Goal: Task Accomplishment & Management: Manage account settings

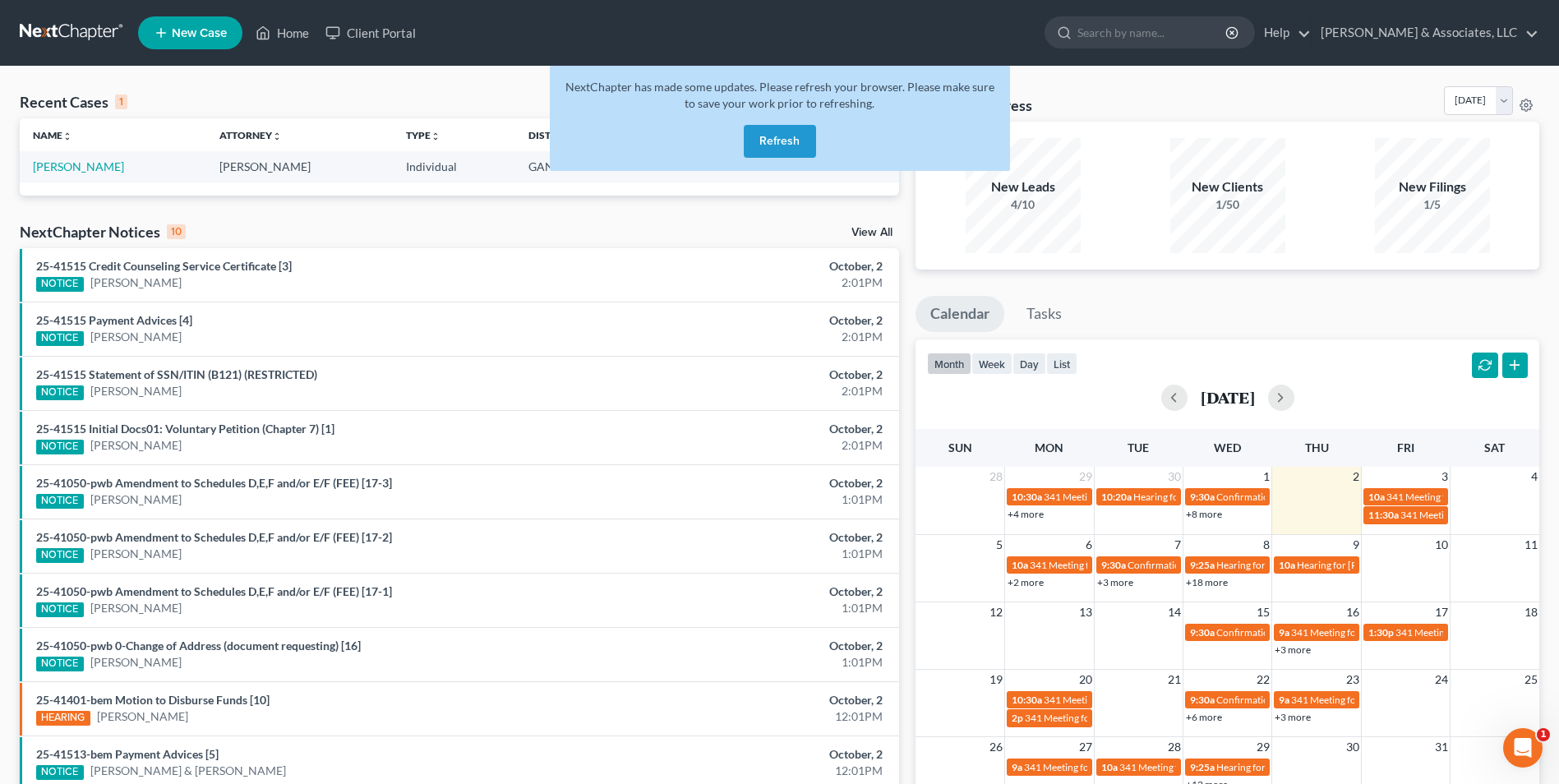
click at [794, 133] on button "Refresh" at bounding box center [780, 141] width 73 height 33
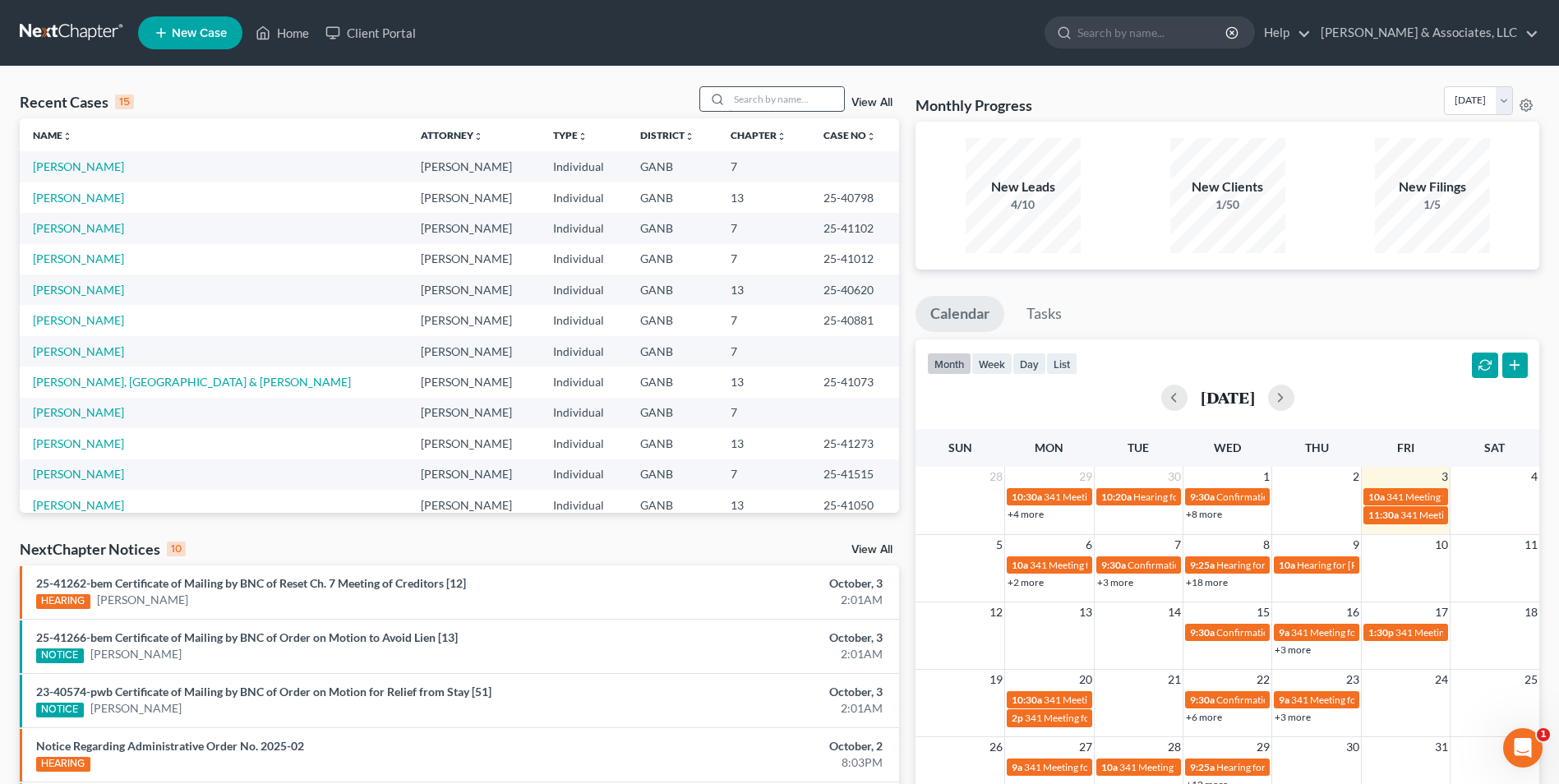
click at [816, 108] on input "search" at bounding box center [786, 99] width 115 height 24
type input "[PERSON_NAME]"
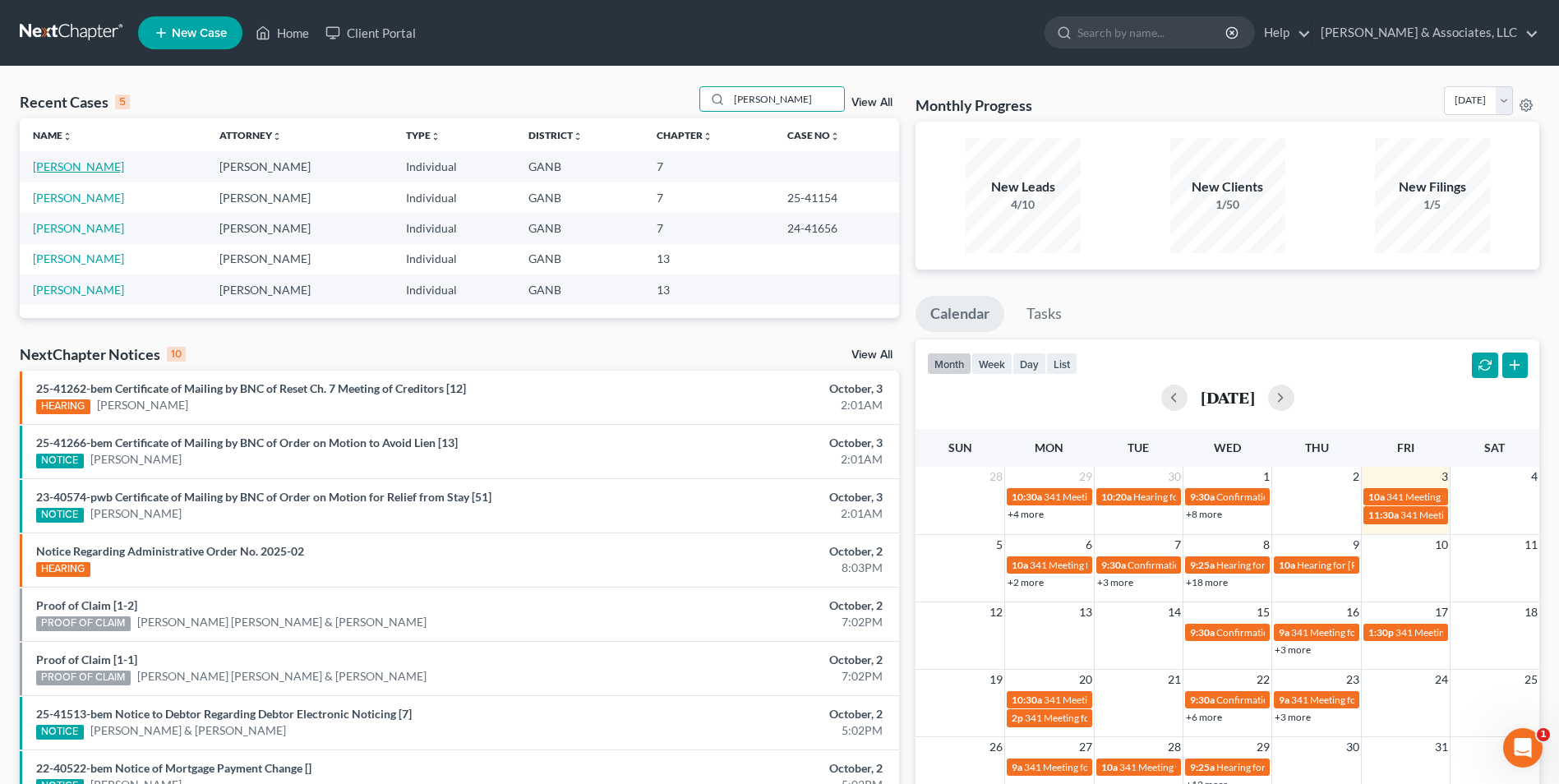
click at [56, 166] on link "[PERSON_NAME]" at bounding box center [79, 167] width 91 height 14
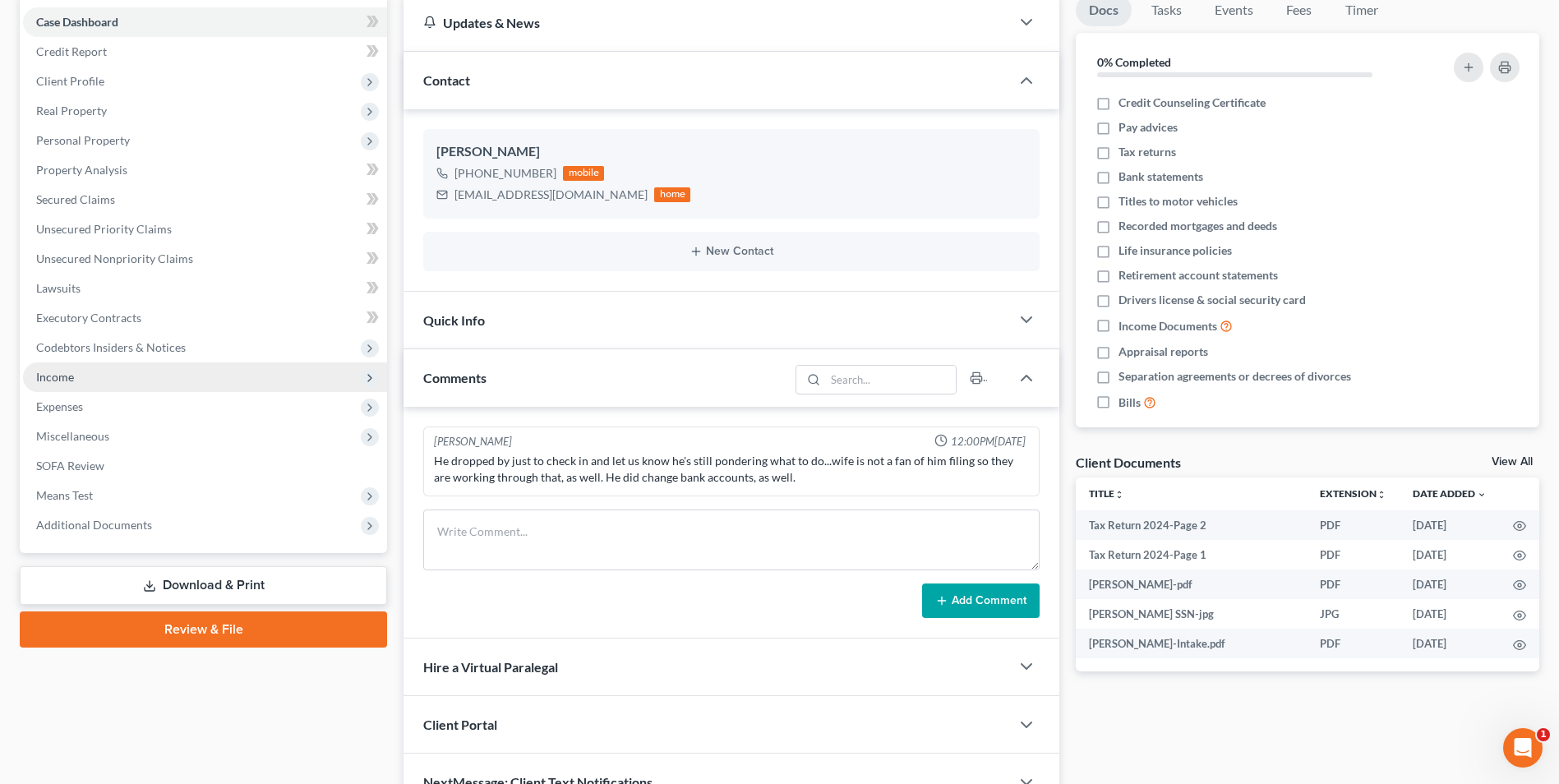
scroll to position [164, 0]
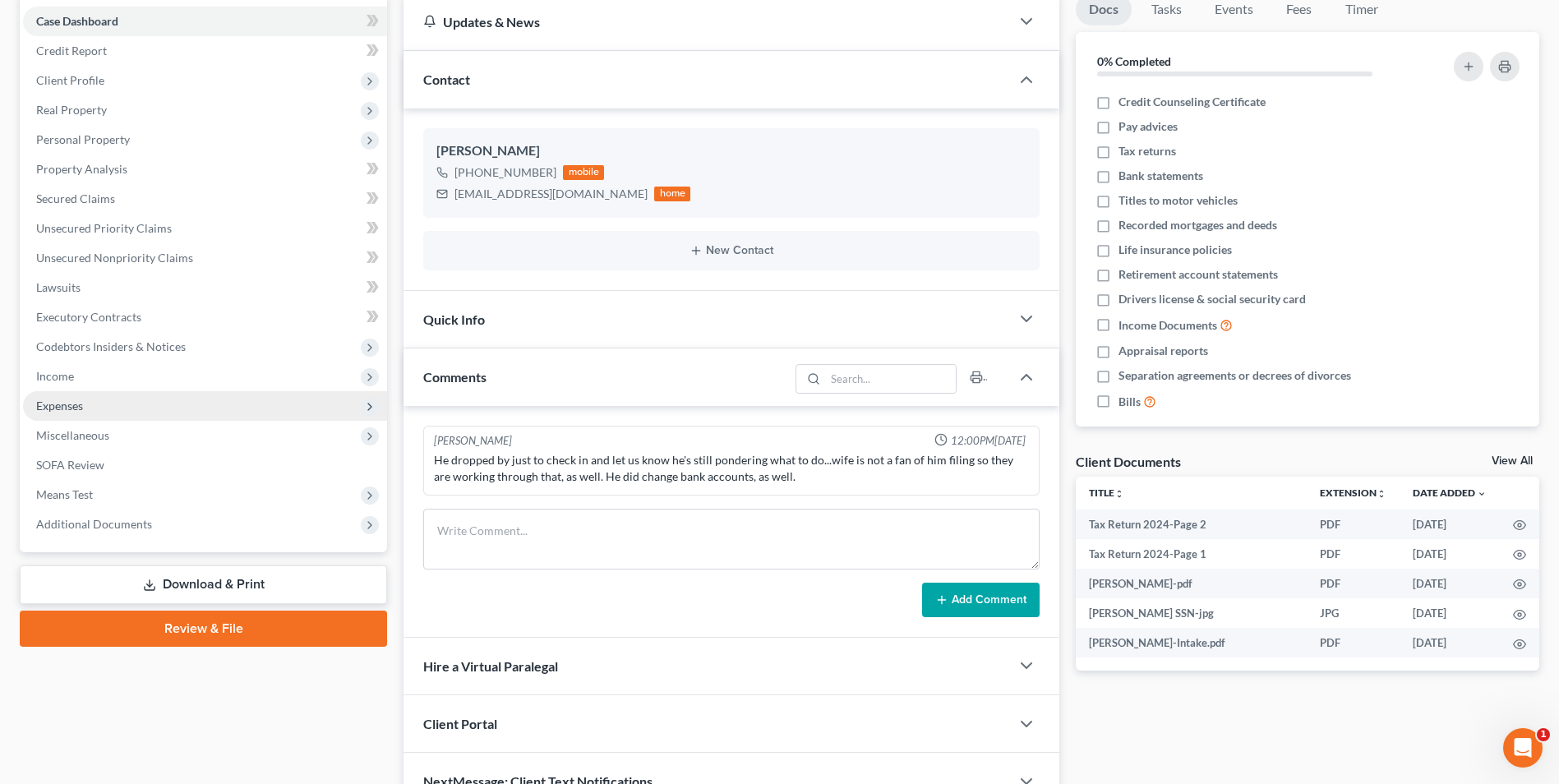
click at [104, 401] on span "Expenses" at bounding box center [205, 405] width 364 height 30
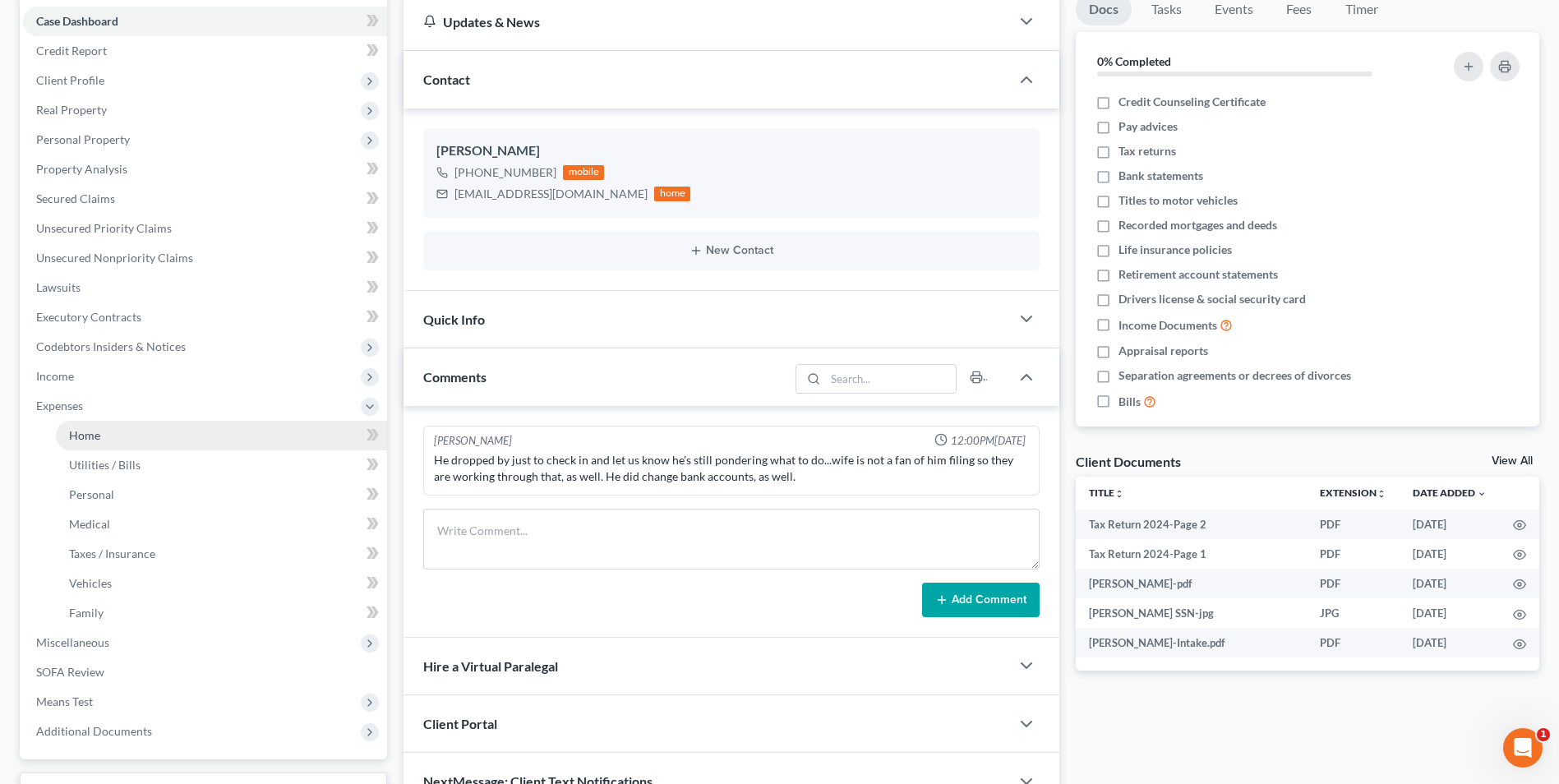
click at [118, 433] on link "Home" at bounding box center [221, 435] width 331 height 30
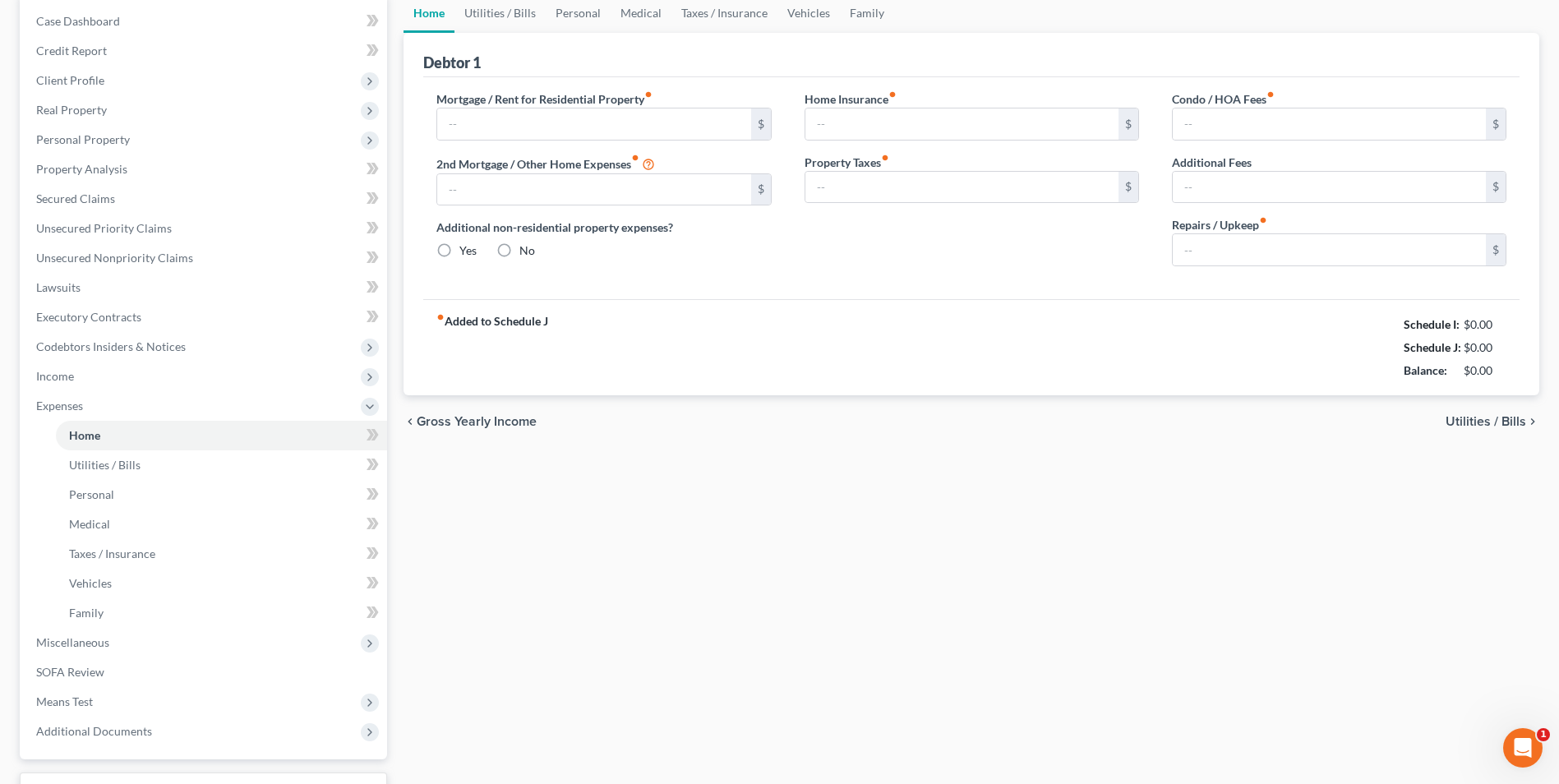
scroll to position [7, 0]
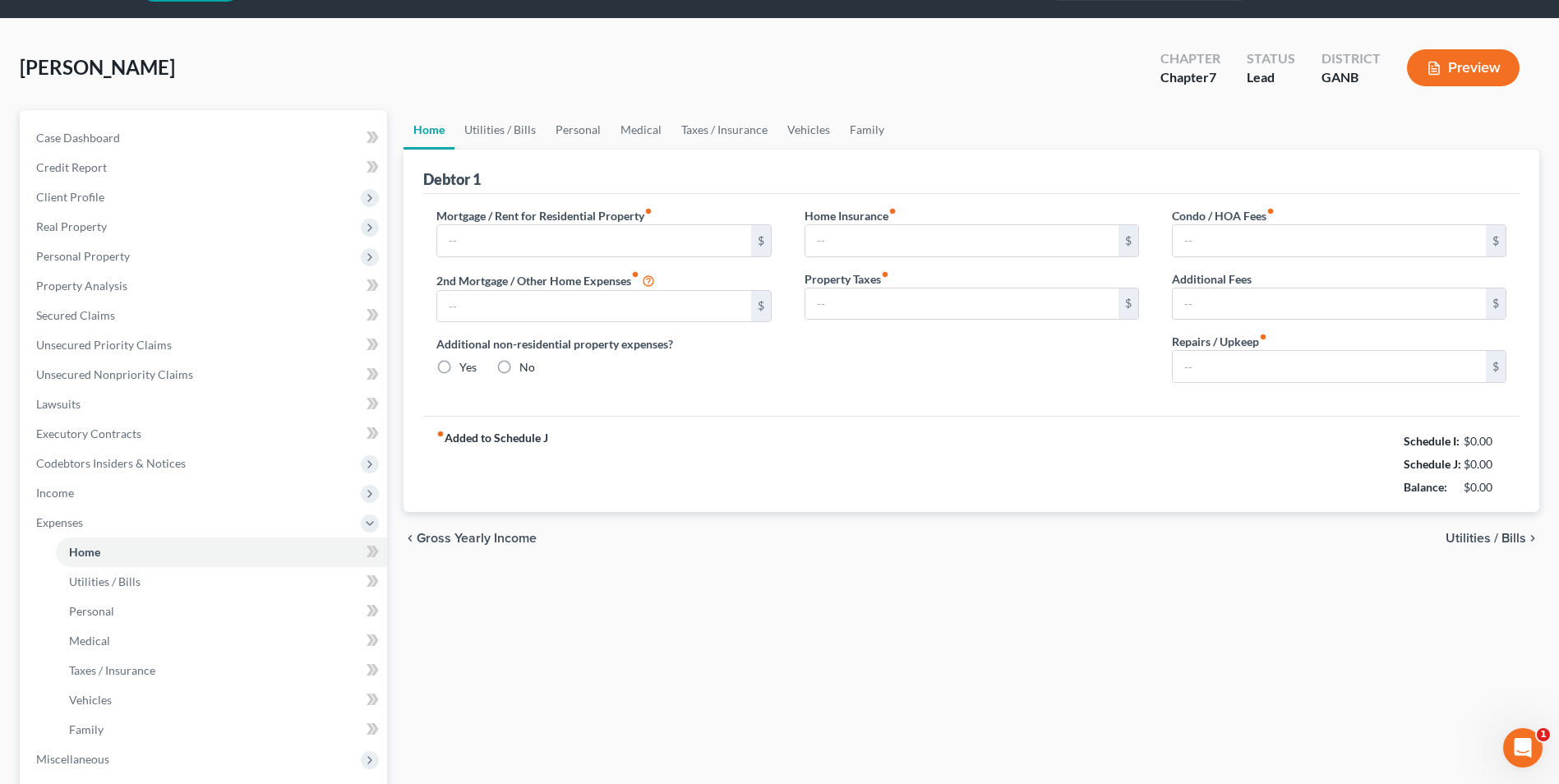
type input "933.00"
type input "0.00"
radio input "true"
type input "1,295.00"
type input "0.00"
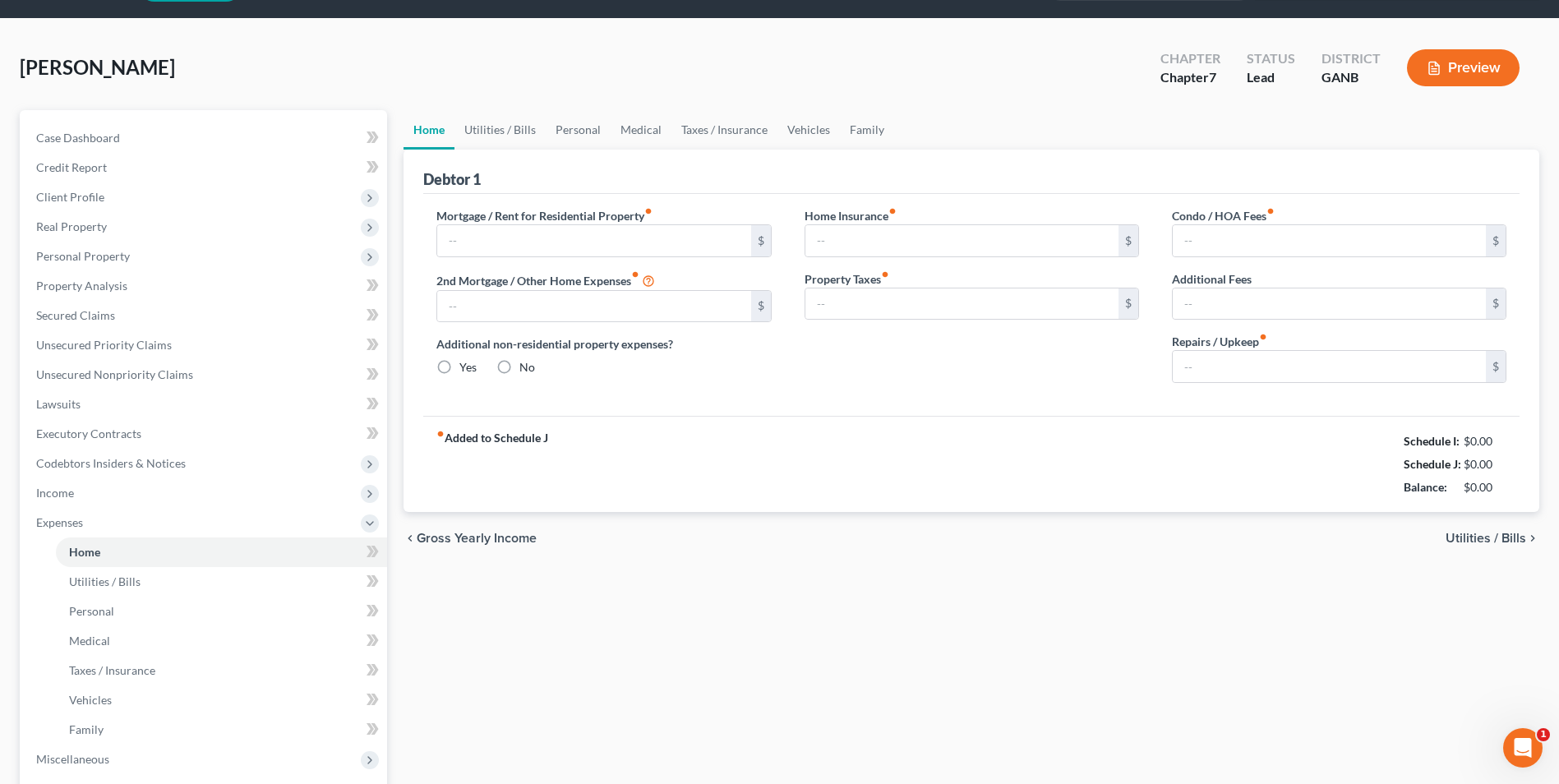
type input "390.00"
type input "0.00"
type input "177.00"
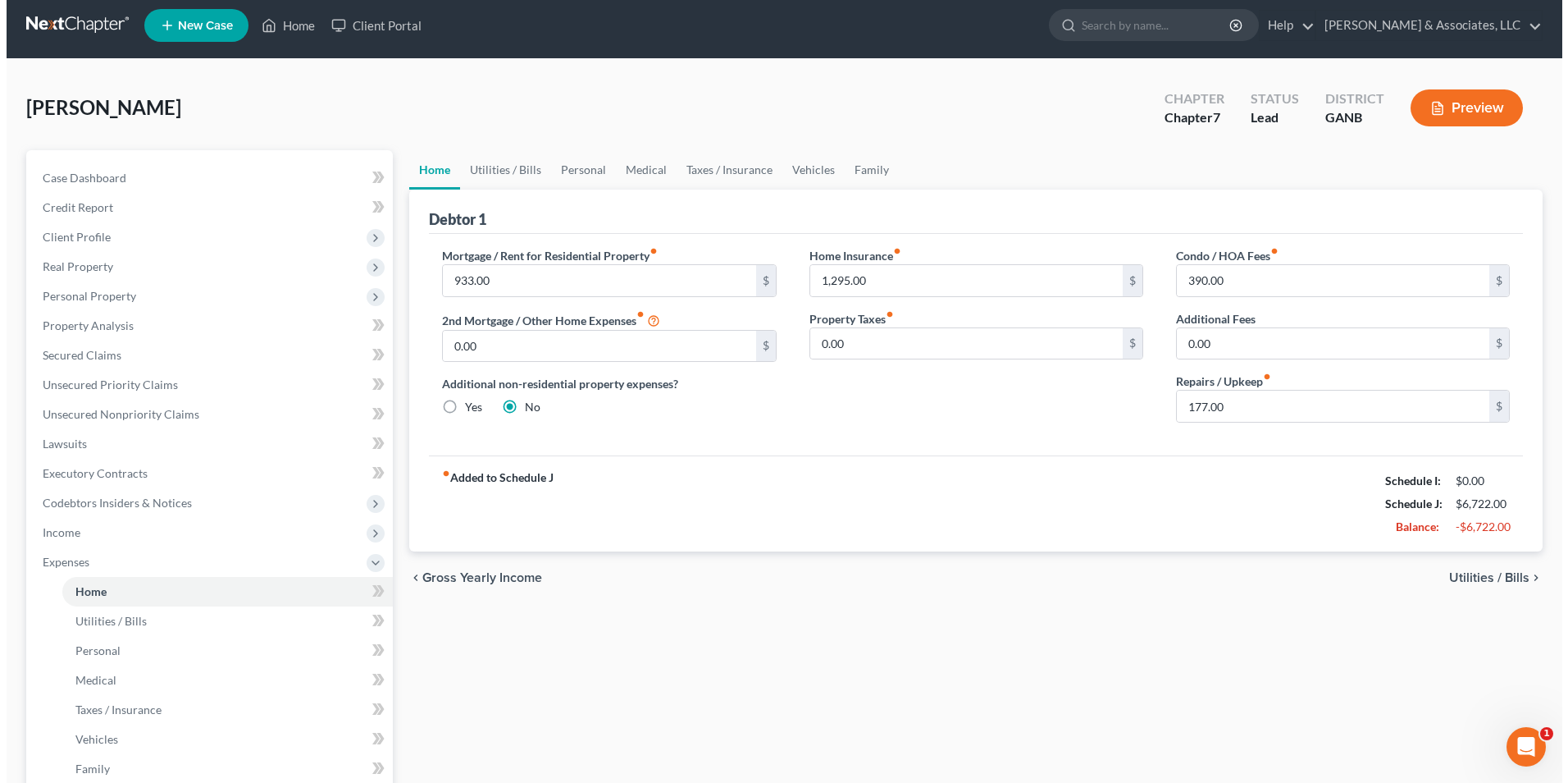
scroll to position [0, 0]
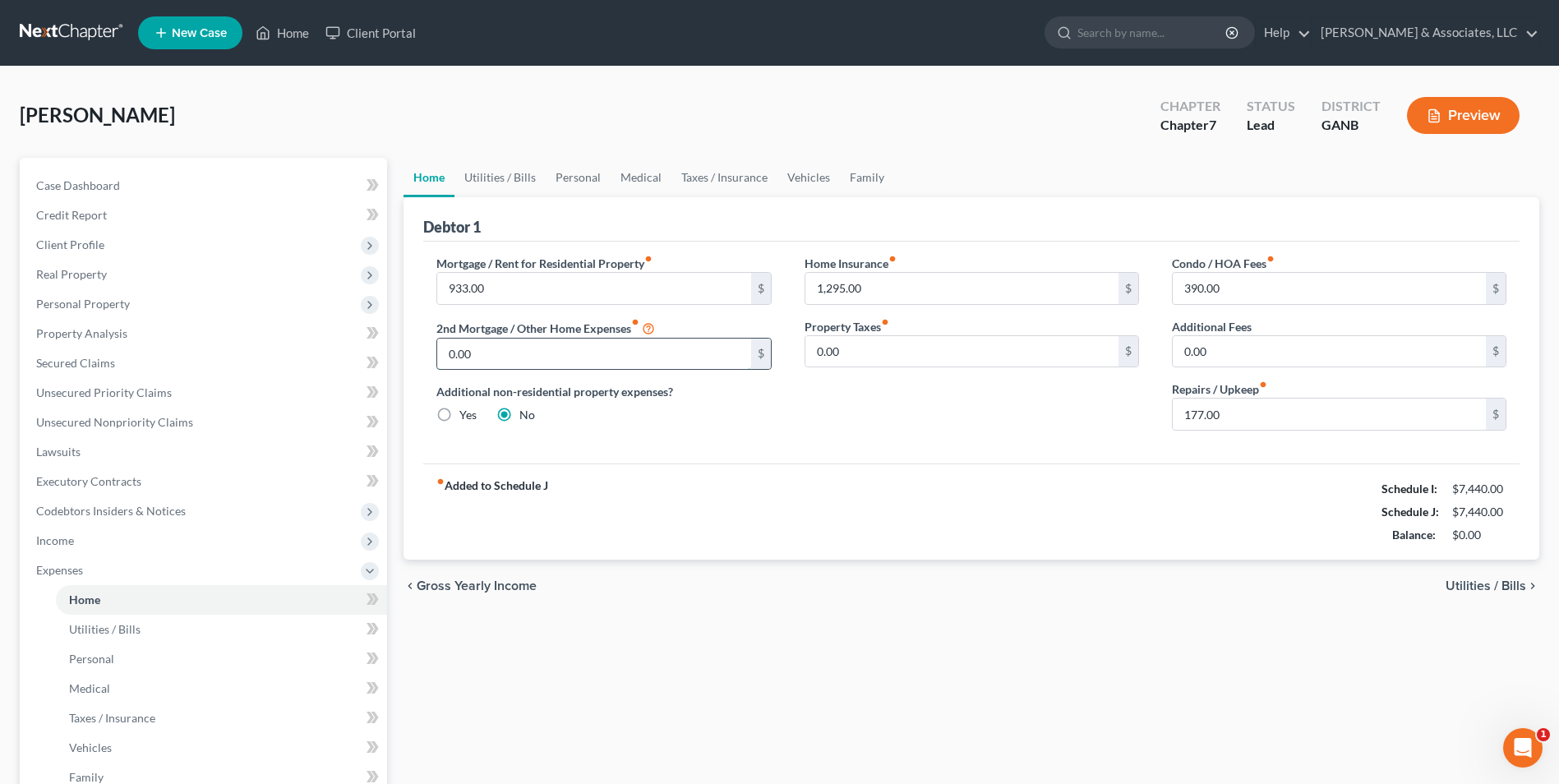
paste input "1,295"
type input "1,295.00"
click at [893, 280] on input "1,295.00" at bounding box center [961, 288] width 313 height 31
type input "0.00"
click at [1004, 506] on div "fiber_manual_record Added to Schedule J Schedule I: $7,440.00 Schedule J: $7,44…" at bounding box center [971, 511] width 1096 height 96
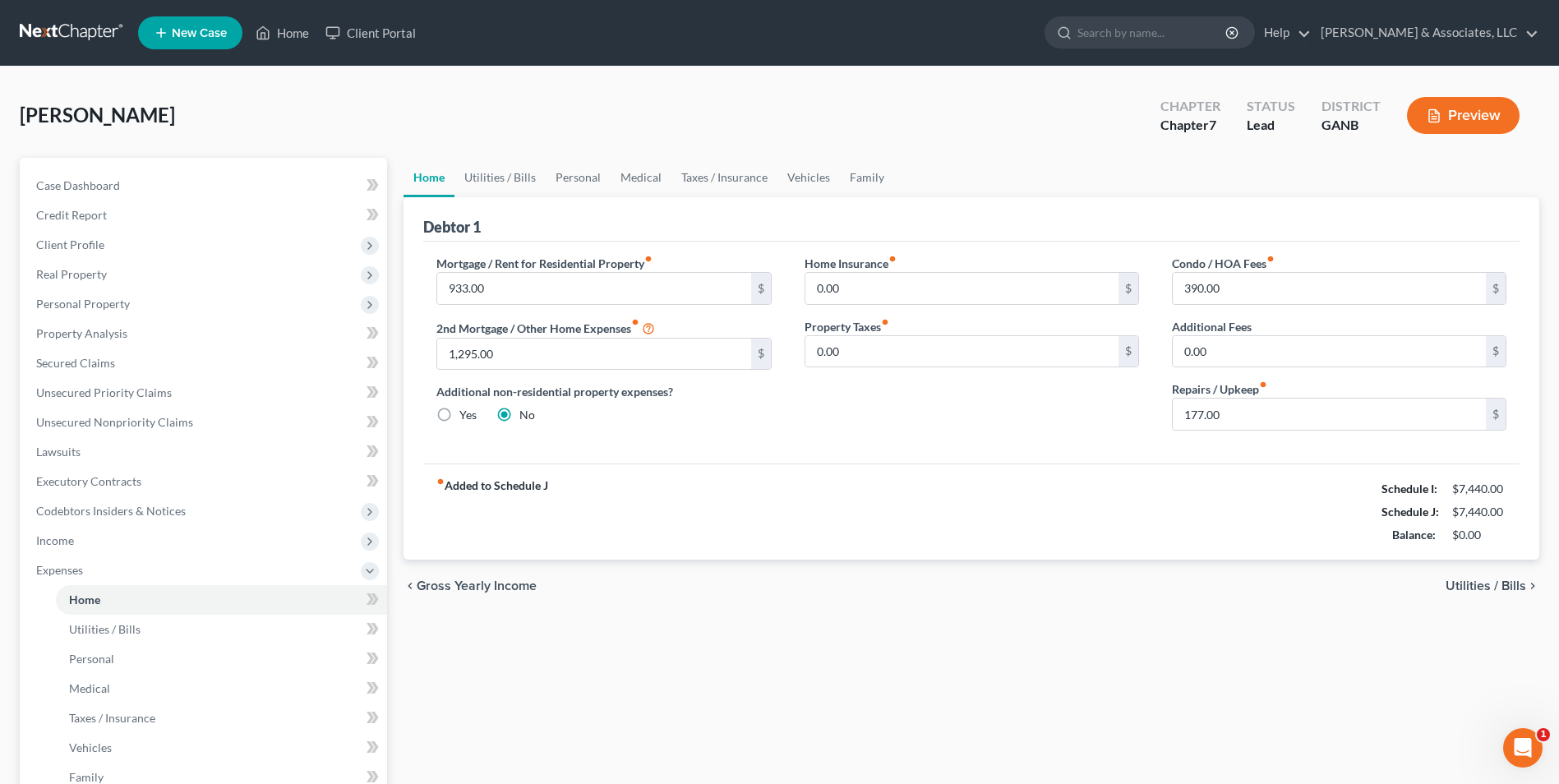
click at [1468, 131] on button "Preview" at bounding box center [1463, 115] width 113 height 37
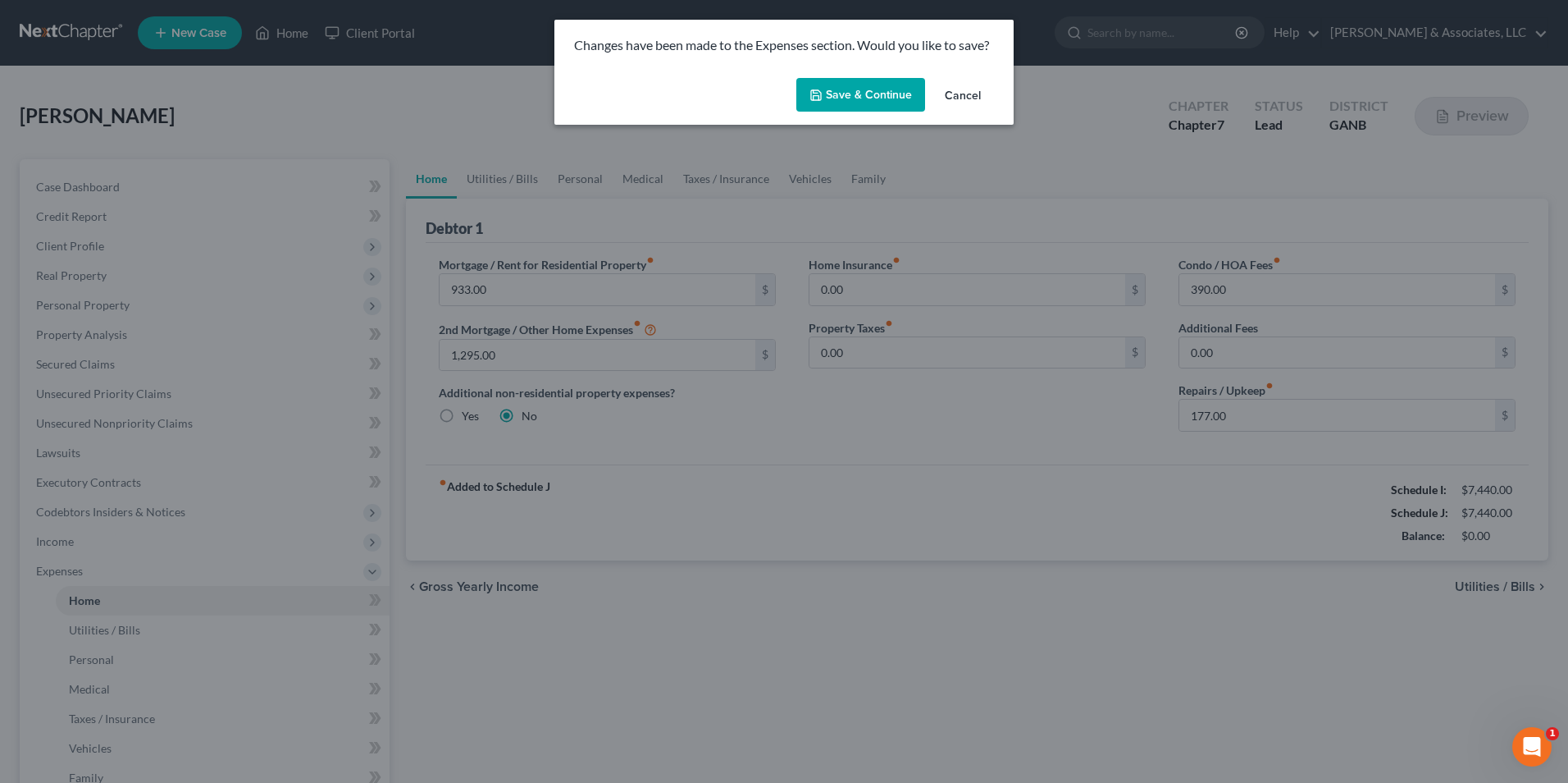
click at [896, 102] on button "Save & Continue" at bounding box center [860, 95] width 129 height 35
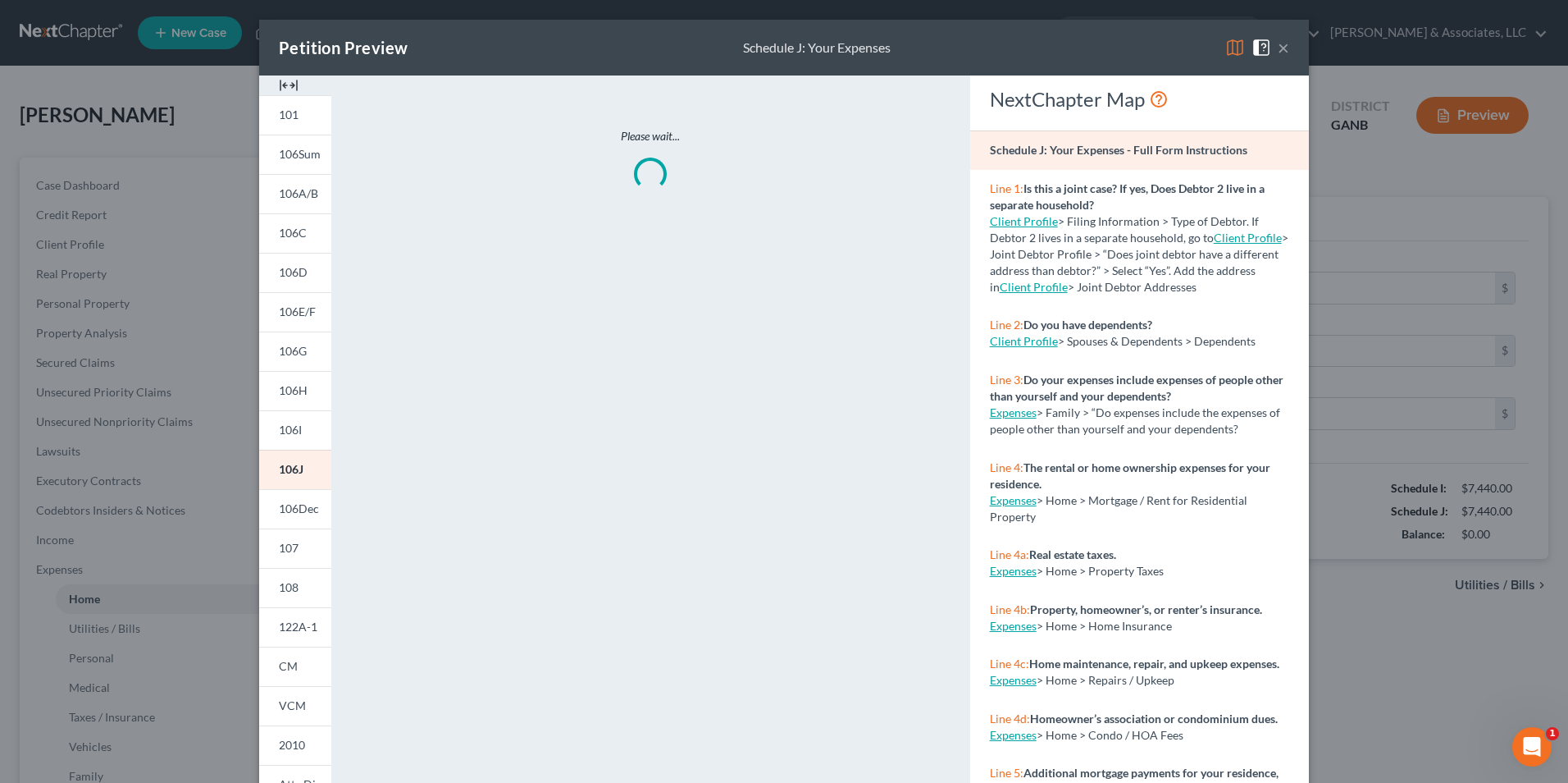
click at [279, 77] on img at bounding box center [289, 85] width 20 height 20
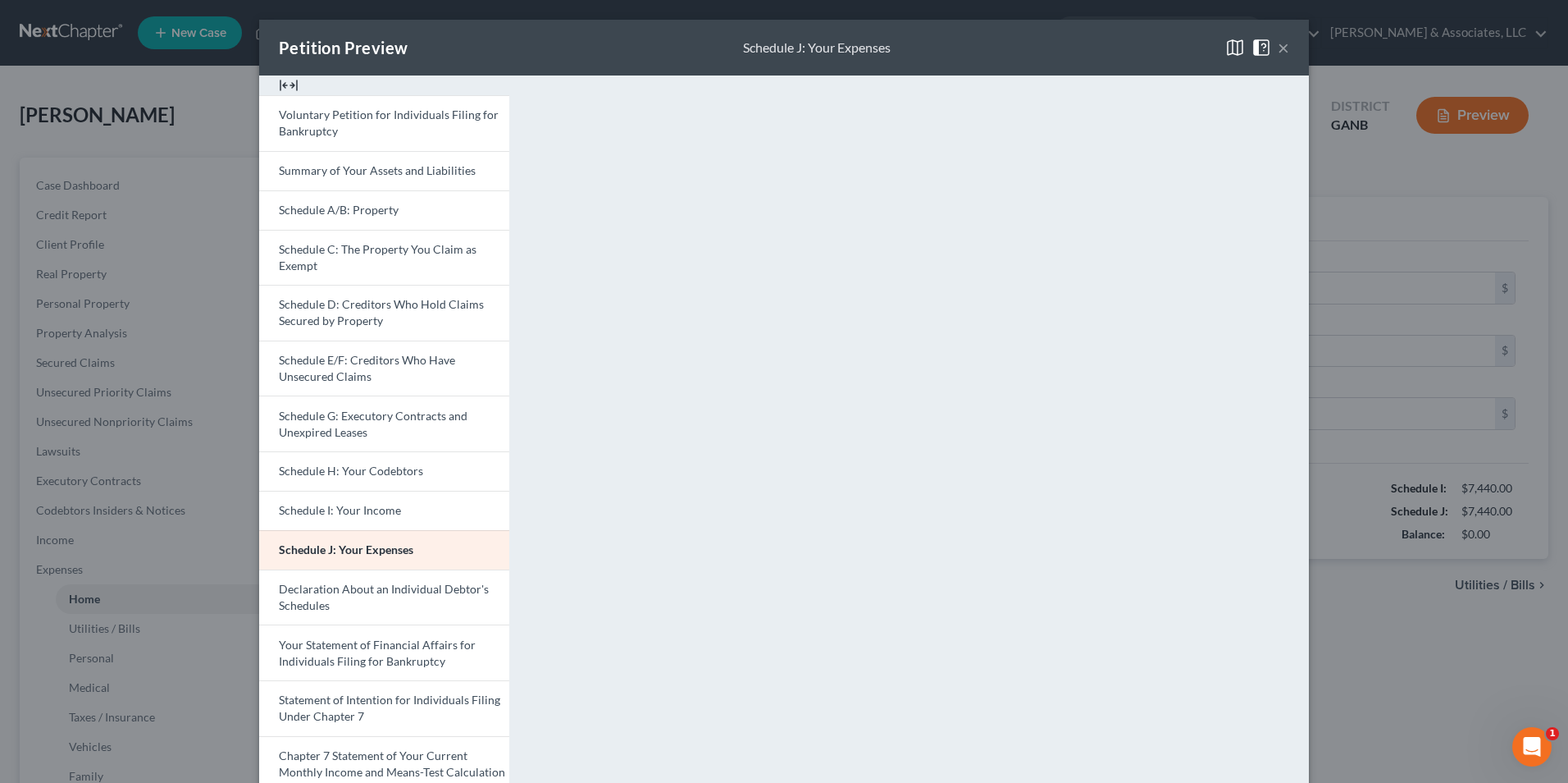
click at [1277, 41] on button "×" at bounding box center [1283, 47] width 12 height 20
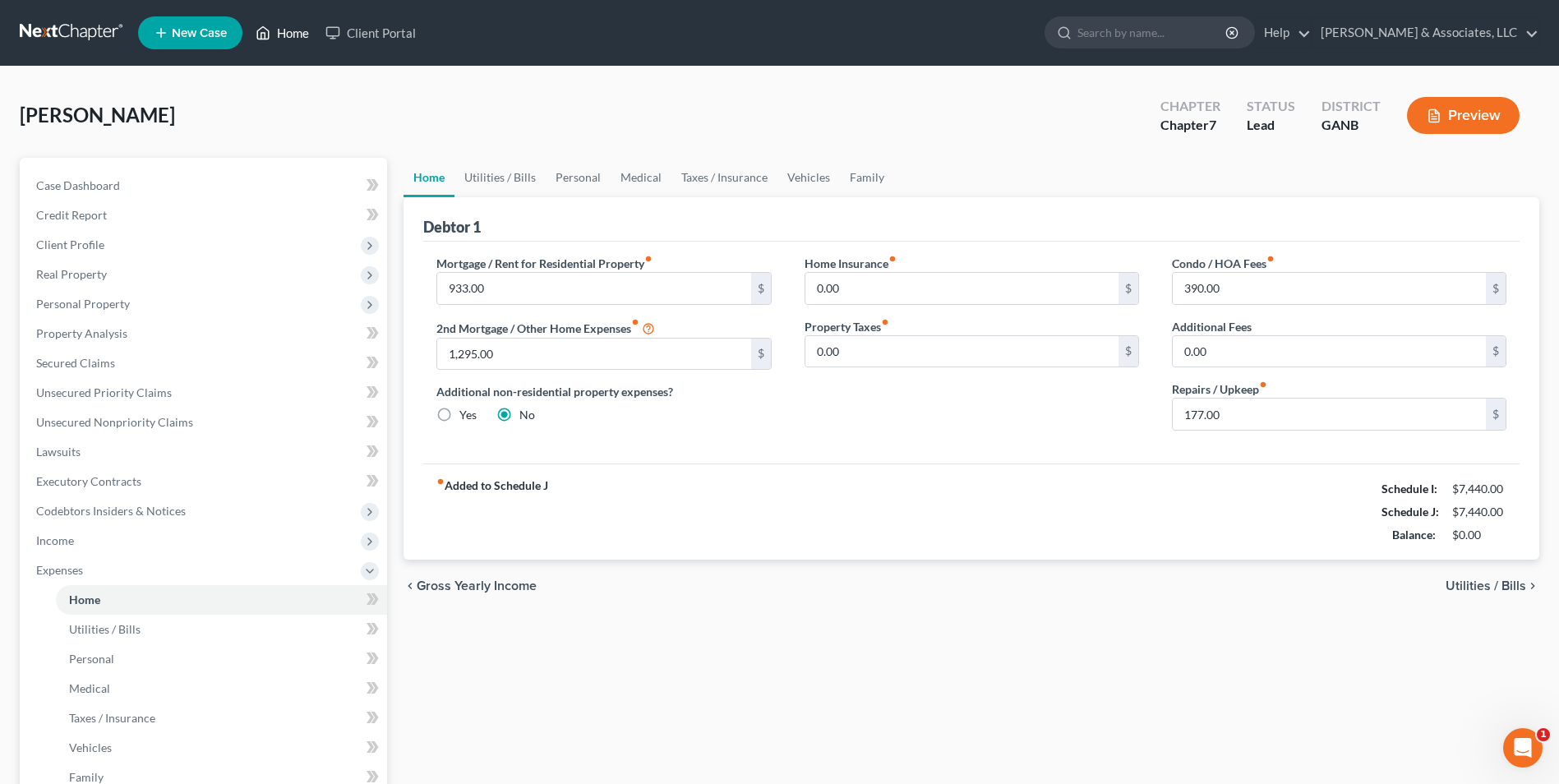
click at [297, 29] on link "Home" at bounding box center [282, 32] width 70 height 30
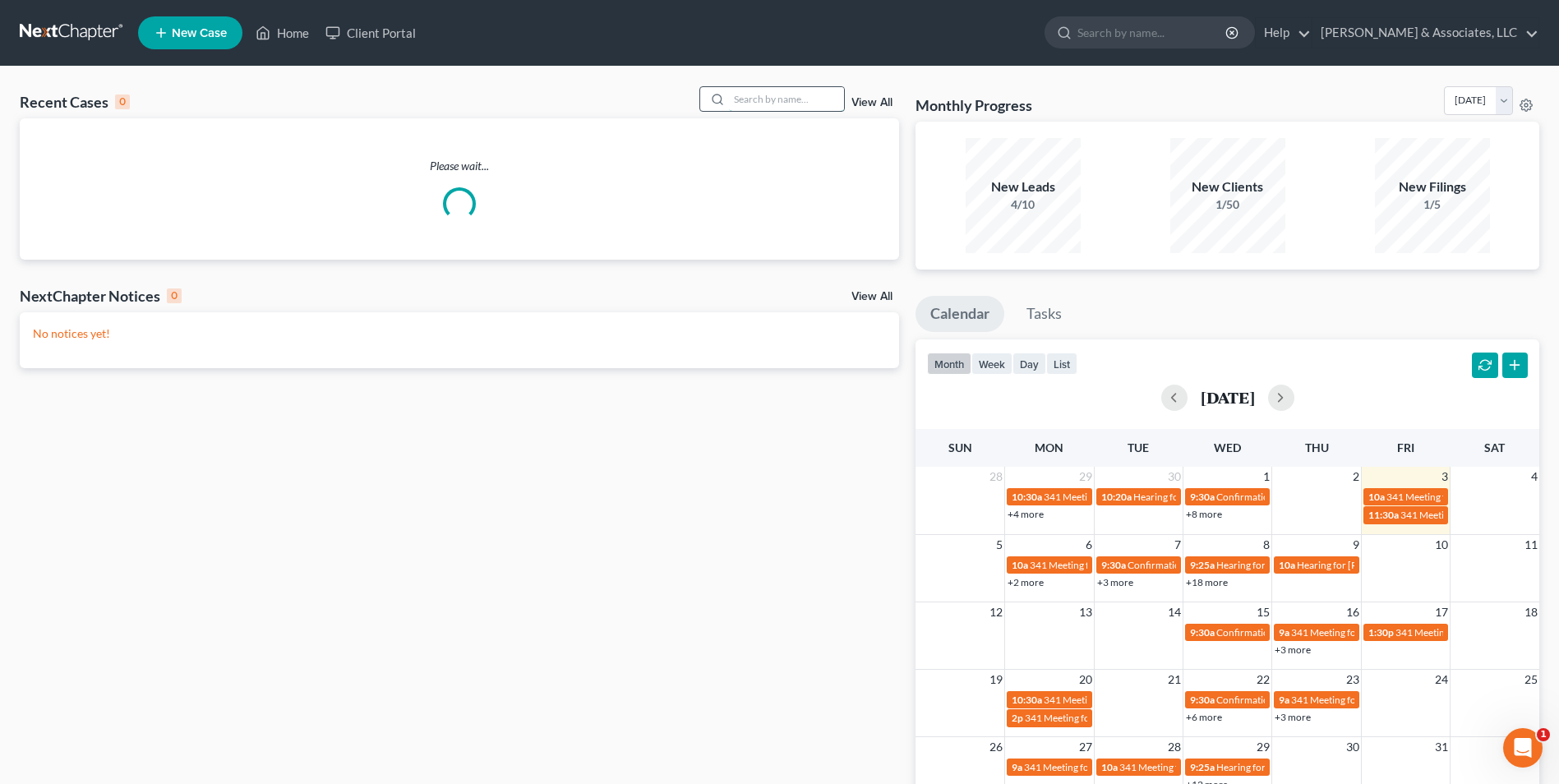
click at [794, 93] on input "search" at bounding box center [786, 99] width 115 height 24
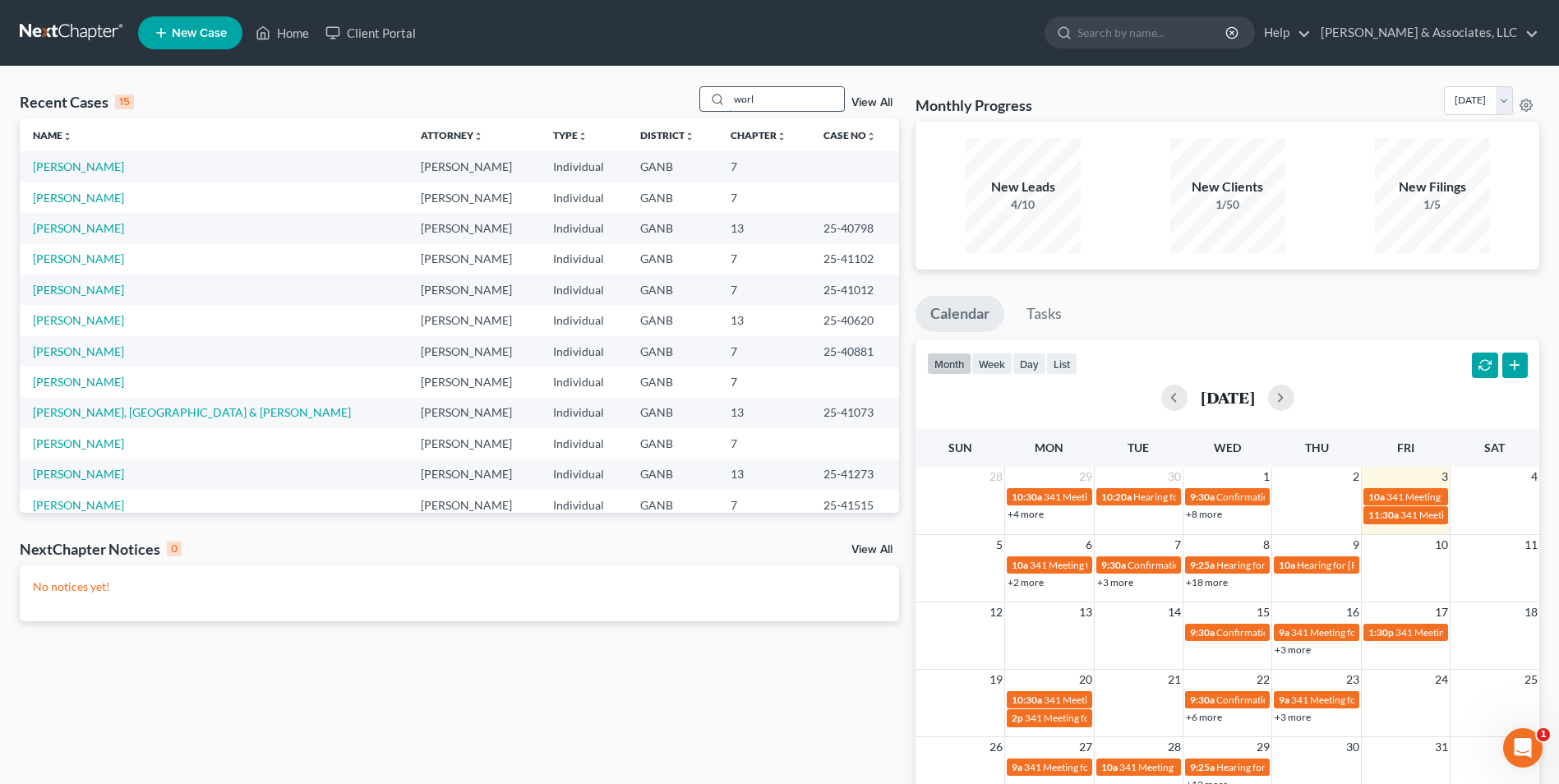
type input "worl"
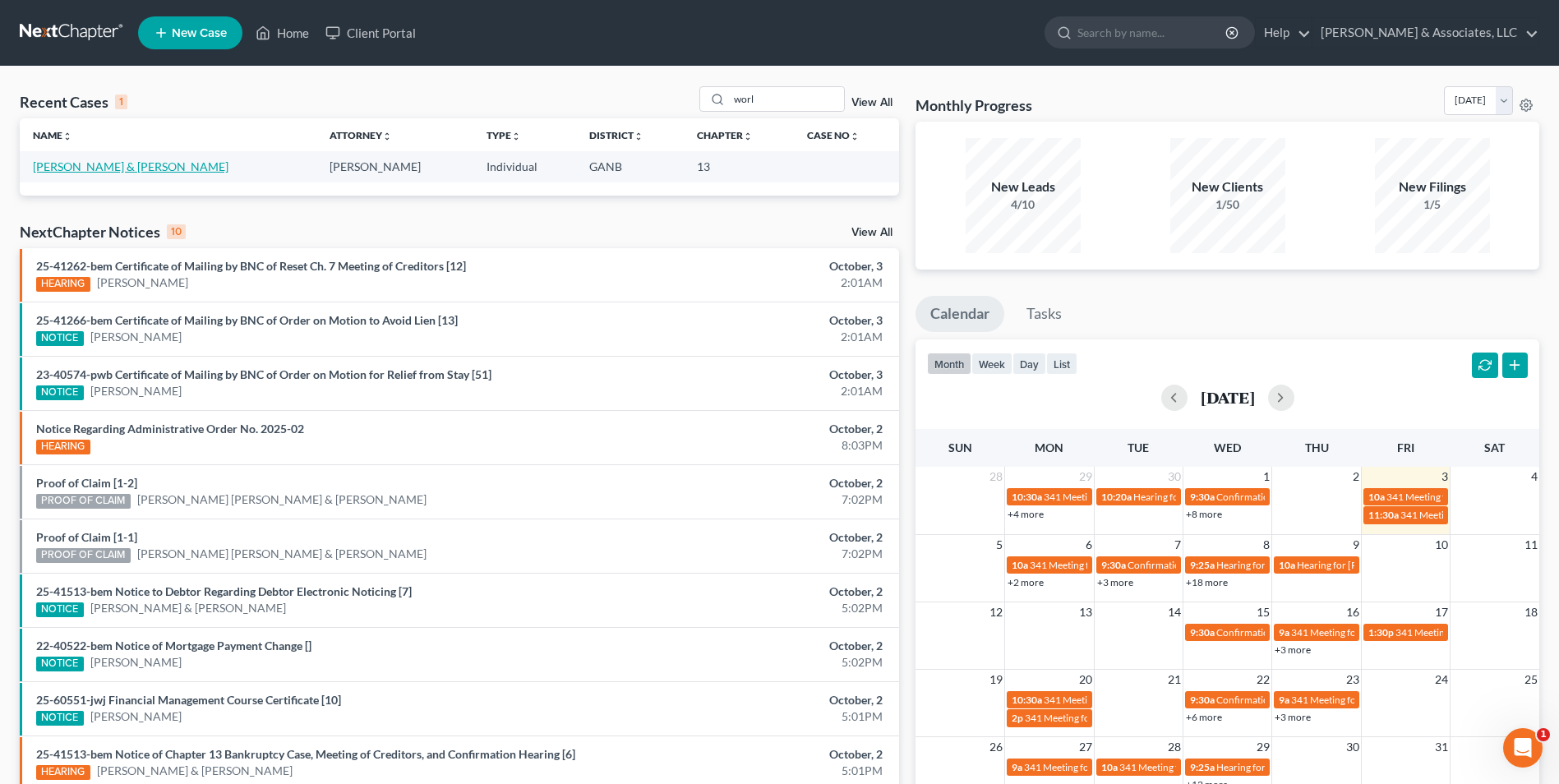
click at [94, 168] on link "[PERSON_NAME] & [PERSON_NAME]" at bounding box center [131, 167] width 195 height 14
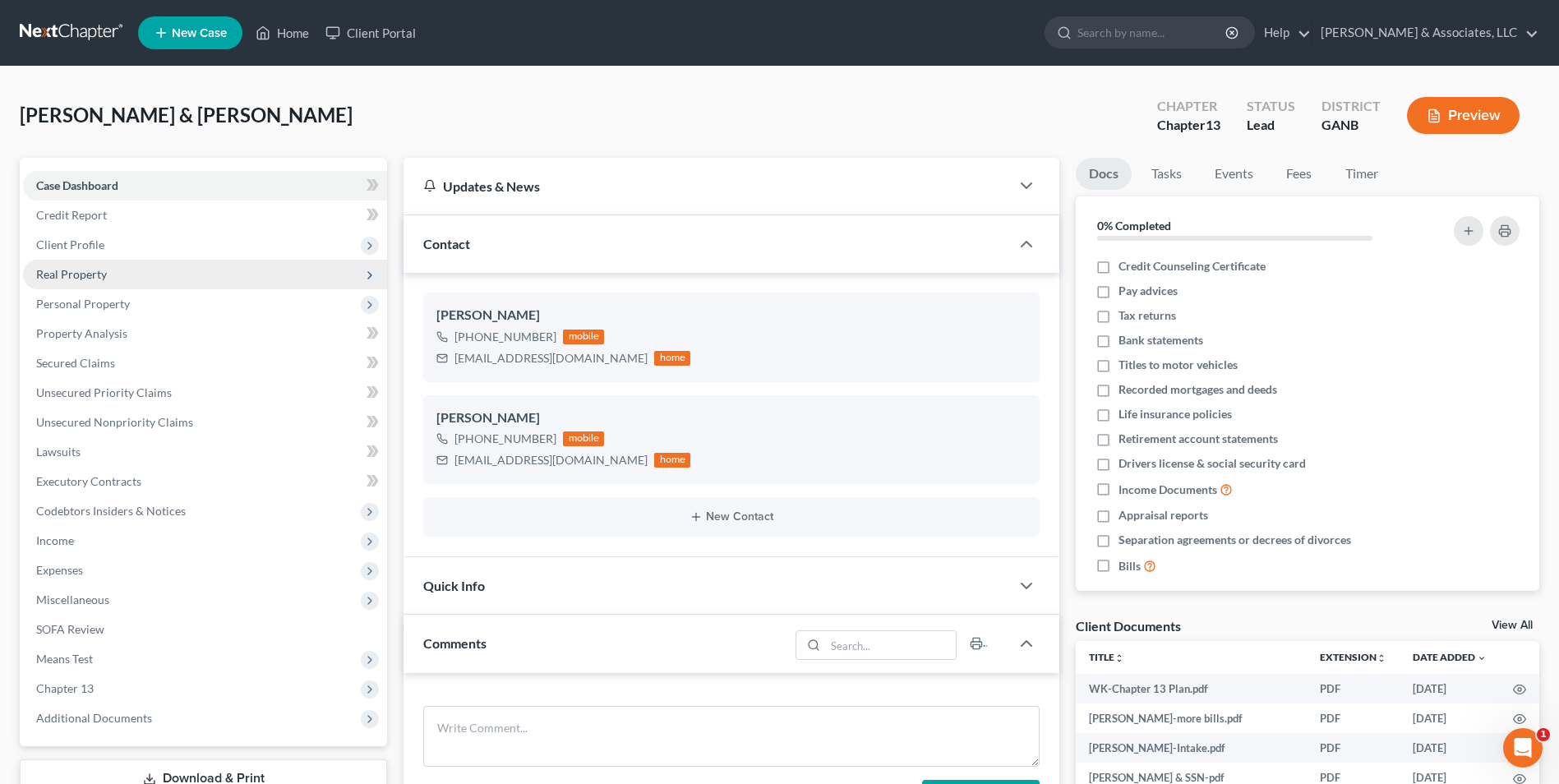
click at [94, 280] on span "Real Property" at bounding box center [71, 274] width 71 height 14
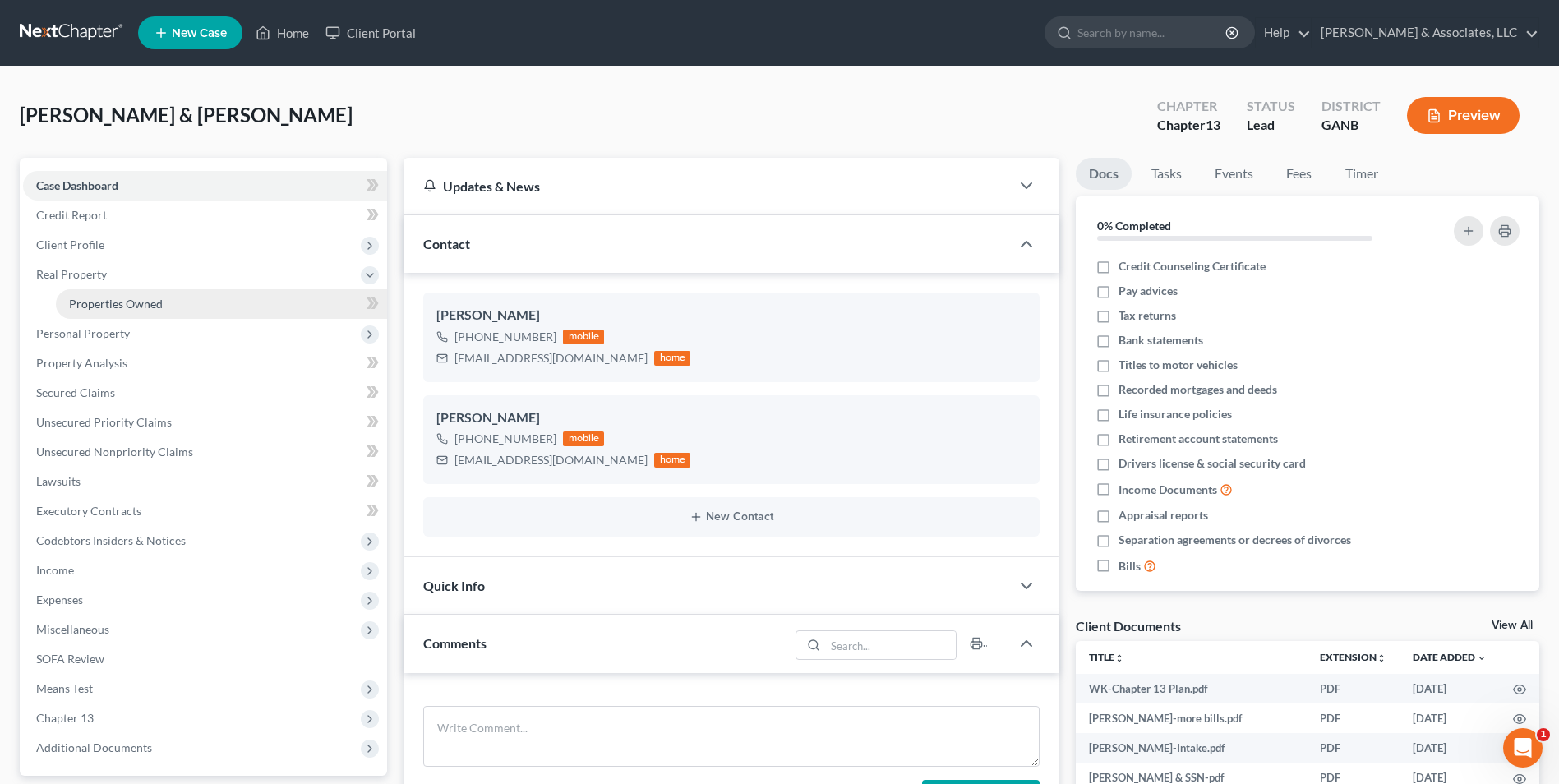
click at [128, 311] on link "Properties Owned" at bounding box center [221, 304] width 331 height 30
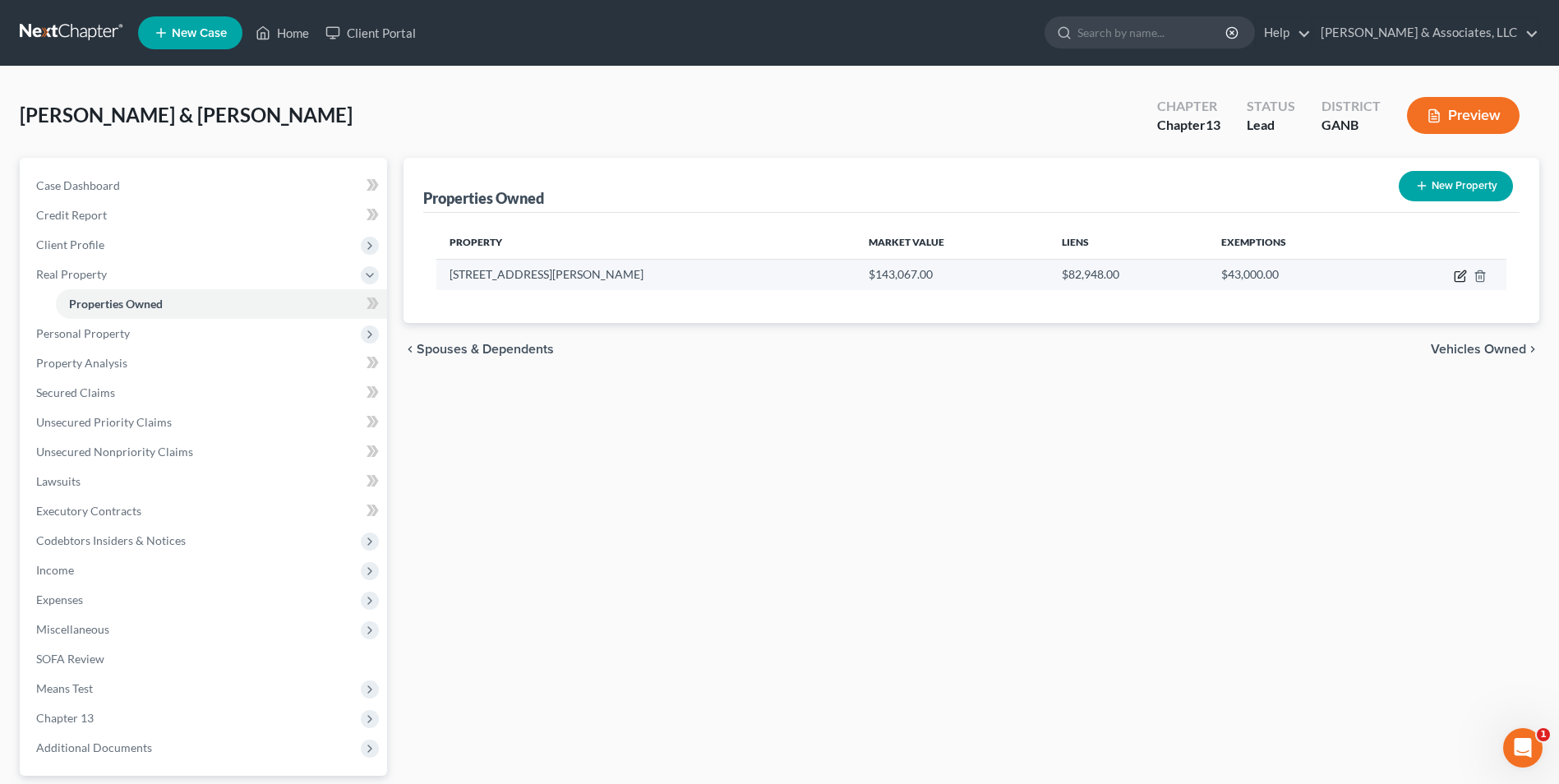
click at [1465, 280] on icon "button" at bounding box center [1459, 276] width 10 height 10
select select "10"
select select "63"
select select "2"
select select "7"
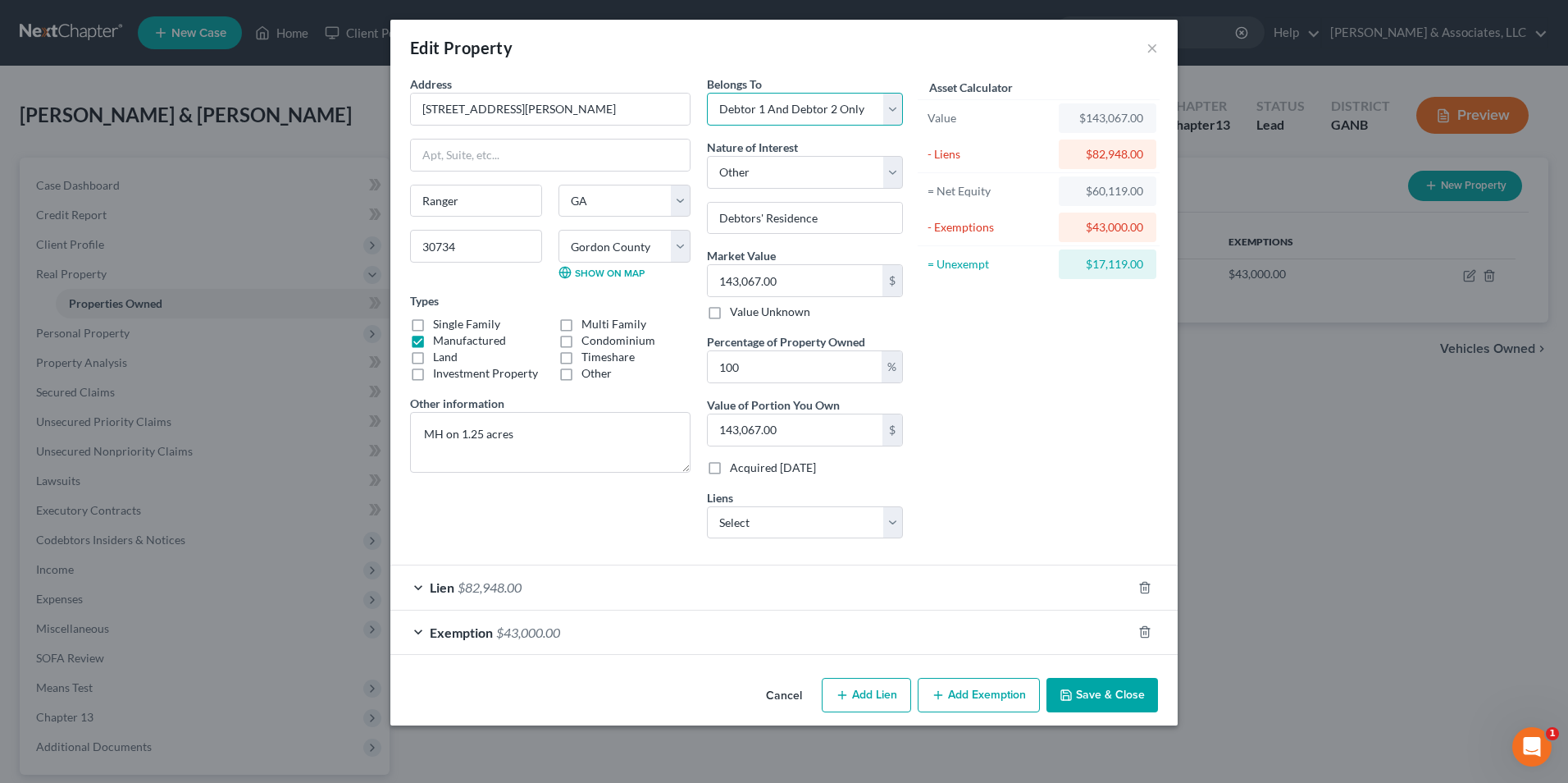
click at [877, 104] on select "Select Debtor 1 Only Debtor 2 Only Debtor 1 And Debtor 2 Only At Least One Of T…" at bounding box center [804, 109] width 196 height 33
select select "1"
click at [707, 93] on select "Select Debtor 1 Only Debtor 2 Only Debtor 1 And Debtor 2 Only At Least One Of T…" at bounding box center [804, 109] width 196 height 33
click at [1117, 695] on button "Save & Close" at bounding box center [1102, 694] width 112 height 35
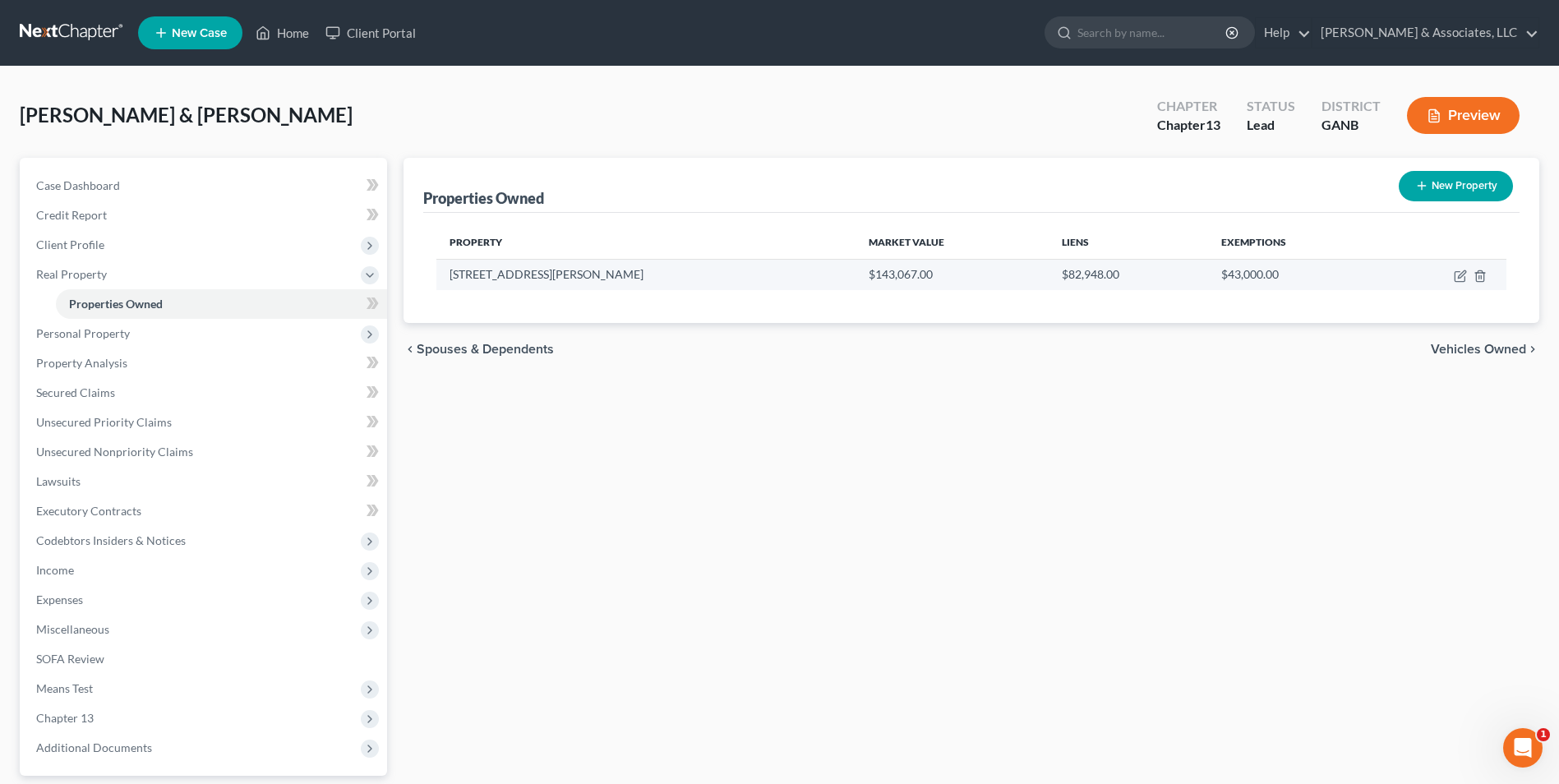
click at [1451, 281] on td at bounding box center [1443, 274] width 125 height 31
click at [1456, 274] on icon "button" at bounding box center [1460, 276] width 13 height 13
select select "10"
select select "63"
select select "1"
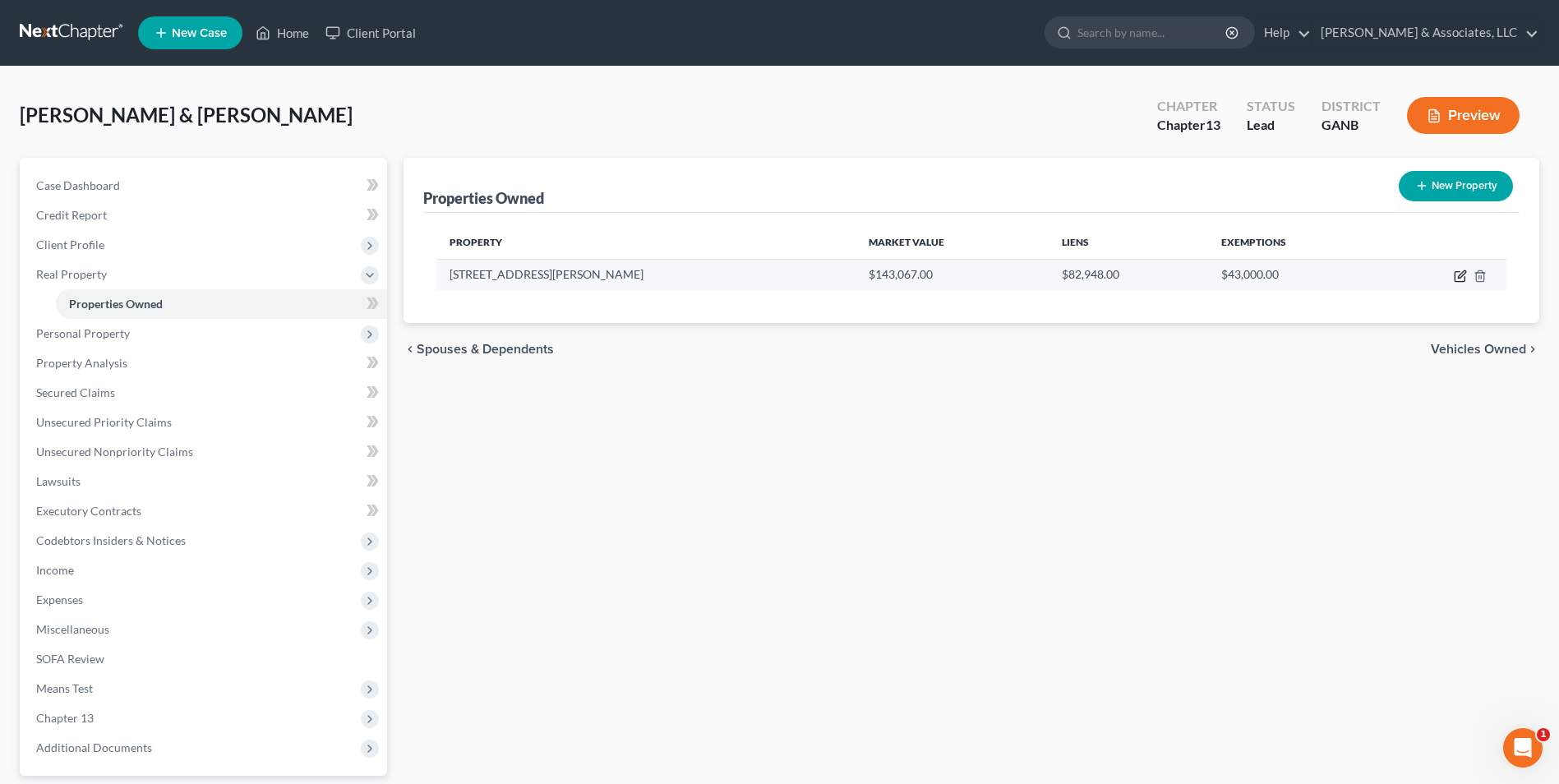
select select "7"
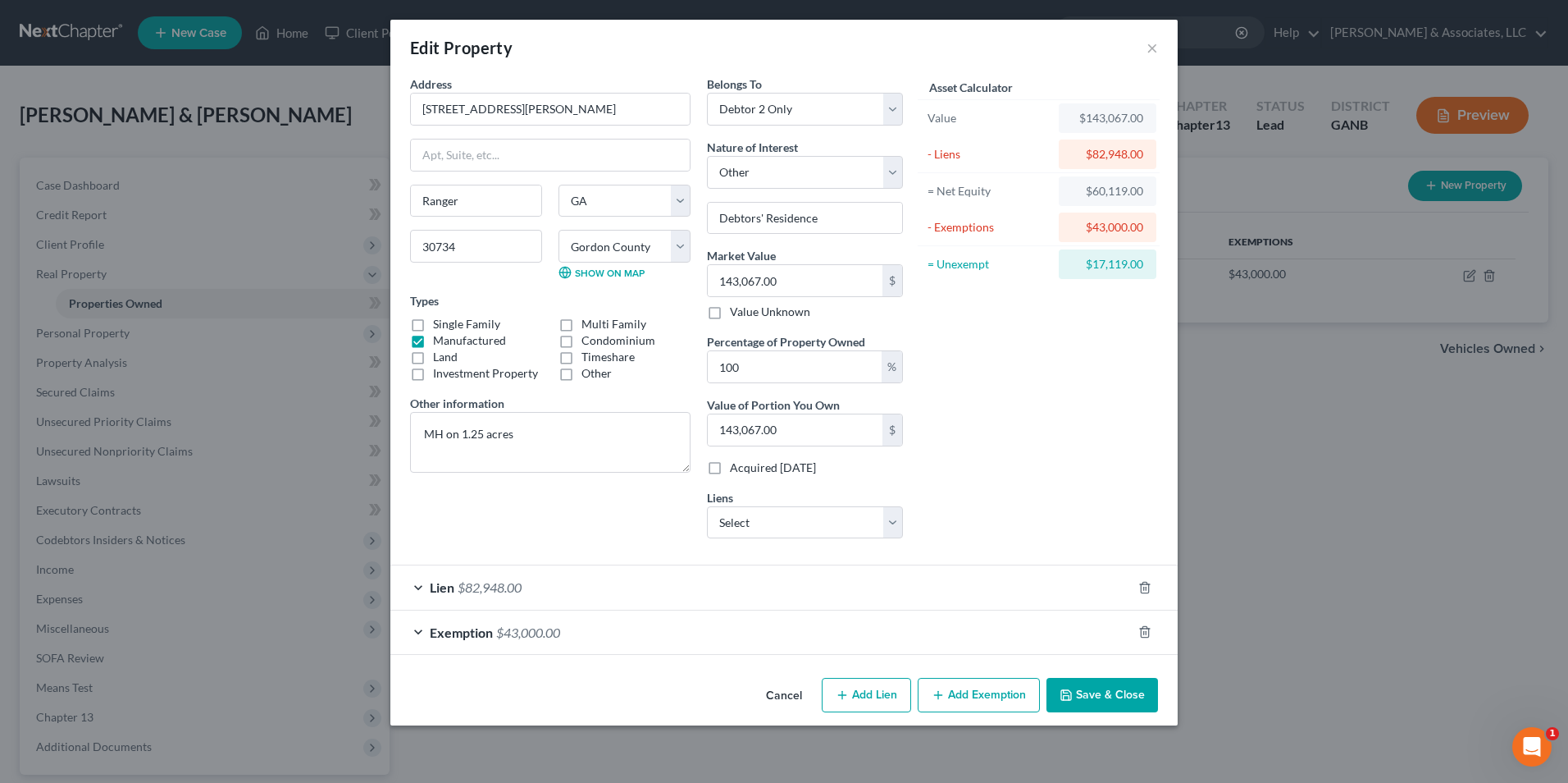
click at [454, 632] on span "Exemption" at bounding box center [461, 632] width 64 height 15
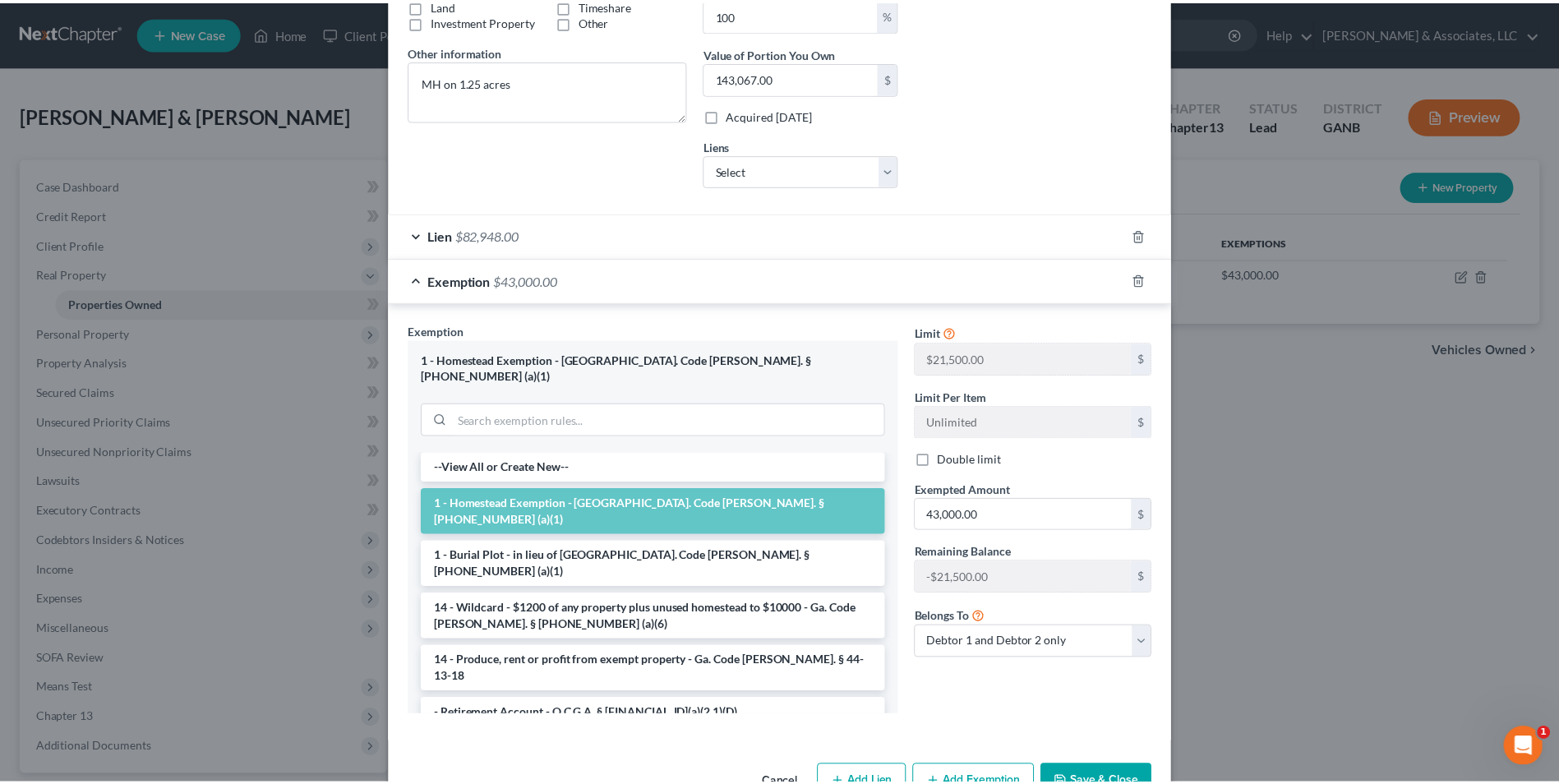
scroll to position [386, 0]
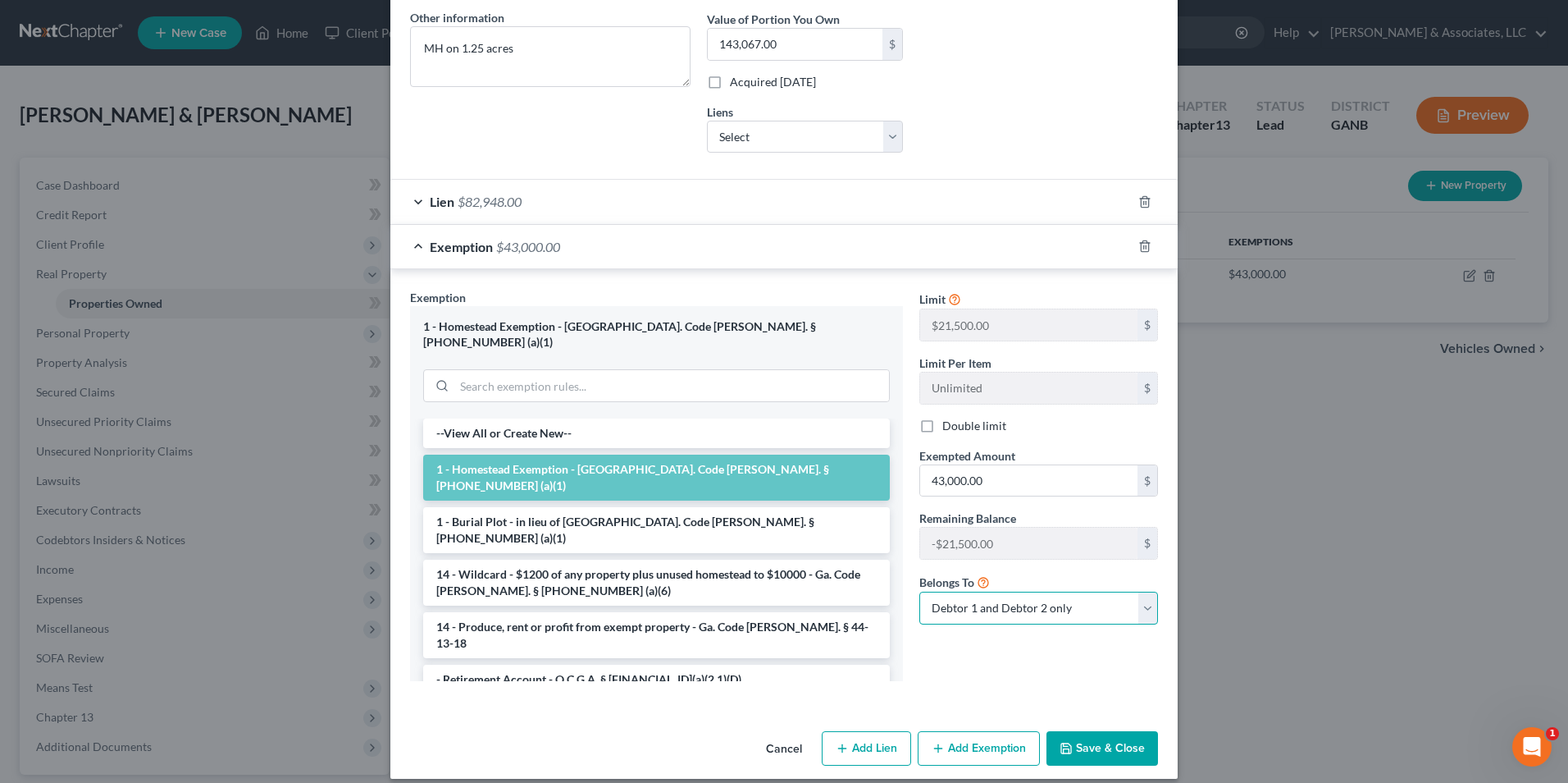
click at [1136, 602] on select "Debtor 1 only Debtor 2 only Debtor 1 and Debtor 2 only" at bounding box center [1038, 608] width 239 height 33
select select "1"
click at [920, 592] on select "Debtor 1 only Debtor 2 only Debtor 1 and Debtor 2 only" at bounding box center [1038, 608] width 239 height 33
click at [1117, 745] on button "Save & Close" at bounding box center [1102, 748] width 112 height 35
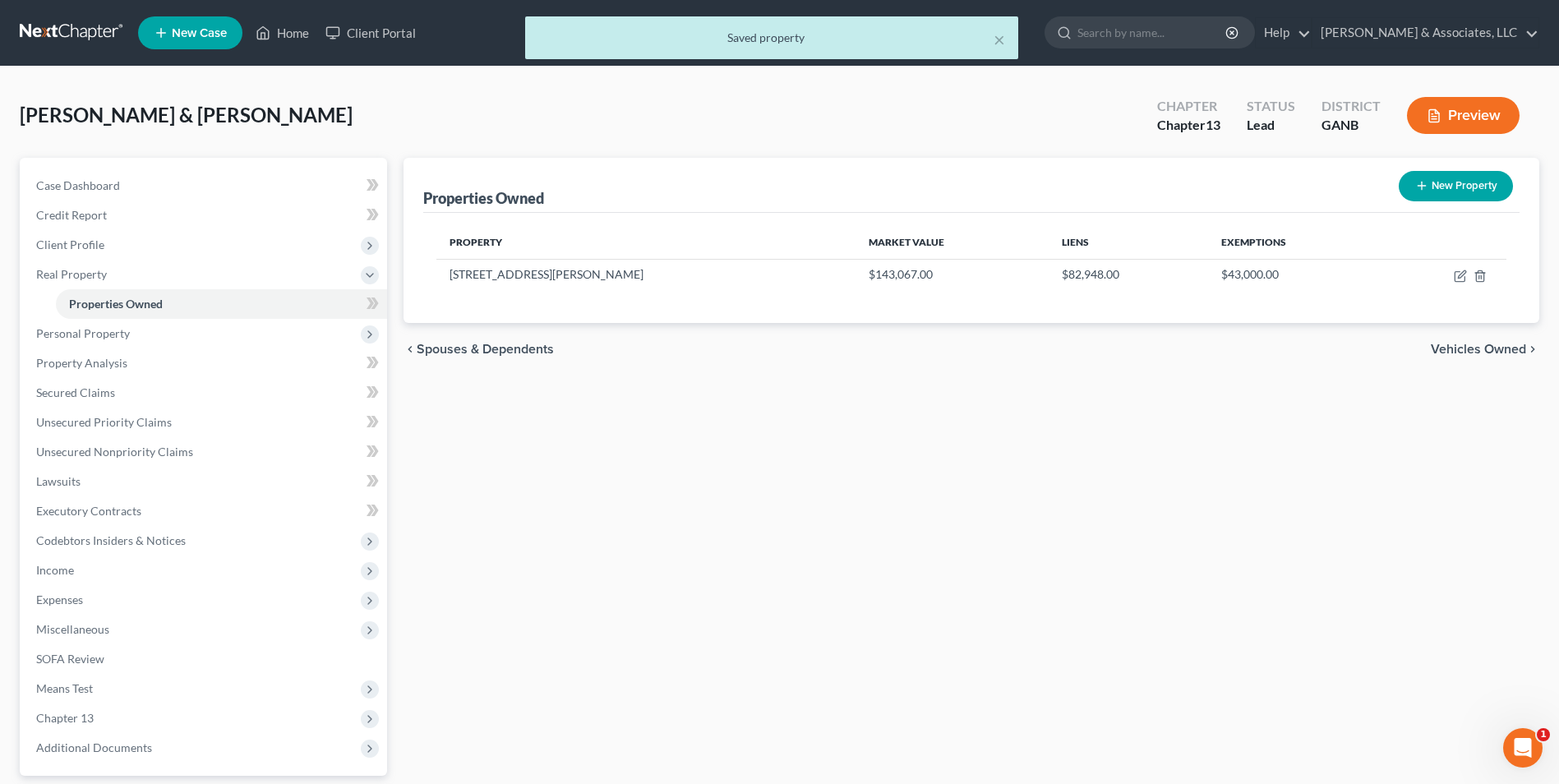
click at [1436, 125] on button "Preview" at bounding box center [1463, 115] width 113 height 37
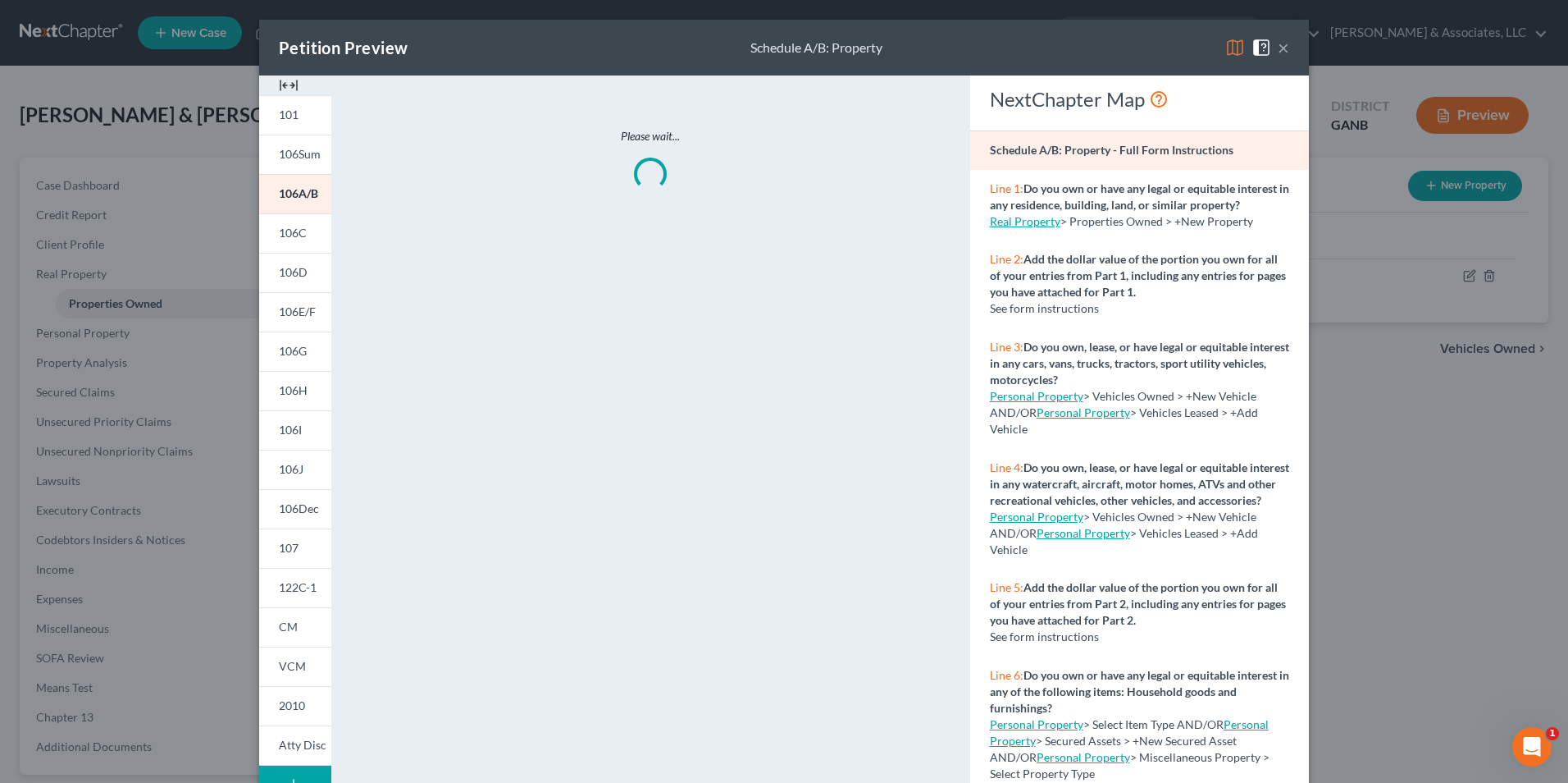
click at [285, 90] on img at bounding box center [289, 85] width 20 height 20
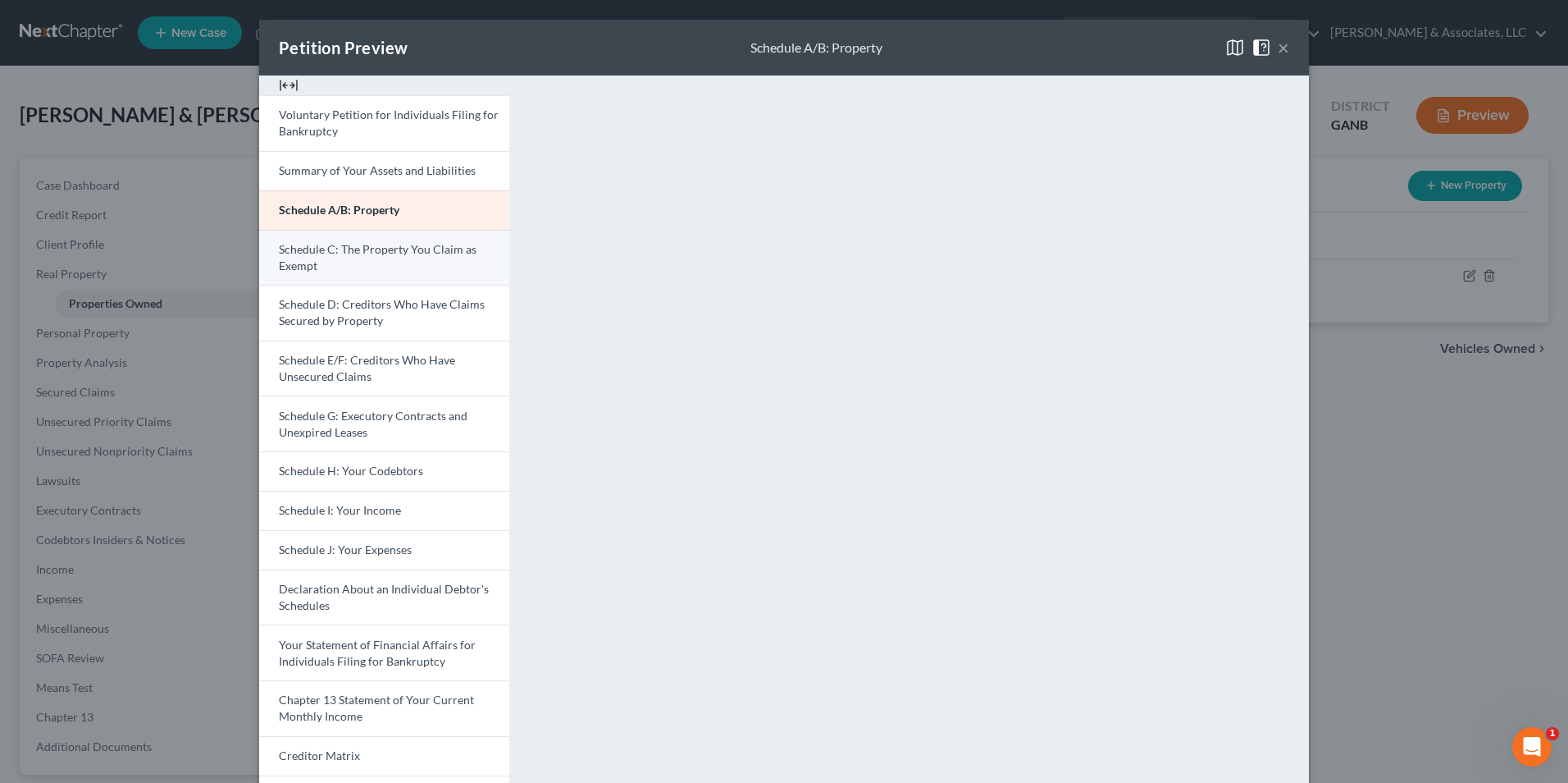
click at [400, 276] on link "Schedule C: The Property You Claim as Exempt" at bounding box center [385, 258] width 250 height 55
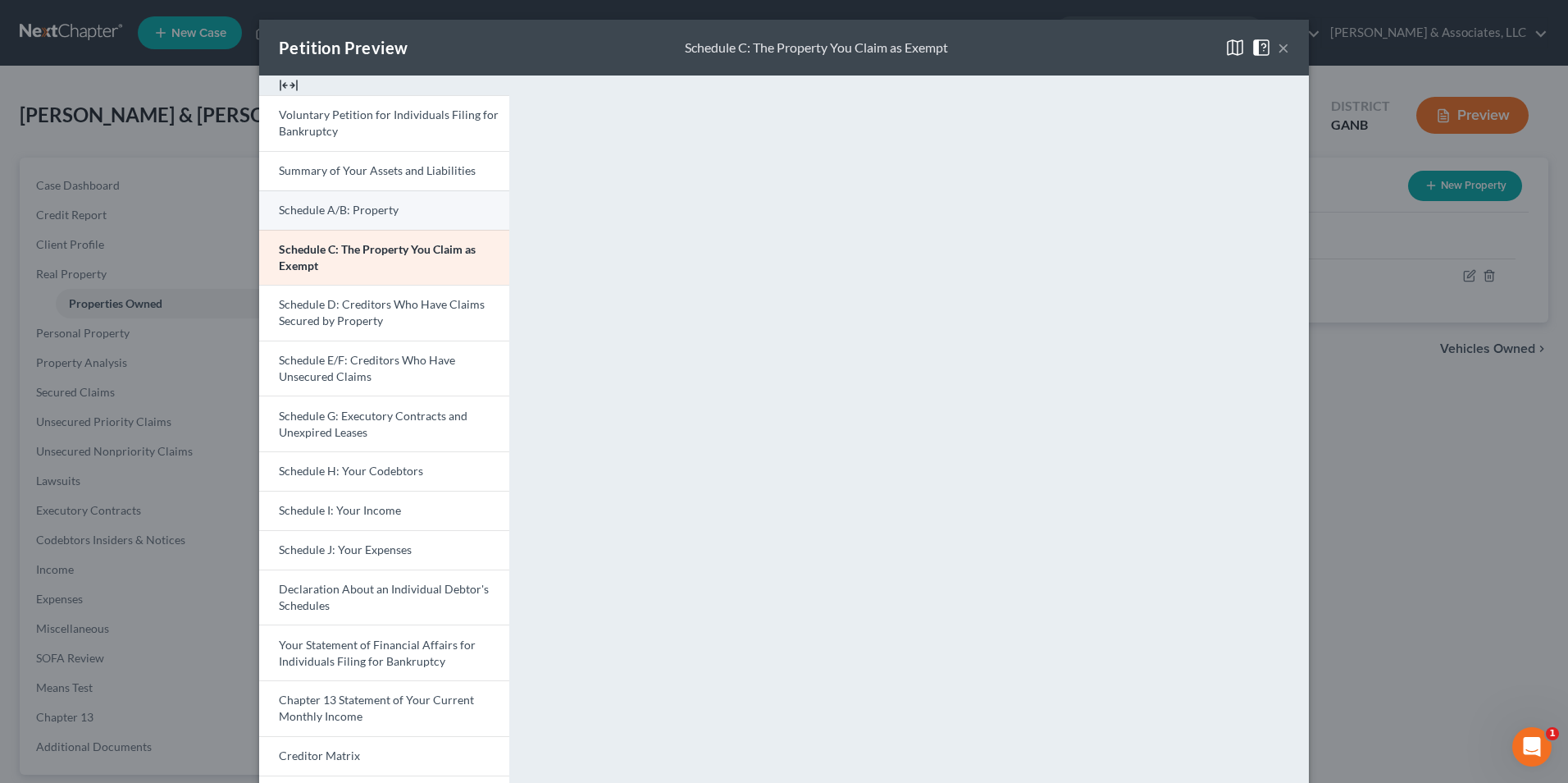
click at [358, 212] on span "Schedule A/B: Property" at bounding box center [339, 209] width 120 height 14
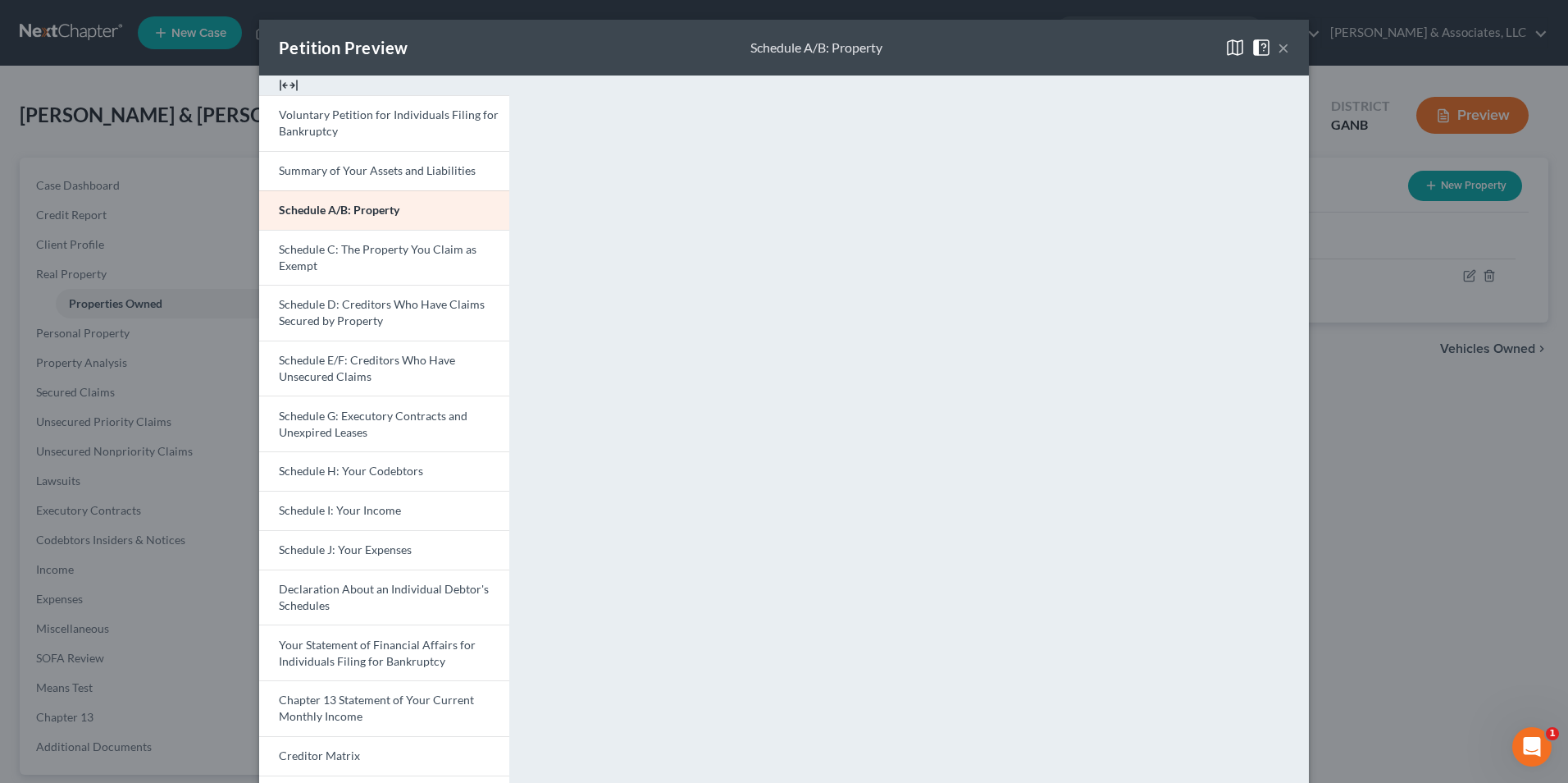
click at [1282, 51] on button "×" at bounding box center [1283, 47] width 12 height 20
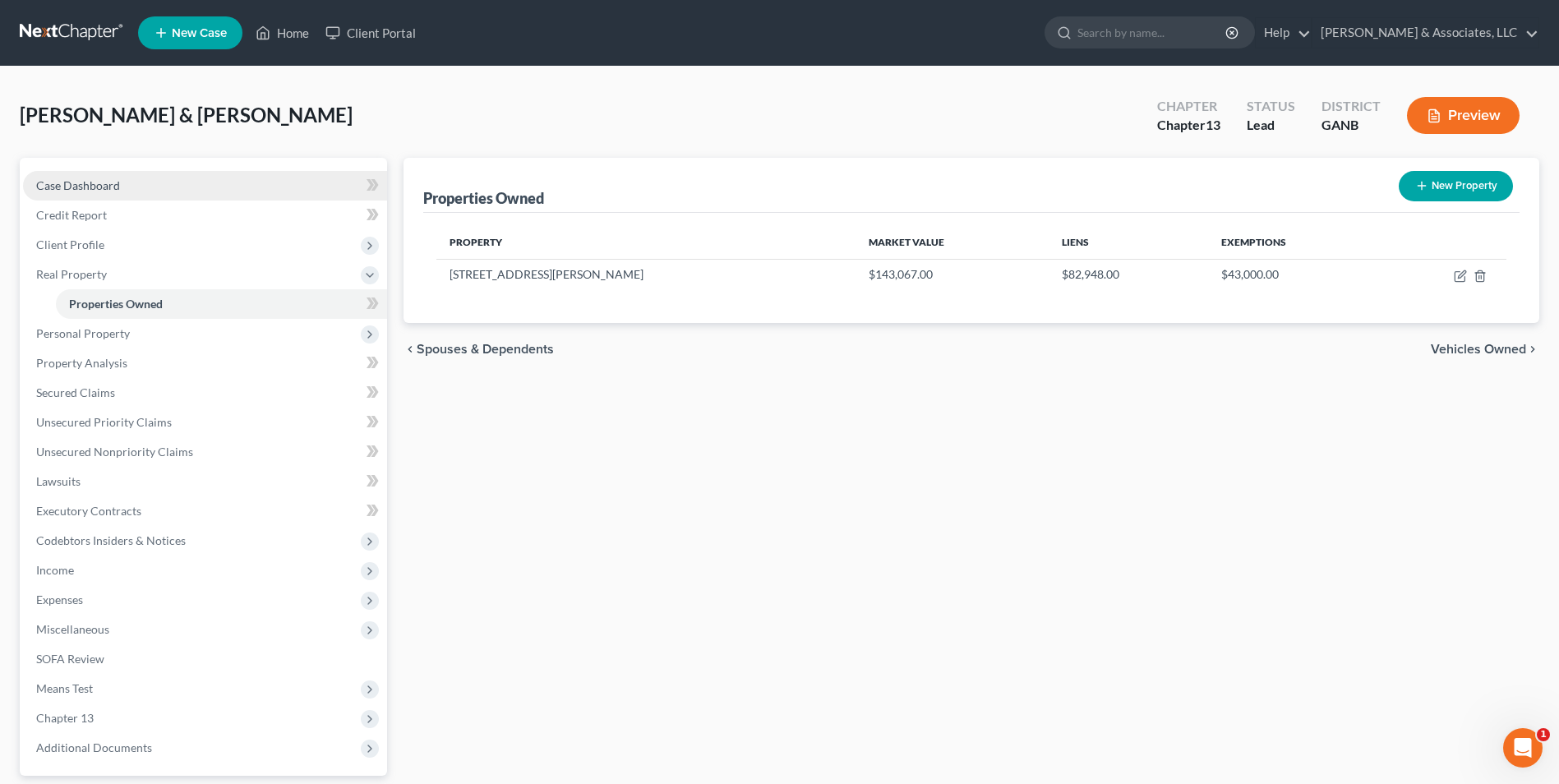
click at [178, 179] on link "Case Dashboard" at bounding box center [205, 185] width 364 height 30
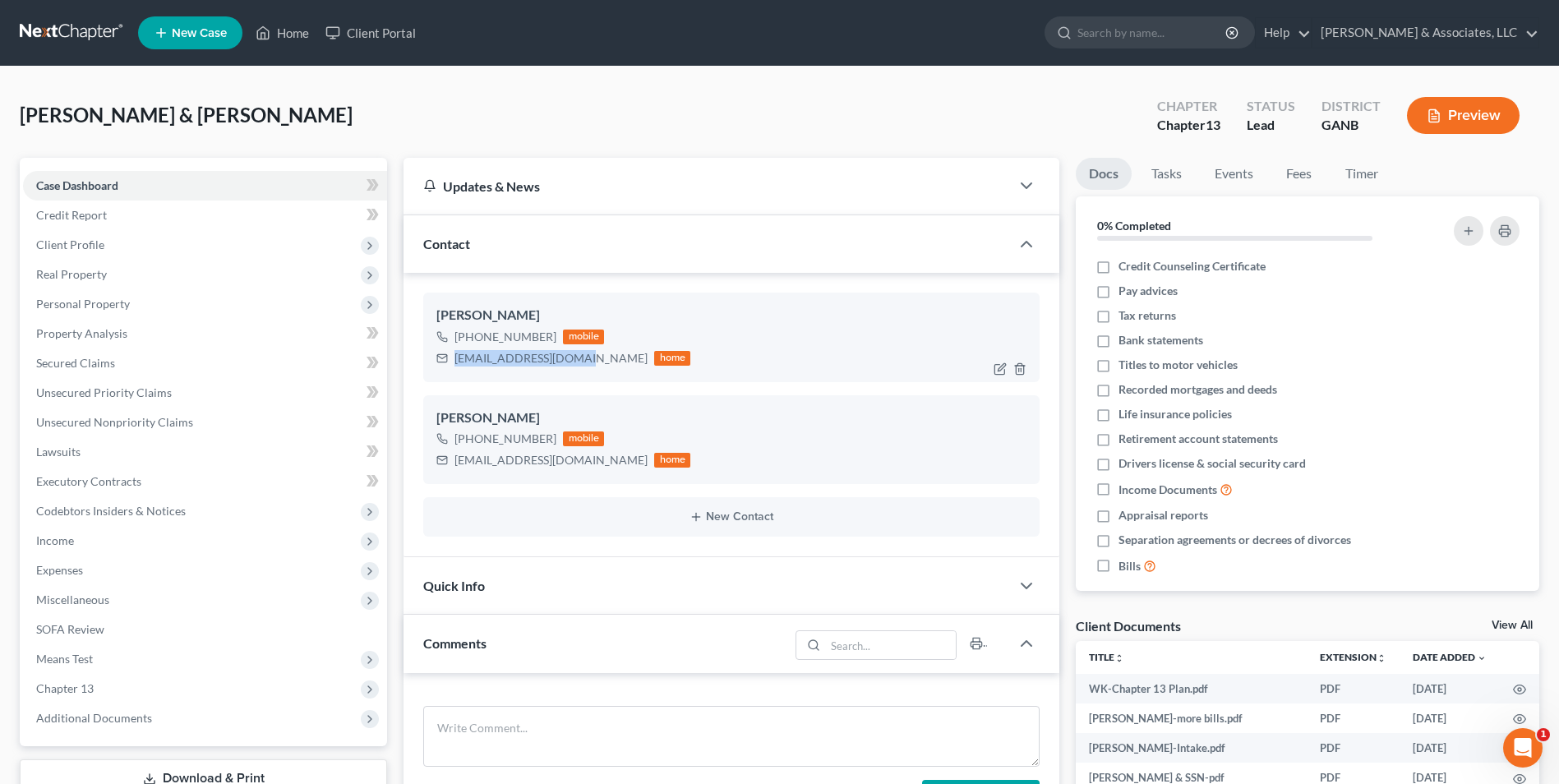
drag, startPoint x: 577, startPoint y: 357, endPoint x: 448, endPoint y: 370, distance: 129.7
click at [448, 370] on div "Joe Worley +1 (706) 508-5345 mobile joejane3126@gmail.com home" at bounding box center [732, 336] width 617 height 89
drag, startPoint x: 448, startPoint y: 370, endPoint x: 548, endPoint y: 359, distance: 100.6
copy div "joejane3126@gmail.com"
click at [1000, 470] on icon "button" at bounding box center [1000, 470] width 13 height 13
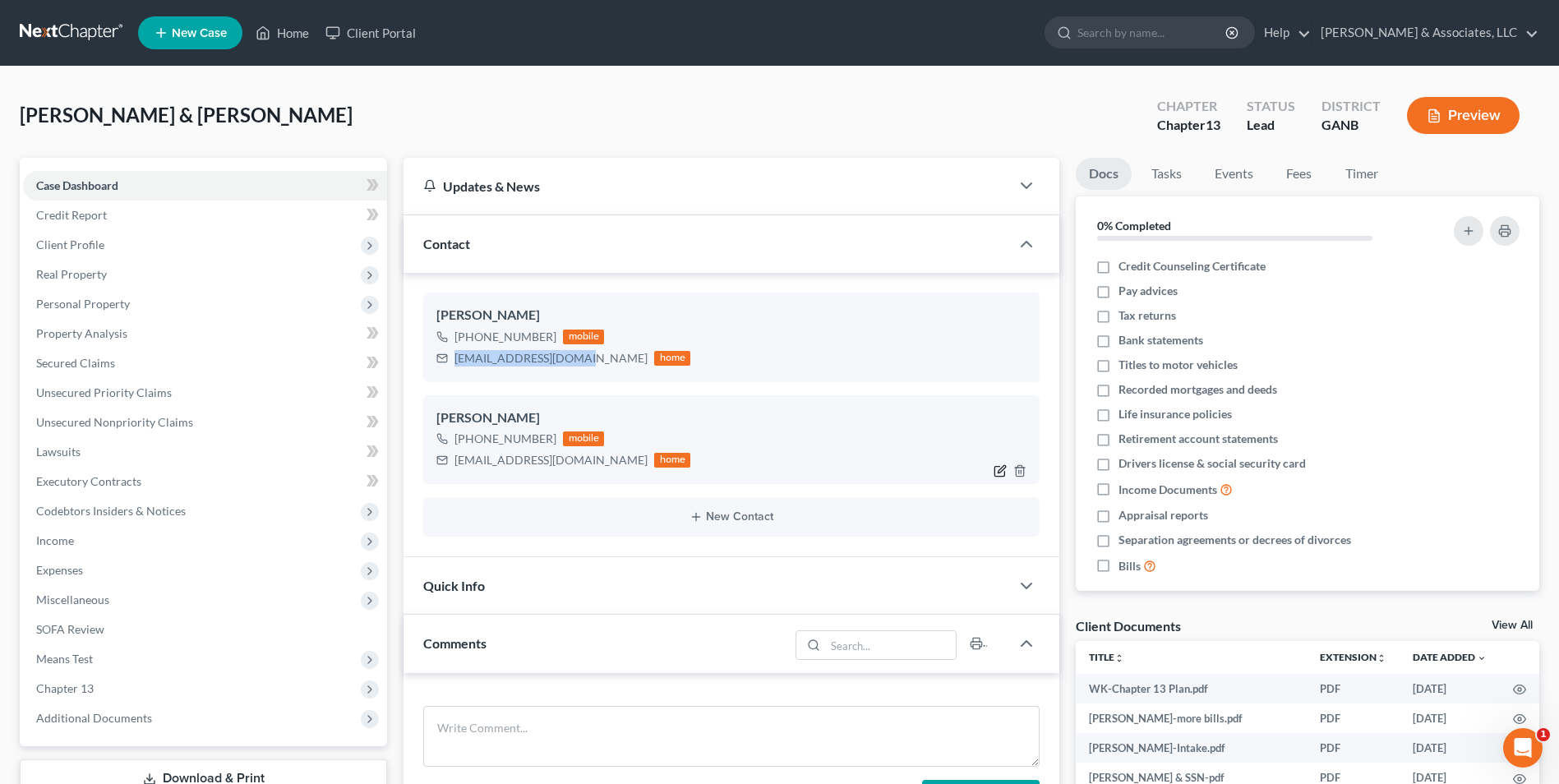
select select "0"
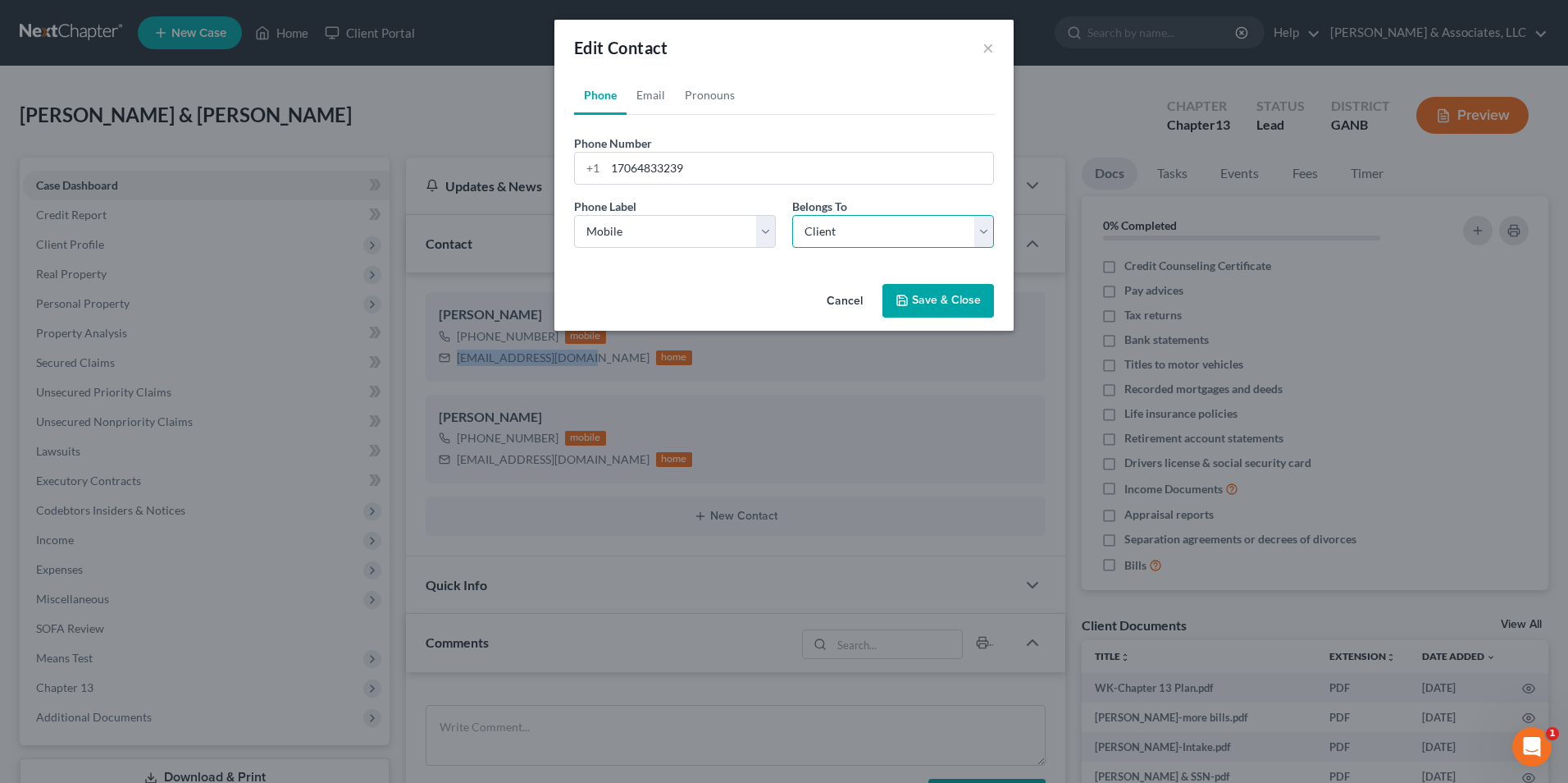
click at [991, 230] on select "Select Client Spouse Other" at bounding box center [894, 231] width 202 height 33
select select "1"
click at [792, 215] on select "Select Client Spouse Other" at bounding box center [894, 231] width 202 height 33
click at [972, 302] on button "Save & Close" at bounding box center [937, 301] width 112 height 35
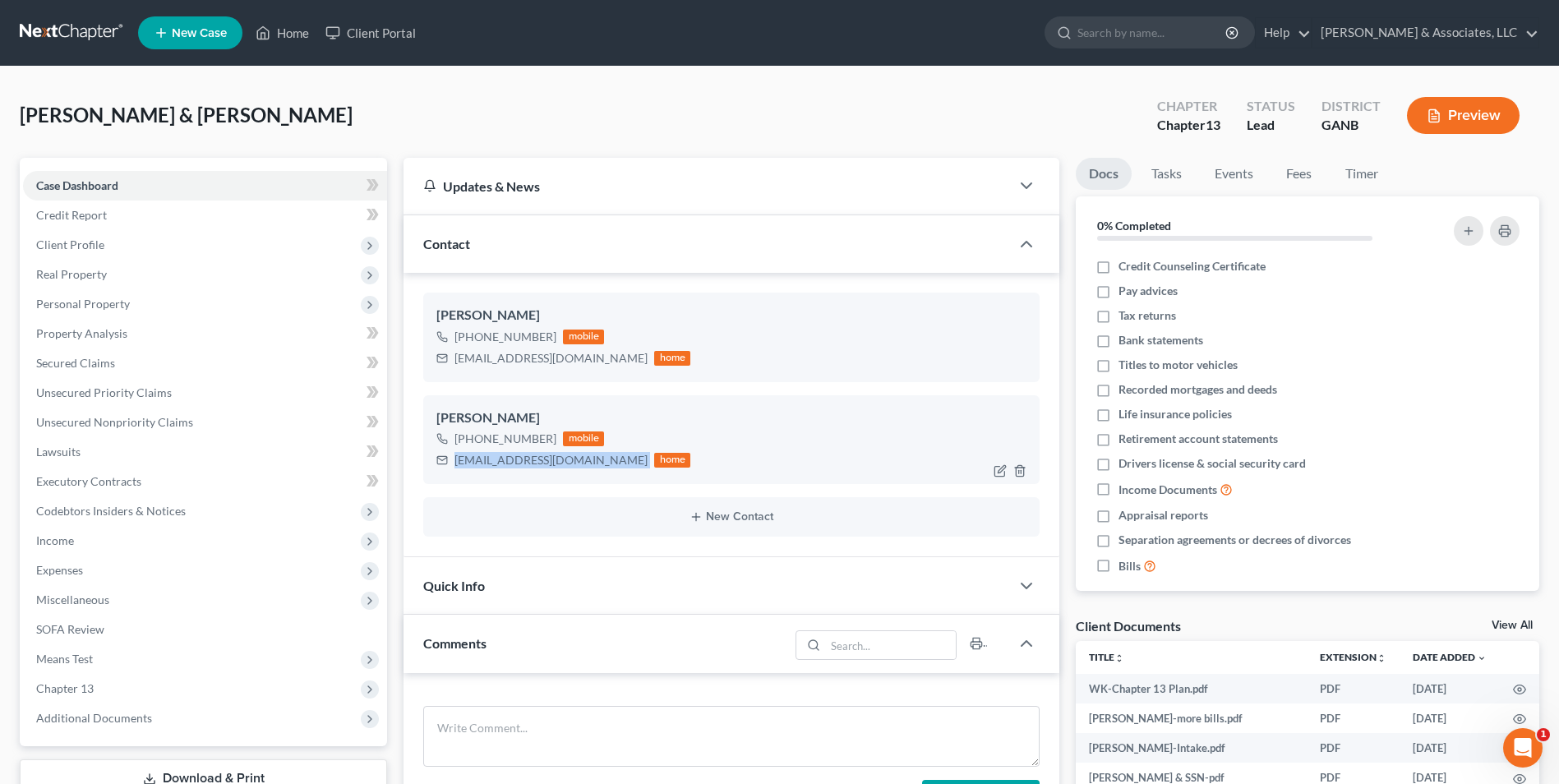
drag, startPoint x: 576, startPoint y: 454, endPoint x: 457, endPoint y: 468, distance: 119.8
click at [457, 468] on div "mking0286@gmail.com home" at bounding box center [563, 460] width 254 height 22
drag, startPoint x: 457, startPoint y: 468, endPoint x: 481, endPoint y: 466, distance: 24.1
copy div "mking0286@gmail.com"
click at [277, 32] on link "Home" at bounding box center [282, 32] width 70 height 30
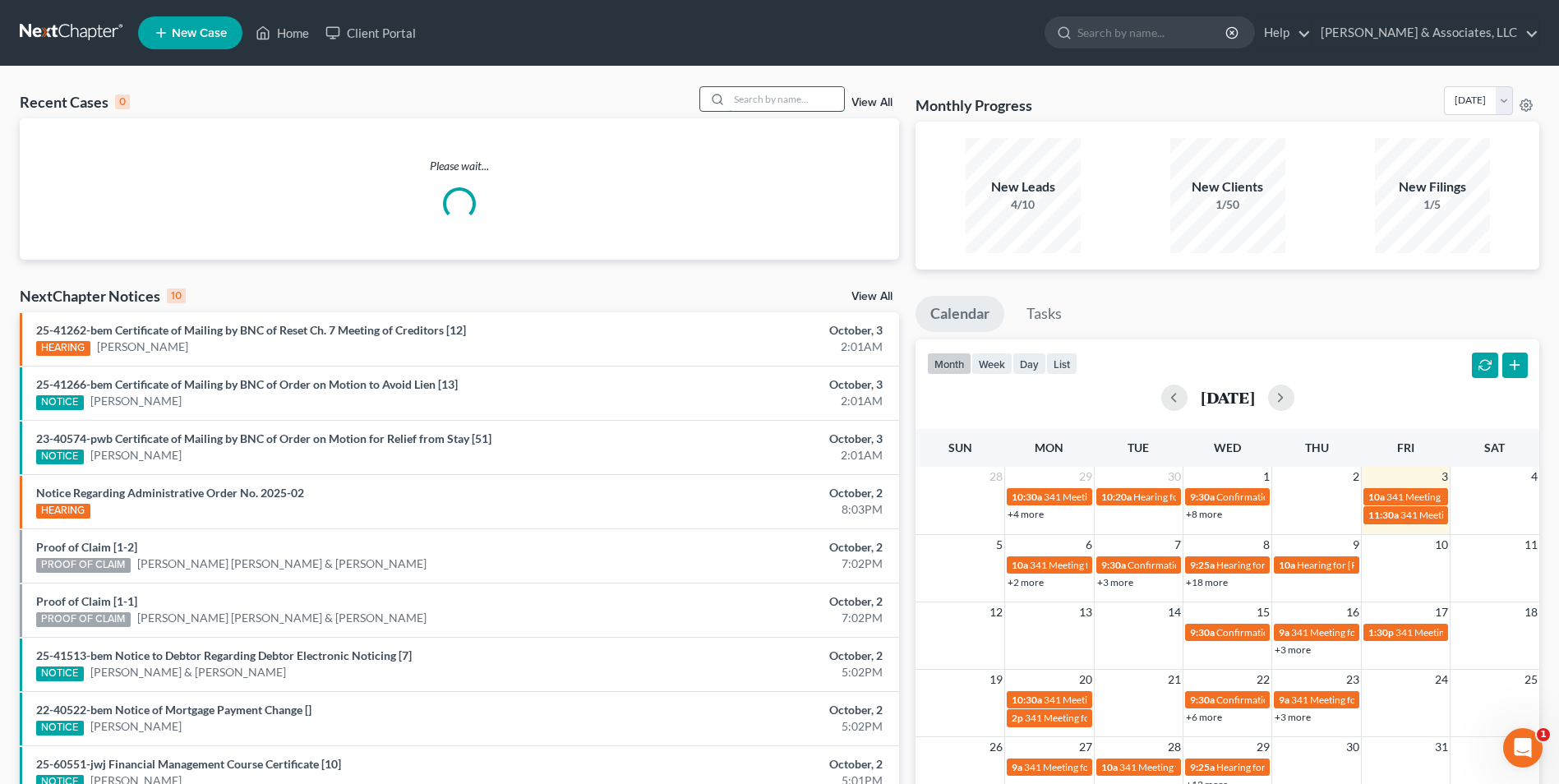
click at [800, 103] on input "search" at bounding box center [786, 99] width 115 height 24
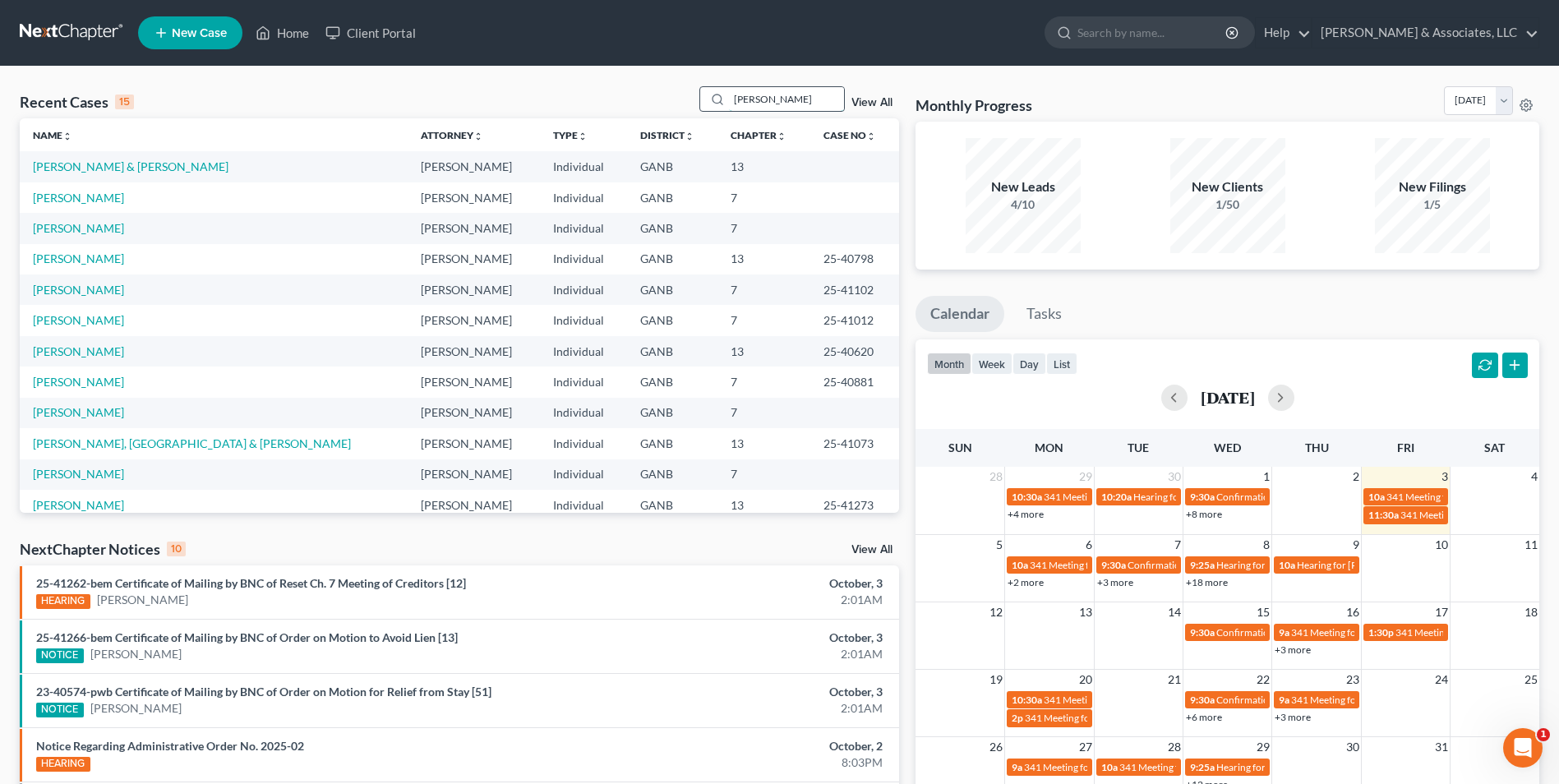
type input "jones"
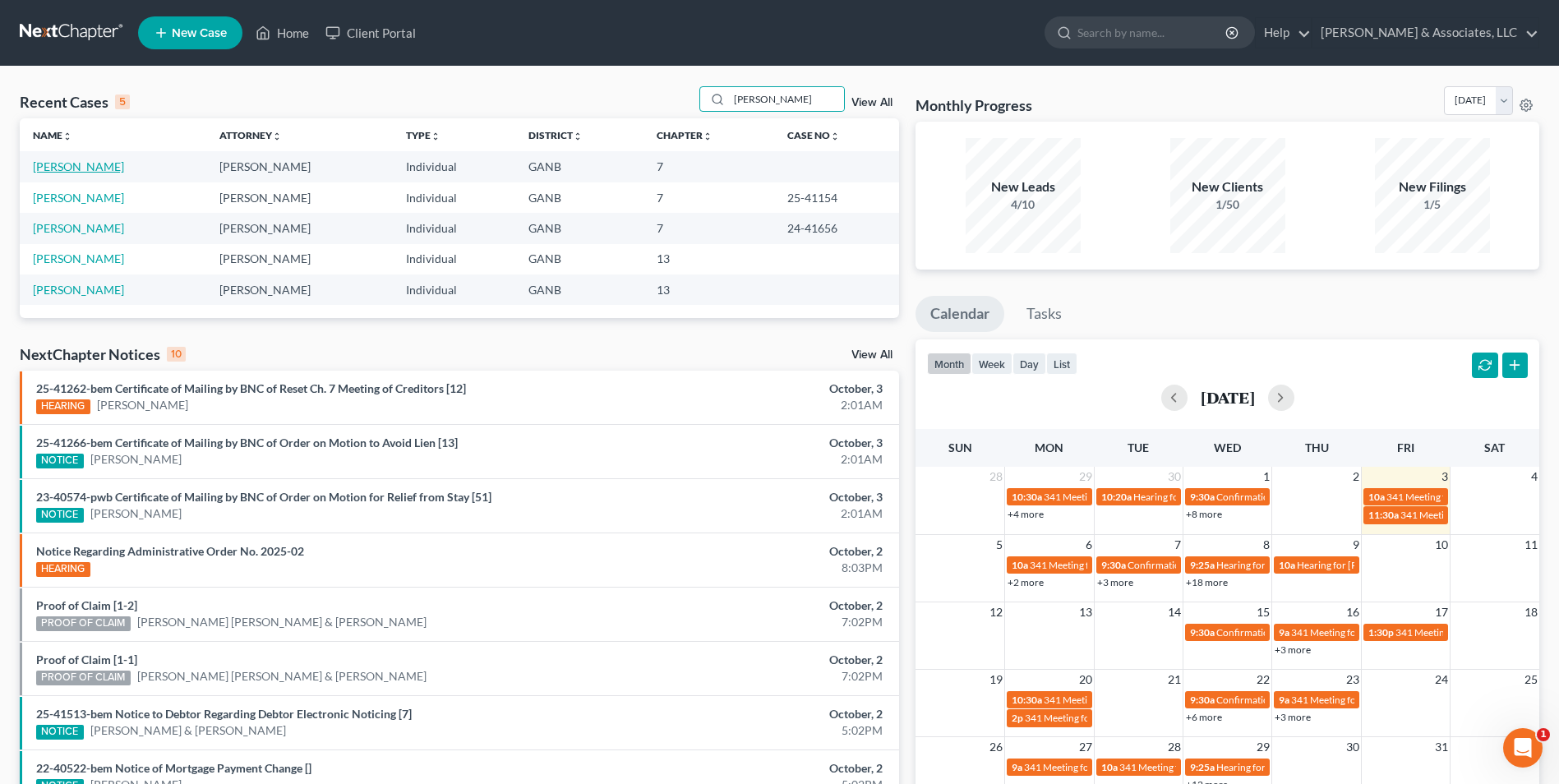
click at [53, 172] on link "[PERSON_NAME]" at bounding box center [79, 167] width 91 height 14
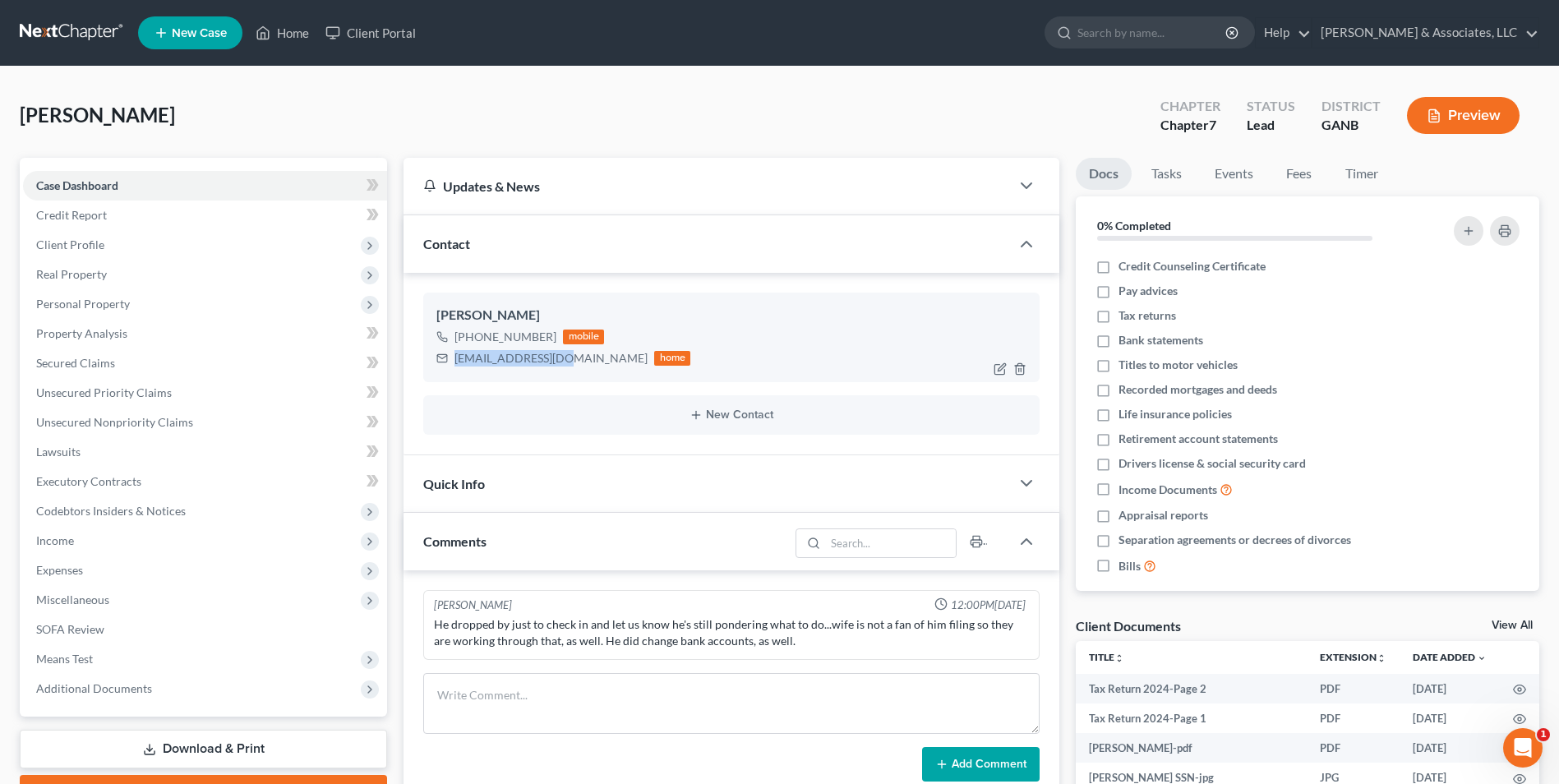
drag, startPoint x: 558, startPoint y: 361, endPoint x: 447, endPoint y: 368, distance: 111.2
click at [447, 368] on div "djones3154@att.net home" at bounding box center [563, 358] width 254 height 22
drag, startPoint x: 447, startPoint y: 368, endPoint x: 511, endPoint y: 360, distance: 64.5
copy div "djones3154@att.net"
click at [291, 25] on link "Home" at bounding box center [282, 32] width 70 height 30
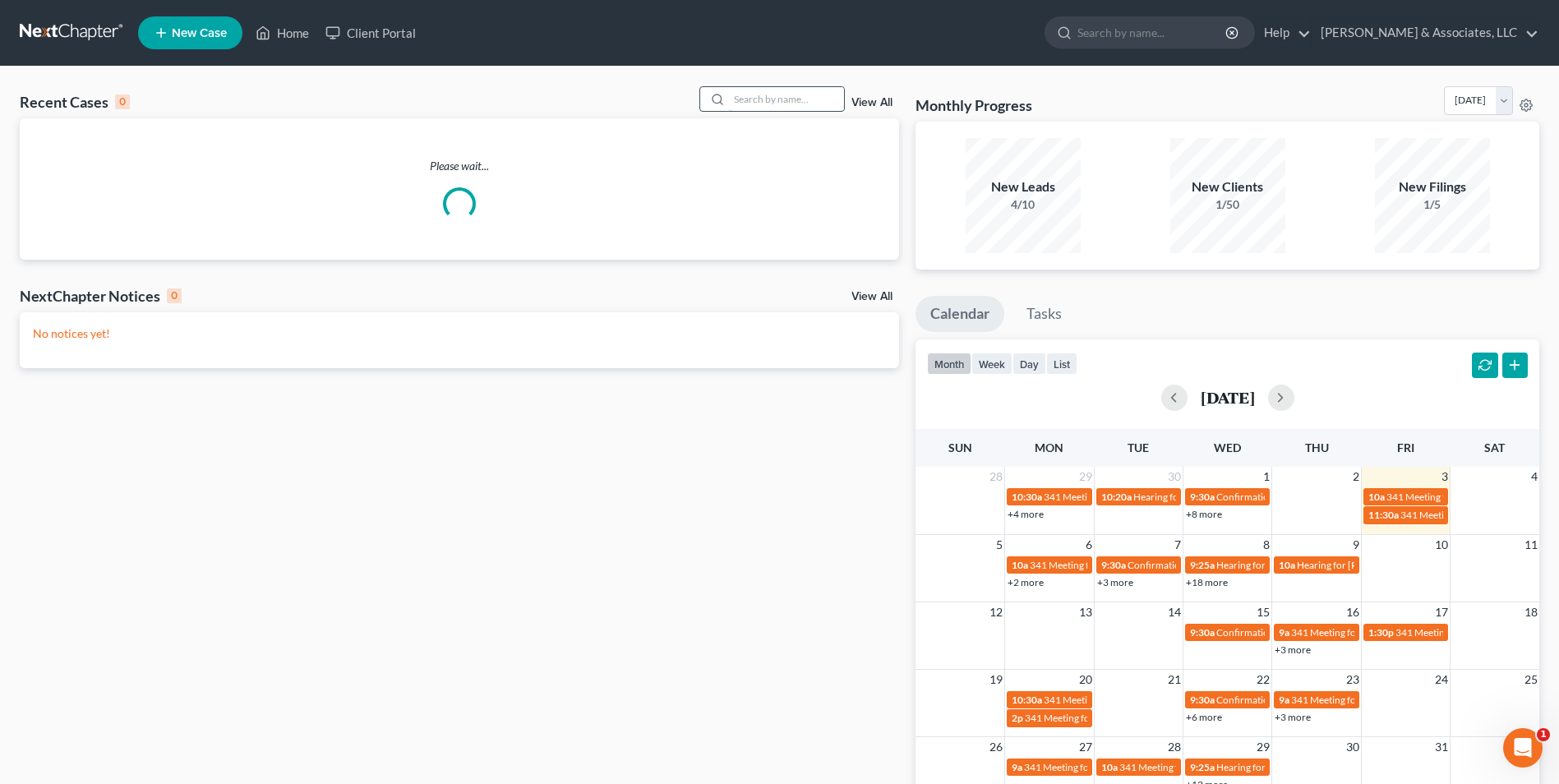
click at [775, 104] on input "search" at bounding box center [786, 99] width 115 height 24
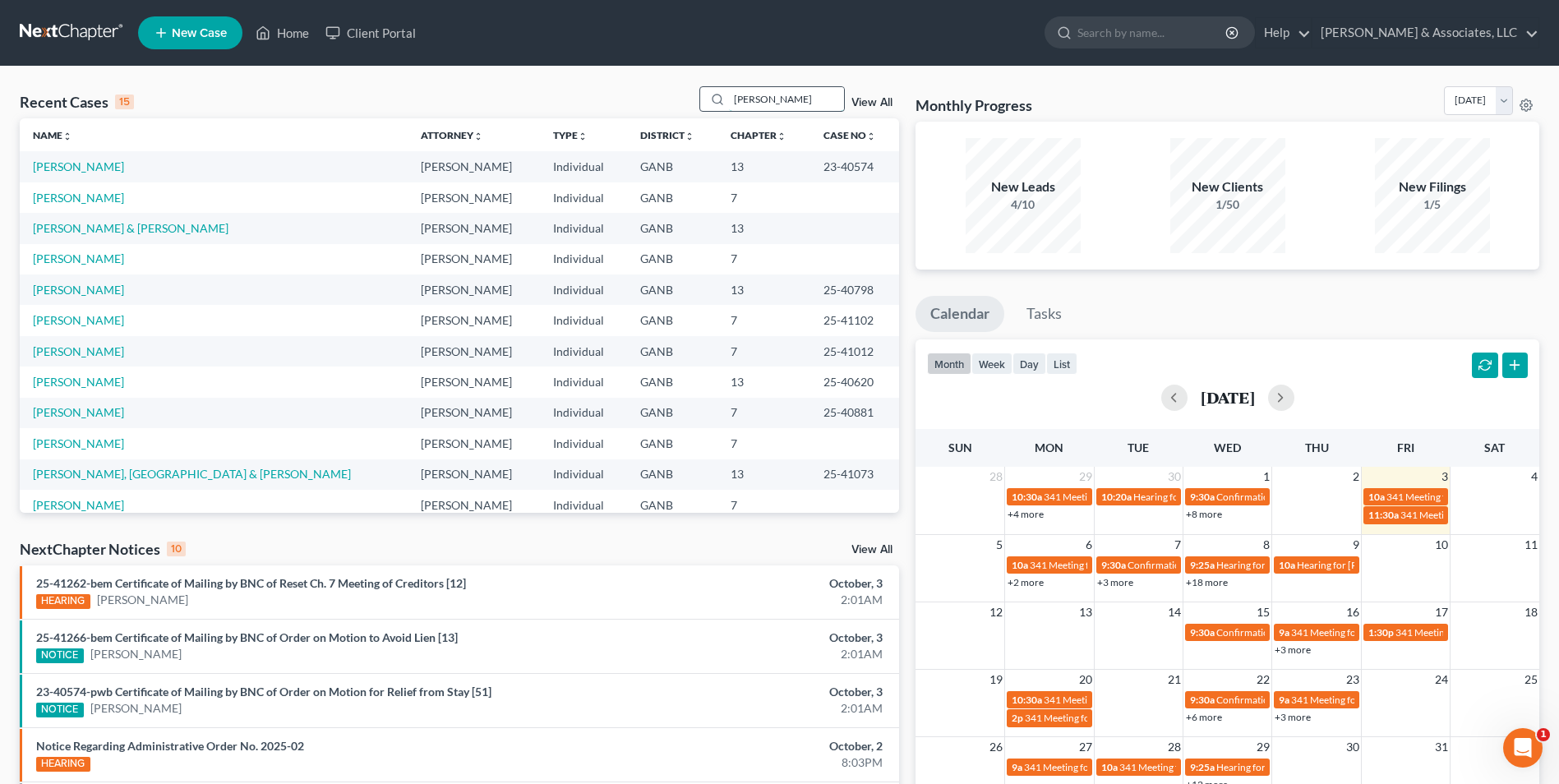
type input "vigil"
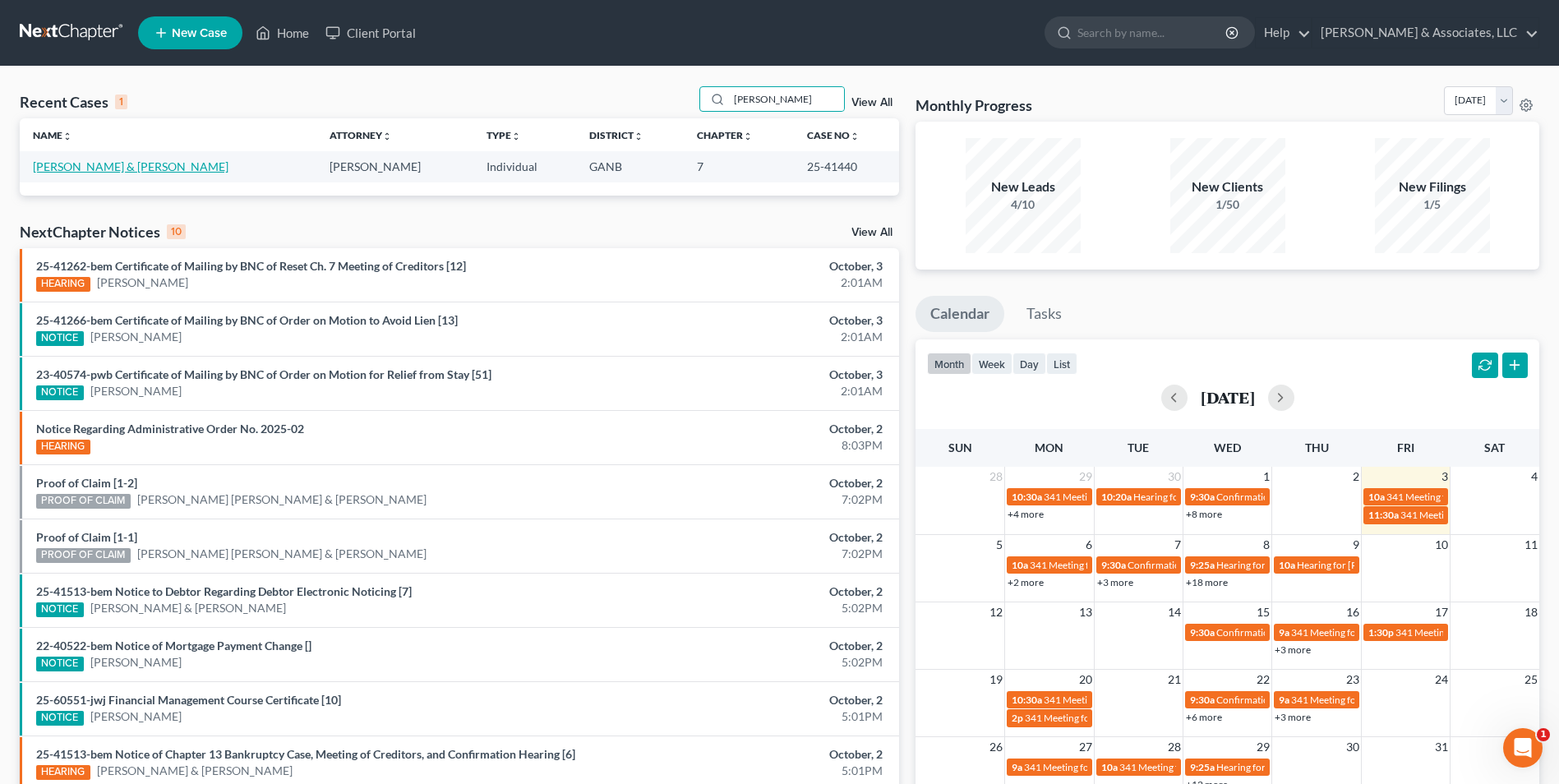
click at [111, 168] on link "[PERSON_NAME] & [PERSON_NAME]" at bounding box center [131, 167] width 195 height 14
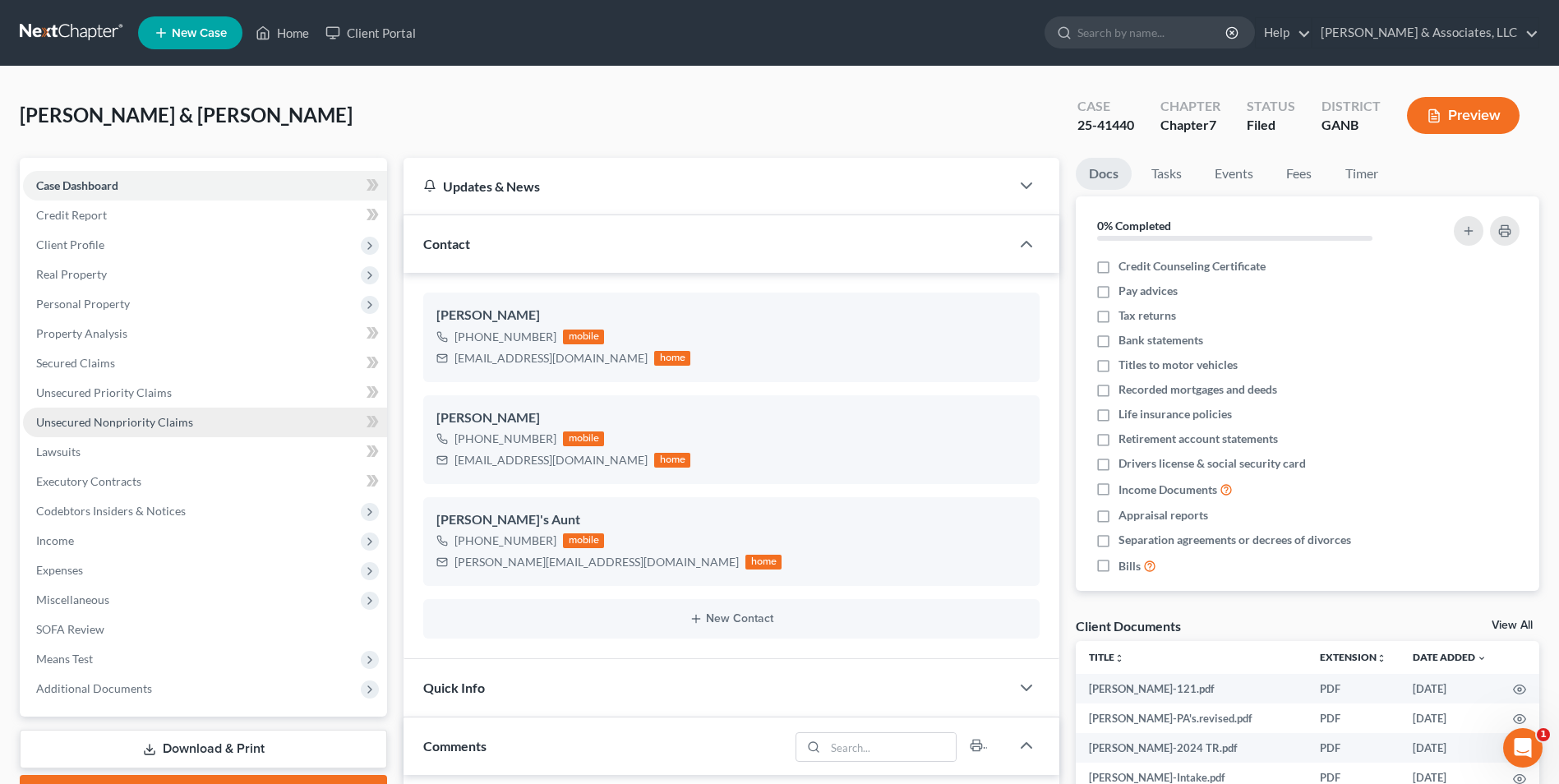
click at [181, 419] on span "Unsecured Nonpriority Claims" at bounding box center [114, 422] width 157 height 14
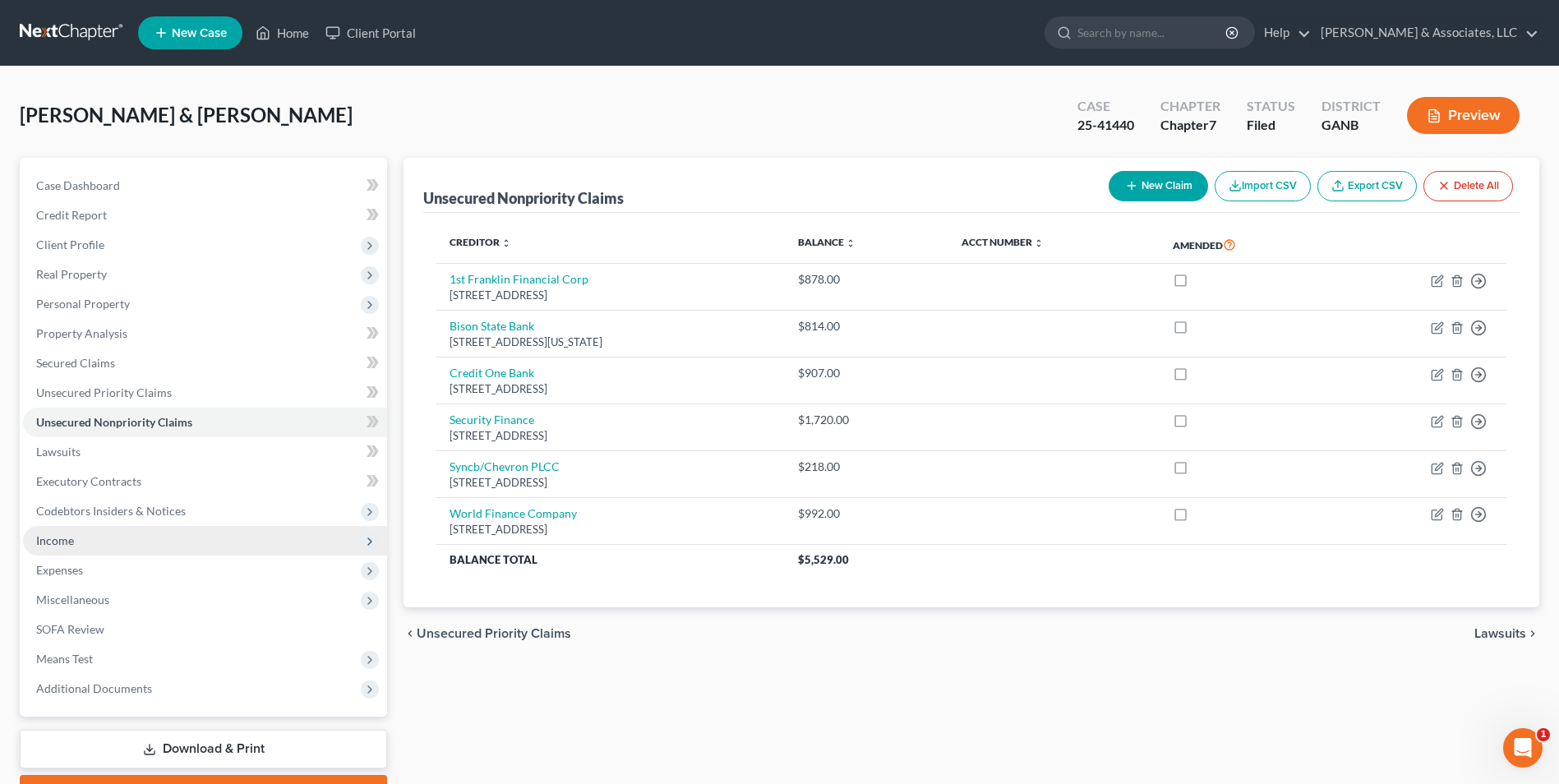
click at [57, 543] on span "Income" at bounding box center [55, 540] width 38 height 14
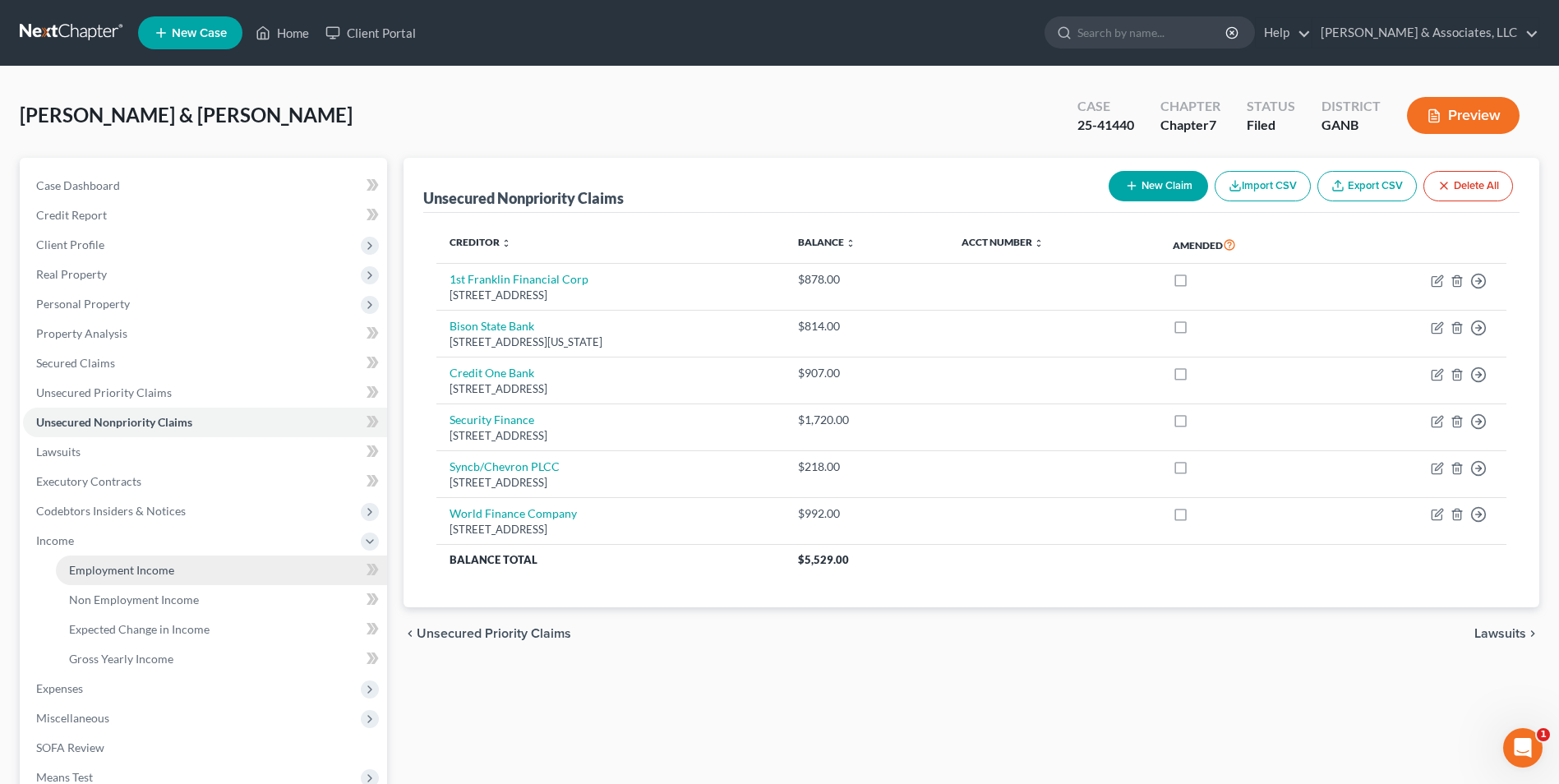
click at [115, 576] on span "Employment Income" at bounding box center [121, 570] width 105 height 14
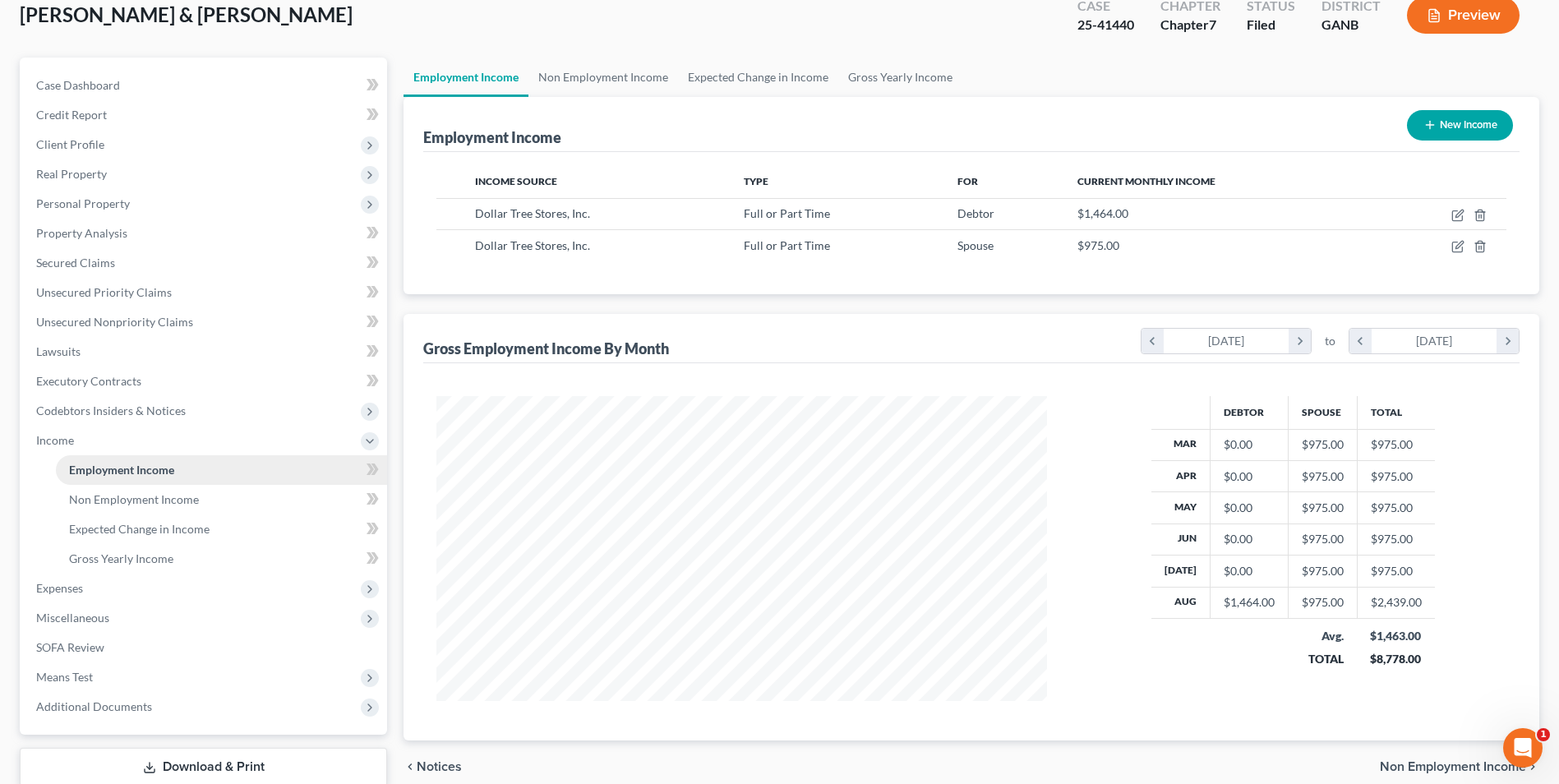
scroll to position [208, 0]
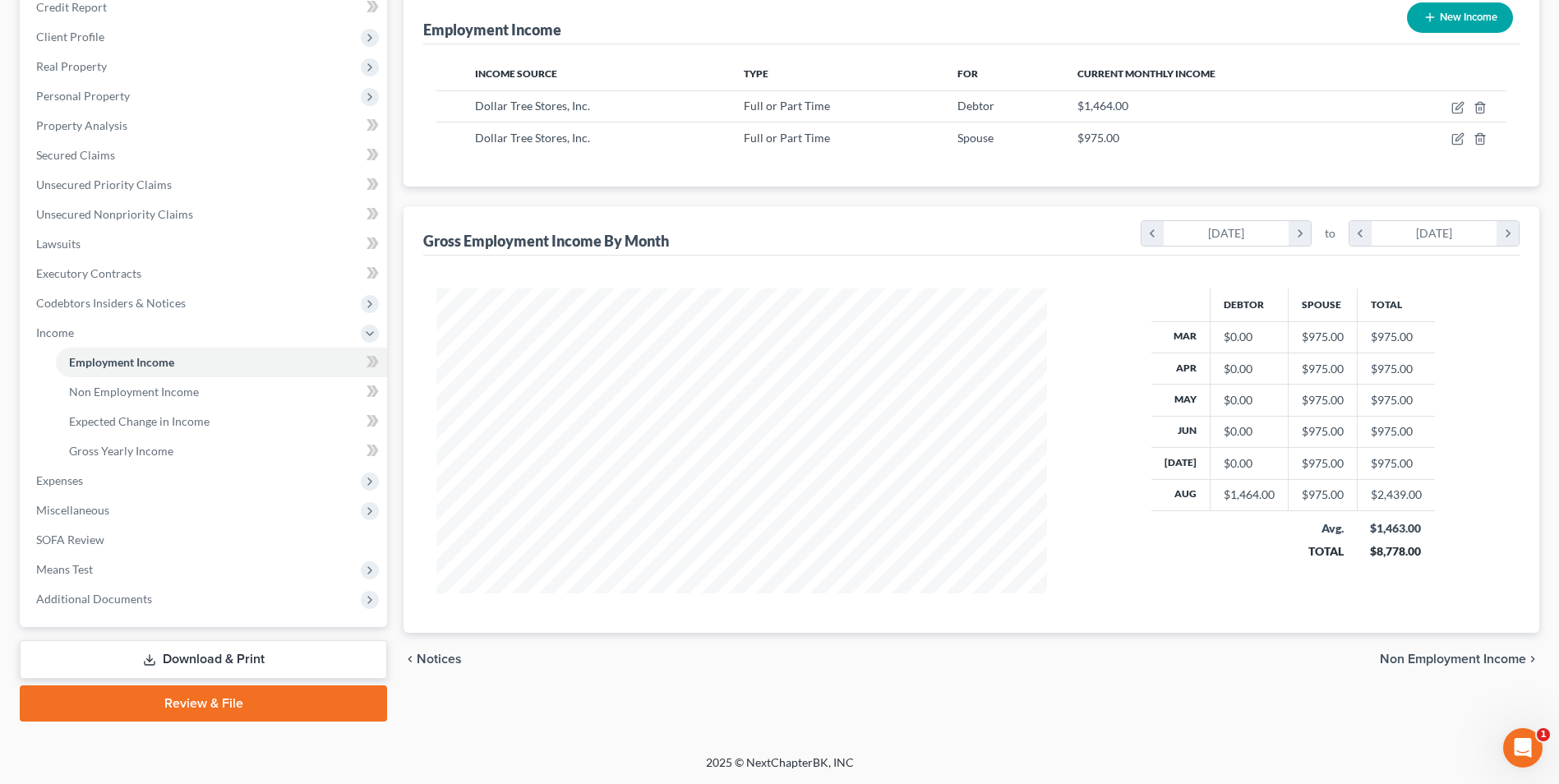
click at [280, 664] on link "Download & Print" at bounding box center [204, 659] width 368 height 39
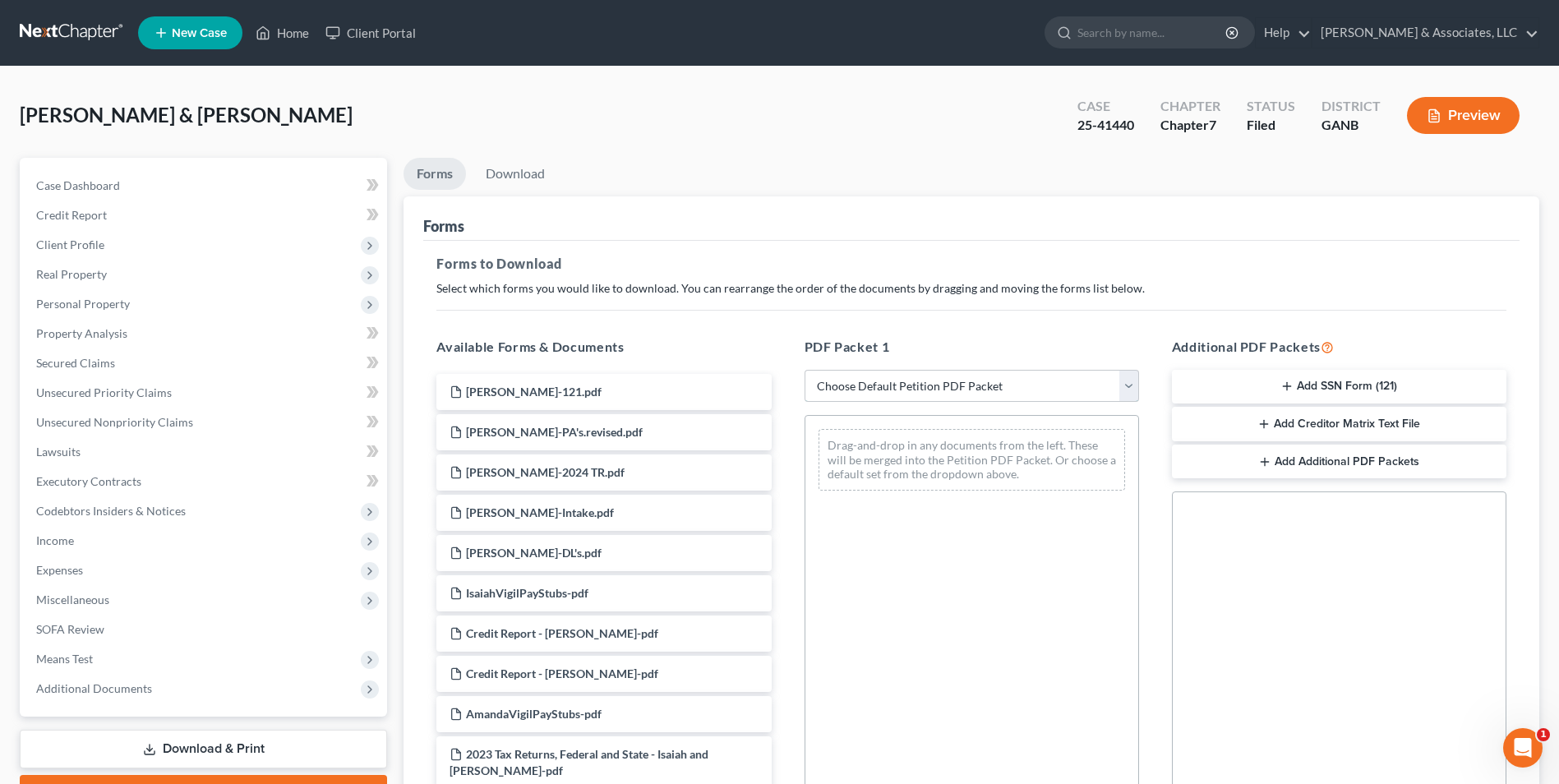
click at [1132, 392] on select "Choose Default Petition PDF Packet Complete Bankruptcy Petition (all forms and …" at bounding box center [971, 386] width 334 height 33
select select "0"
click at [804, 370] on select "Choose Default Petition PDF Packet Complete Bankruptcy Petition (all forms and …" at bounding box center [971, 386] width 334 height 33
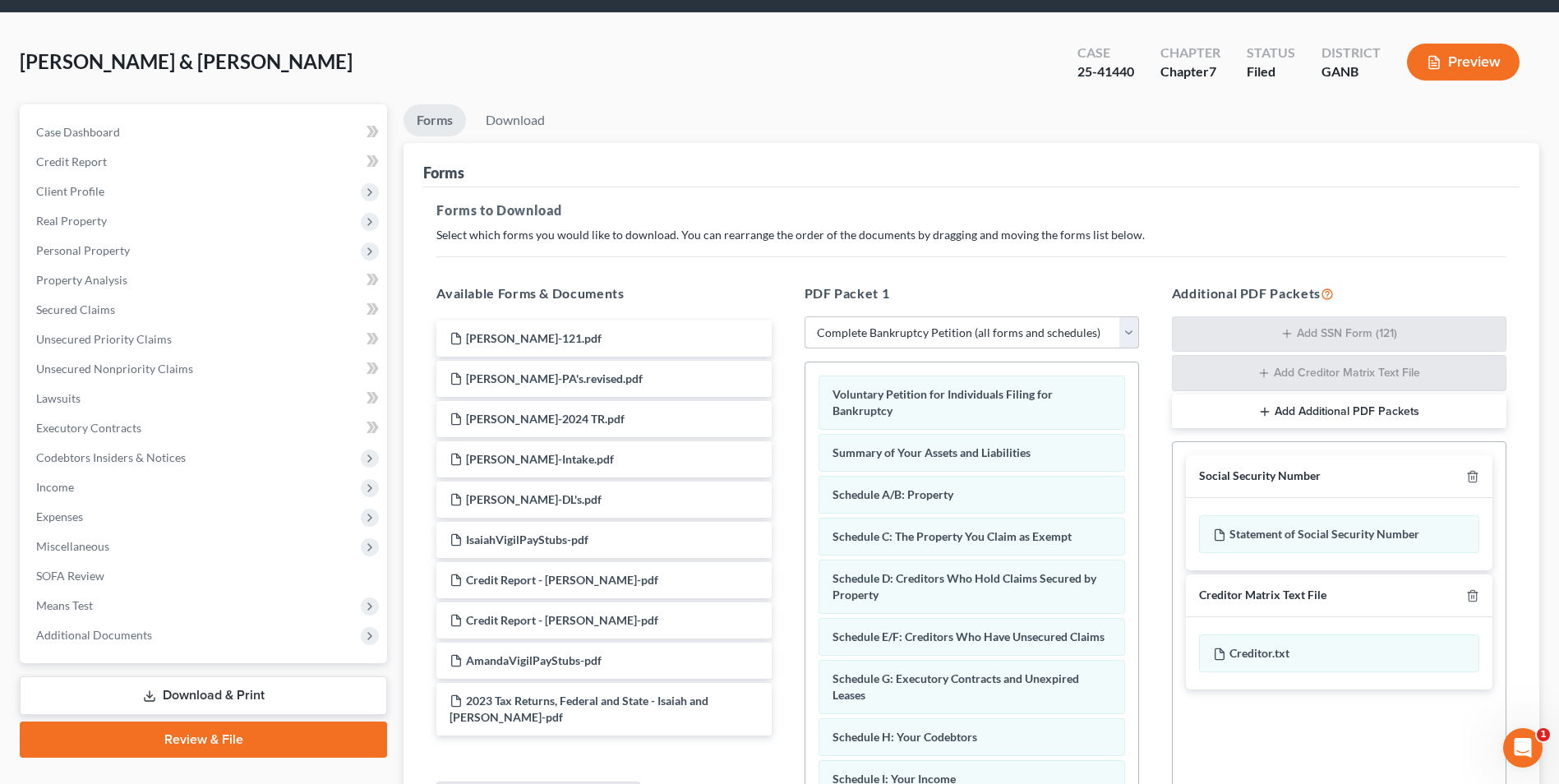
scroll to position [164, 0]
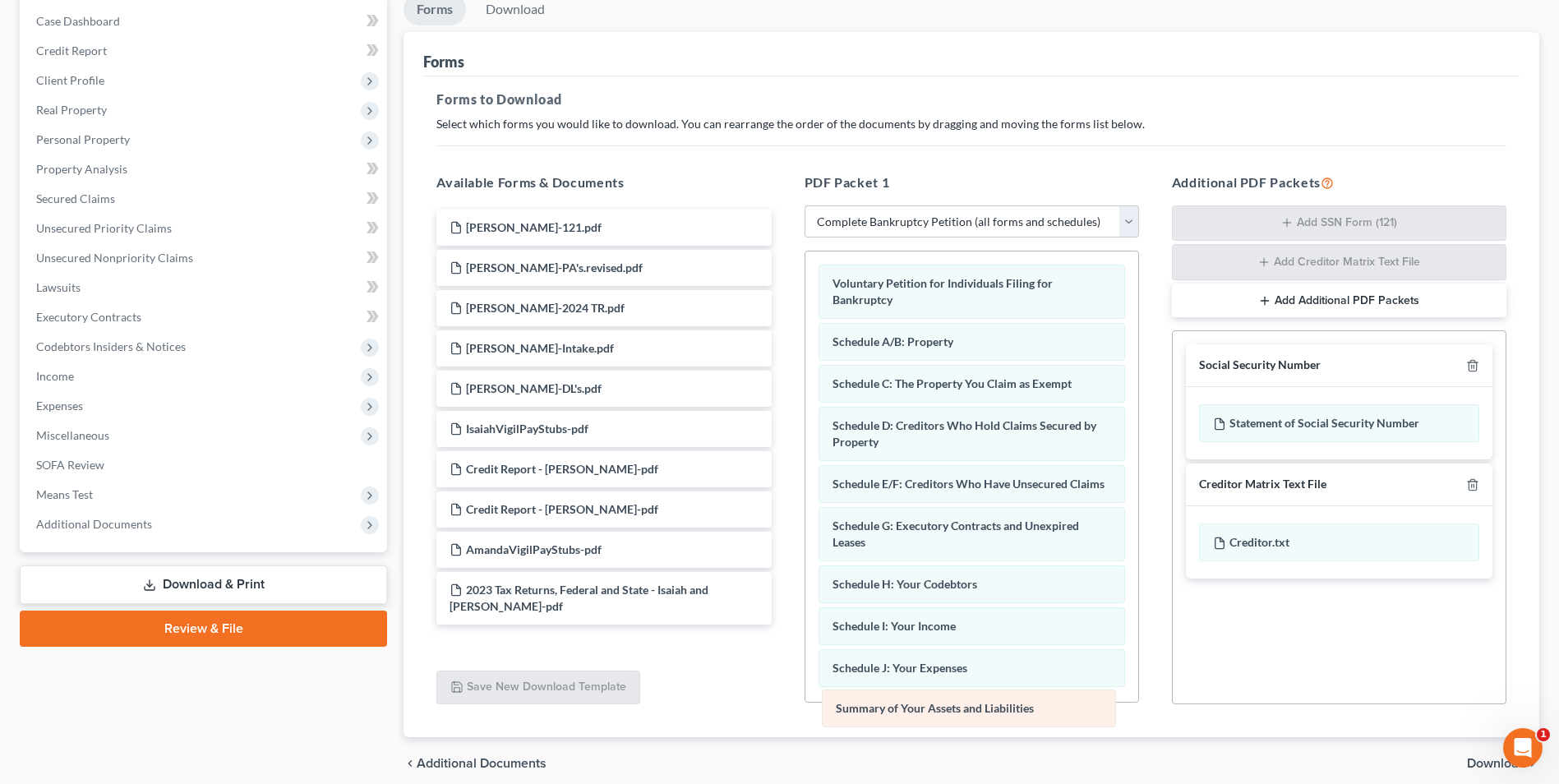
drag, startPoint x: 1045, startPoint y: 344, endPoint x: 1049, endPoint y: 711, distance: 367.0
click at [1049, 711] on div "Summary of Your Assets and Liabilities Voluntary Petition for Individuals Filin…" at bounding box center [971, 730] width 333 height 957
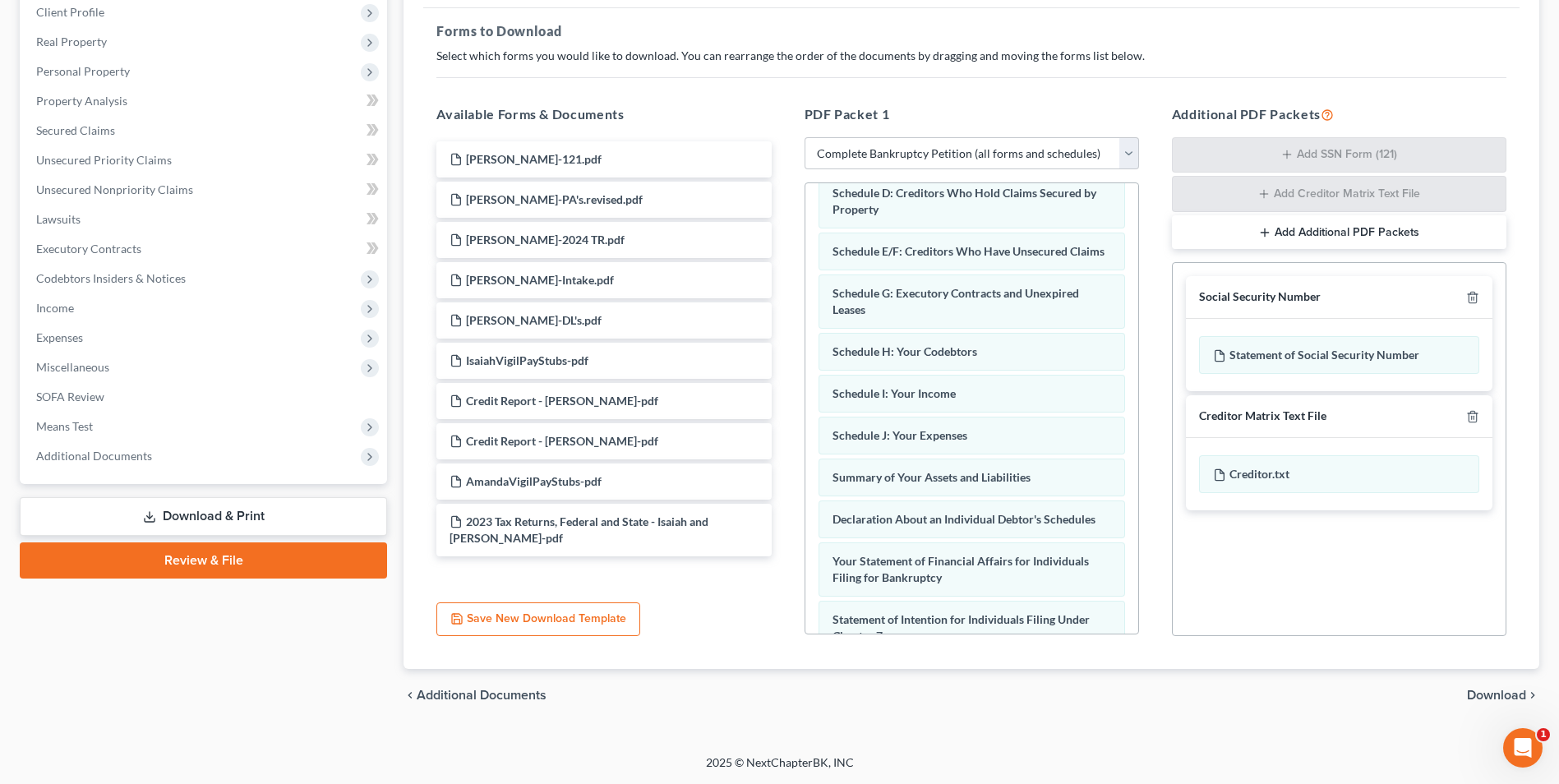
click at [1503, 695] on span "Download" at bounding box center [1496, 694] width 59 height 13
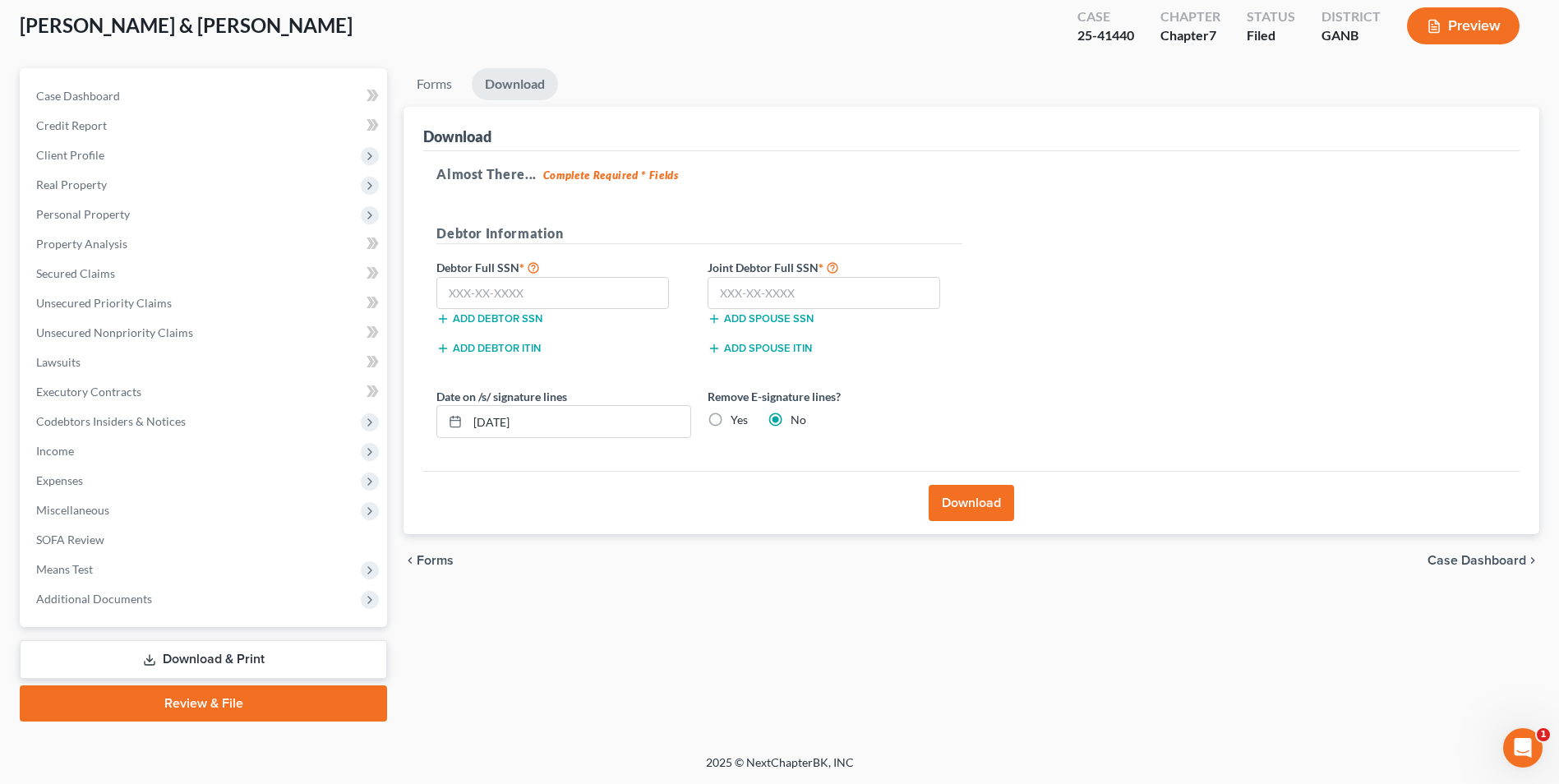
scroll to position [90, 0]
click at [731, 419] on label "Yes" at bounding box center [739, 419] width 17 height 16
click at [737, 419] on input "Yes" at bounding box center [742, 417] width 11 height 11
radio input "true"
radio input "false"
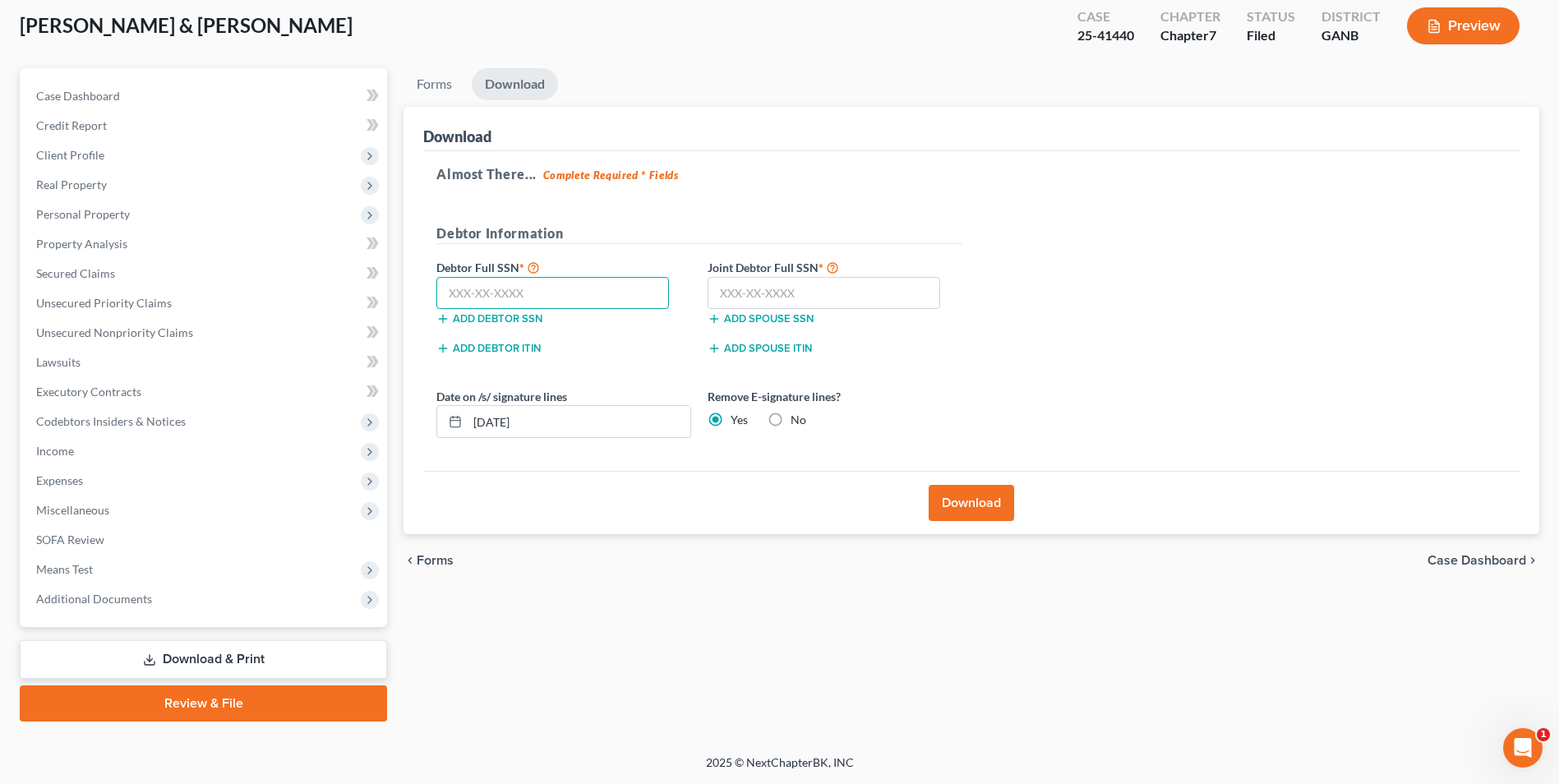
click at [560, 299] on input "text" at bounding box center [552, 293] width 232 height 33
type input "525-79-7532"
click at [814, 301] on input "text" at bounding box center [823, 293] width 232 height 33
type input "241-67-6345"
click at [954, 512] on button "Download" at bounding box center [971, 503] width 85 height 36
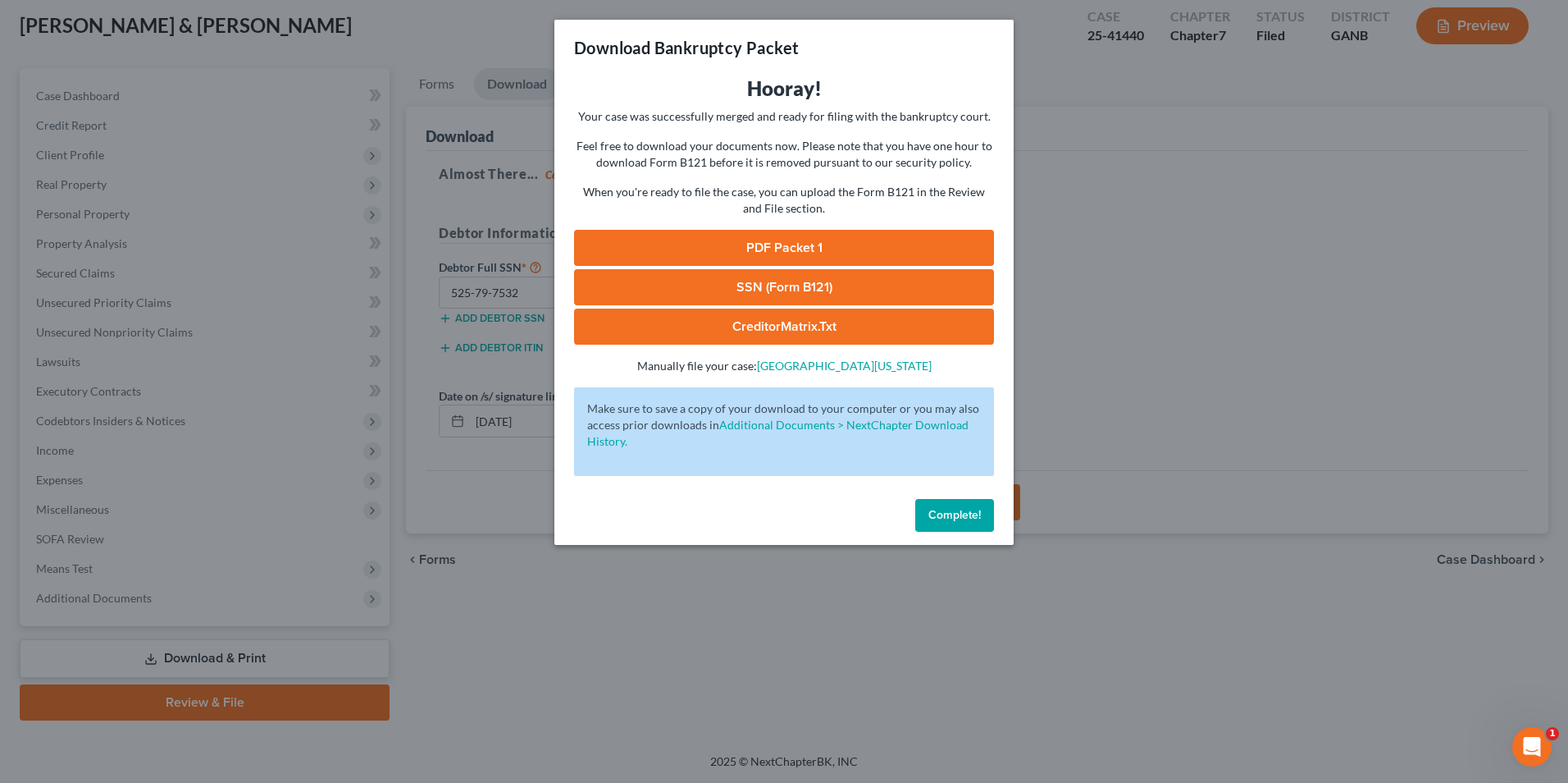
click at [986, 251] on link "PDF Packet 1" at bounding box center [784, 248] width 420 height 36
click at [962, 511] on span "Complete!" at bounding box center [954, 515] width 53 height 14
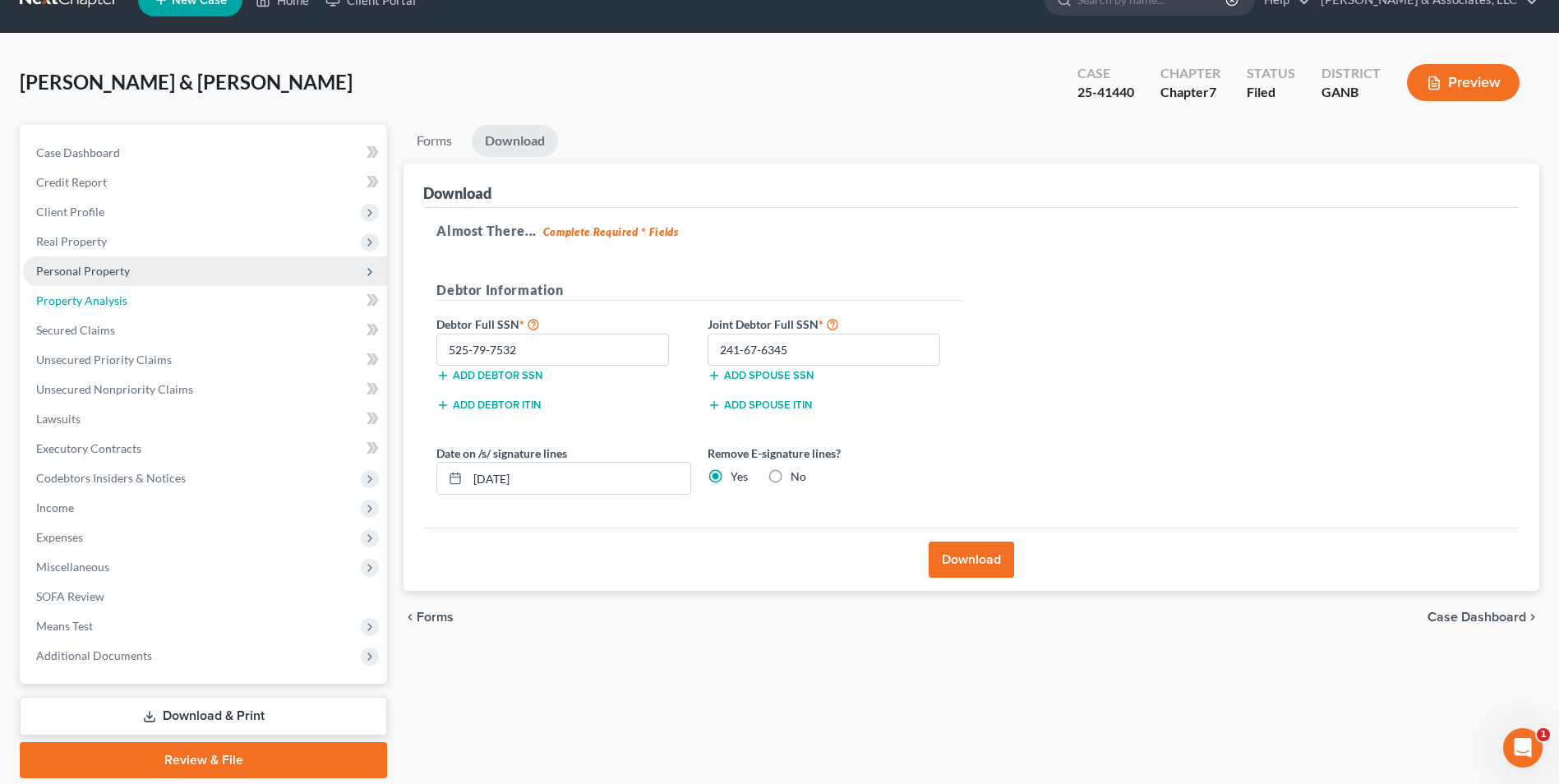
scroll to position [0, 0]
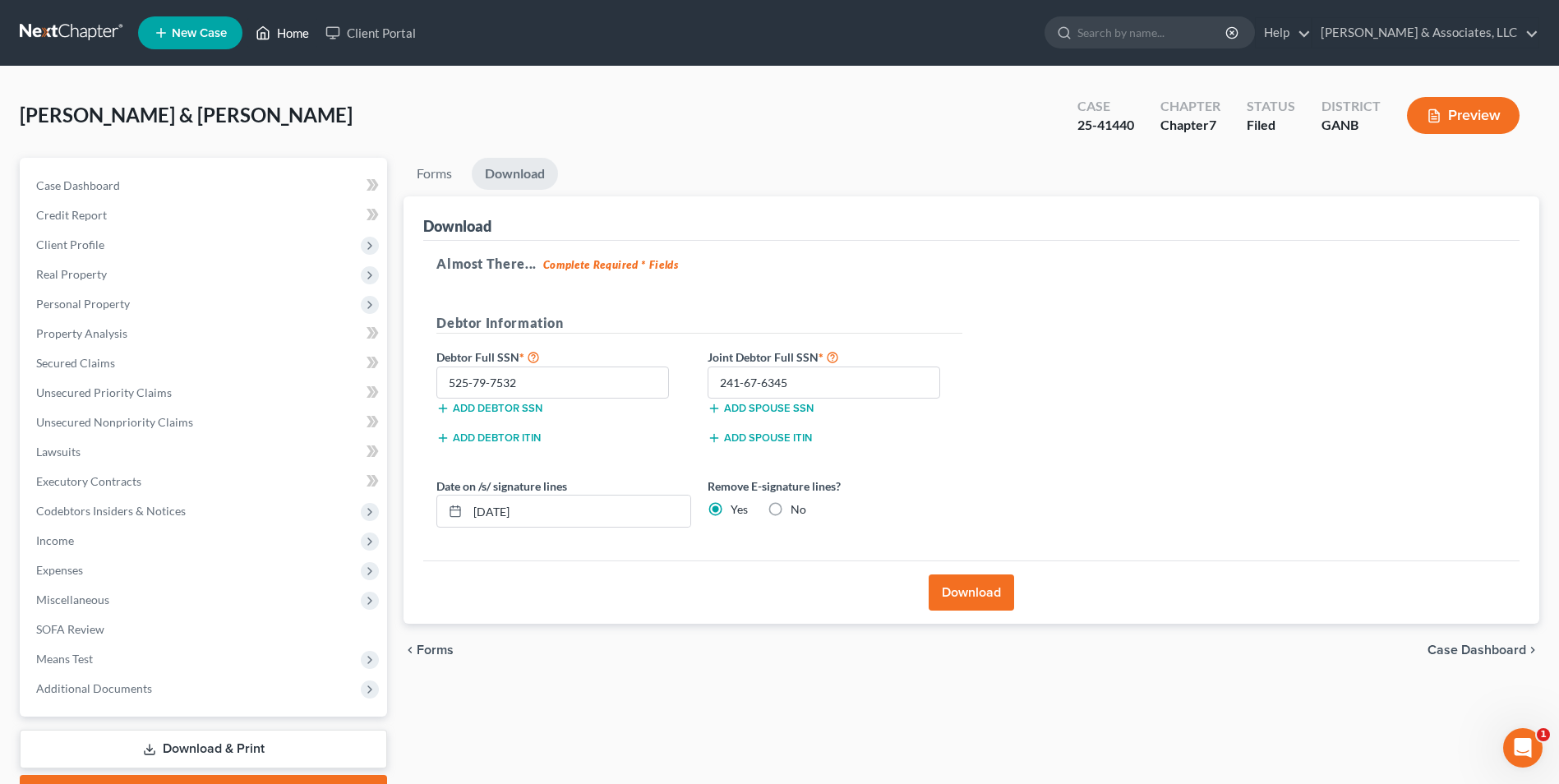
click at [290, 35] on link "Home" at bounding box center [282, 32] width 70 height 30
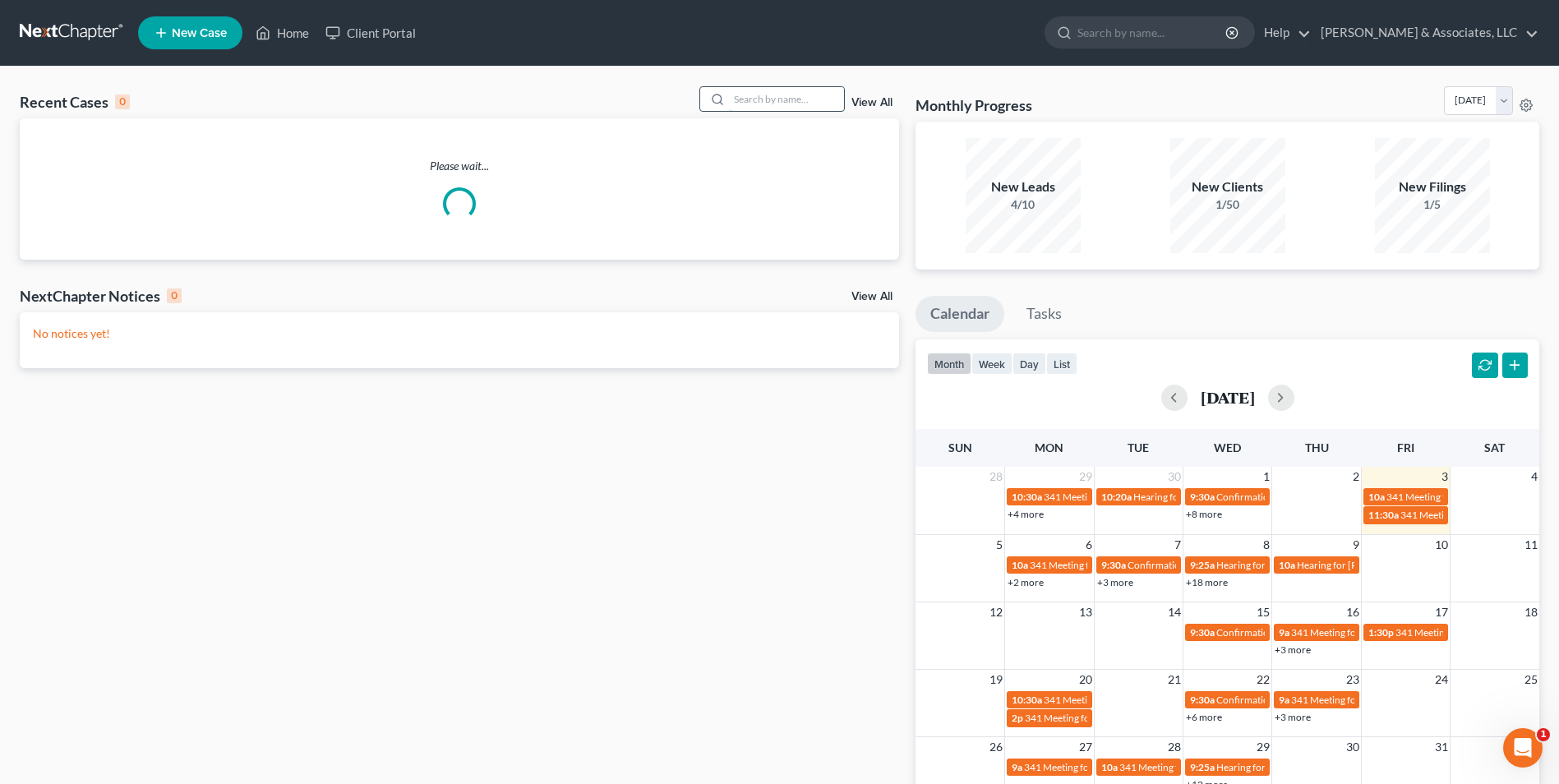
click at [804, 105] on input "search" at bounding box center [786, 99] width 115 height 24
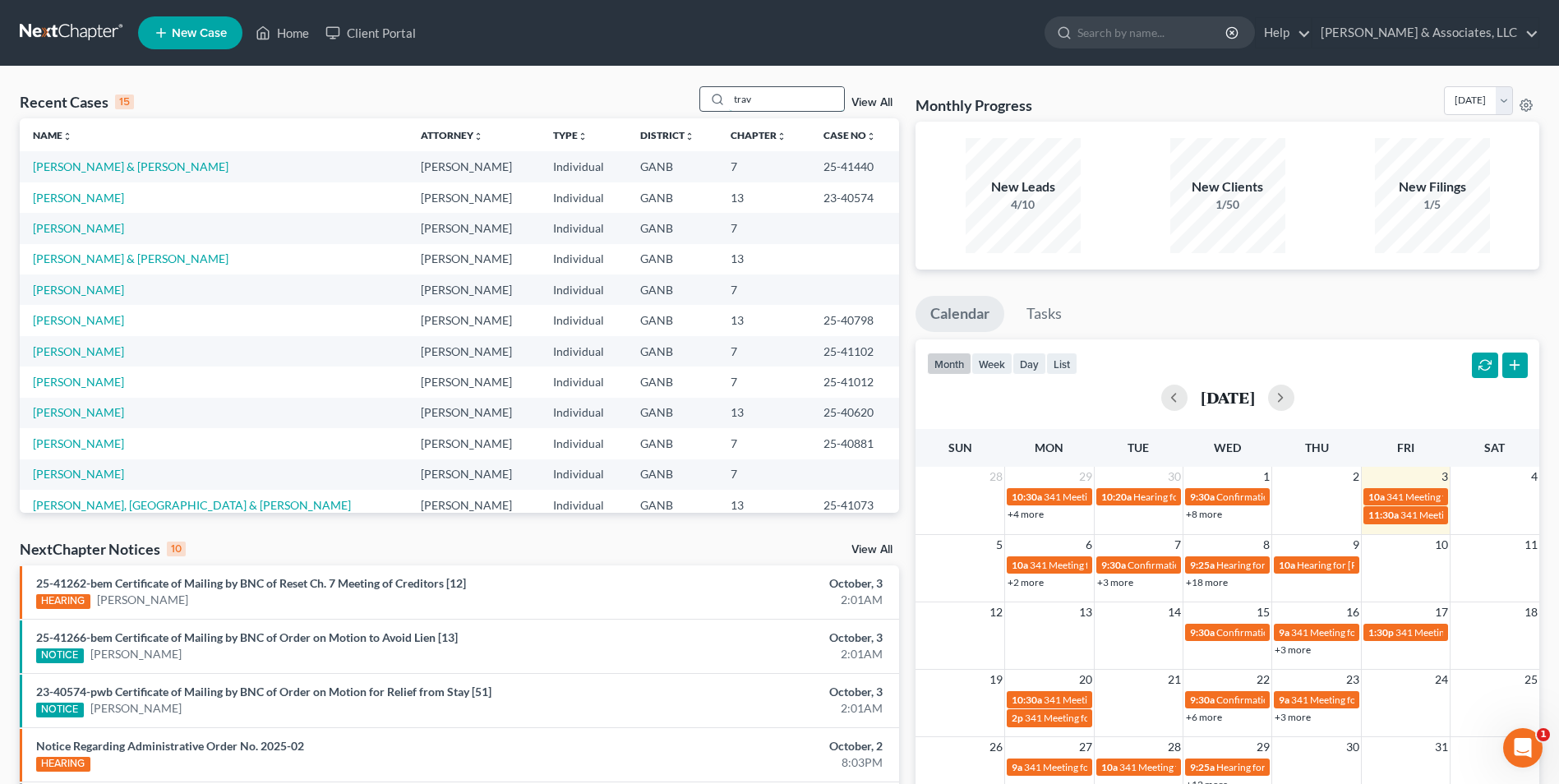
type input "trav"
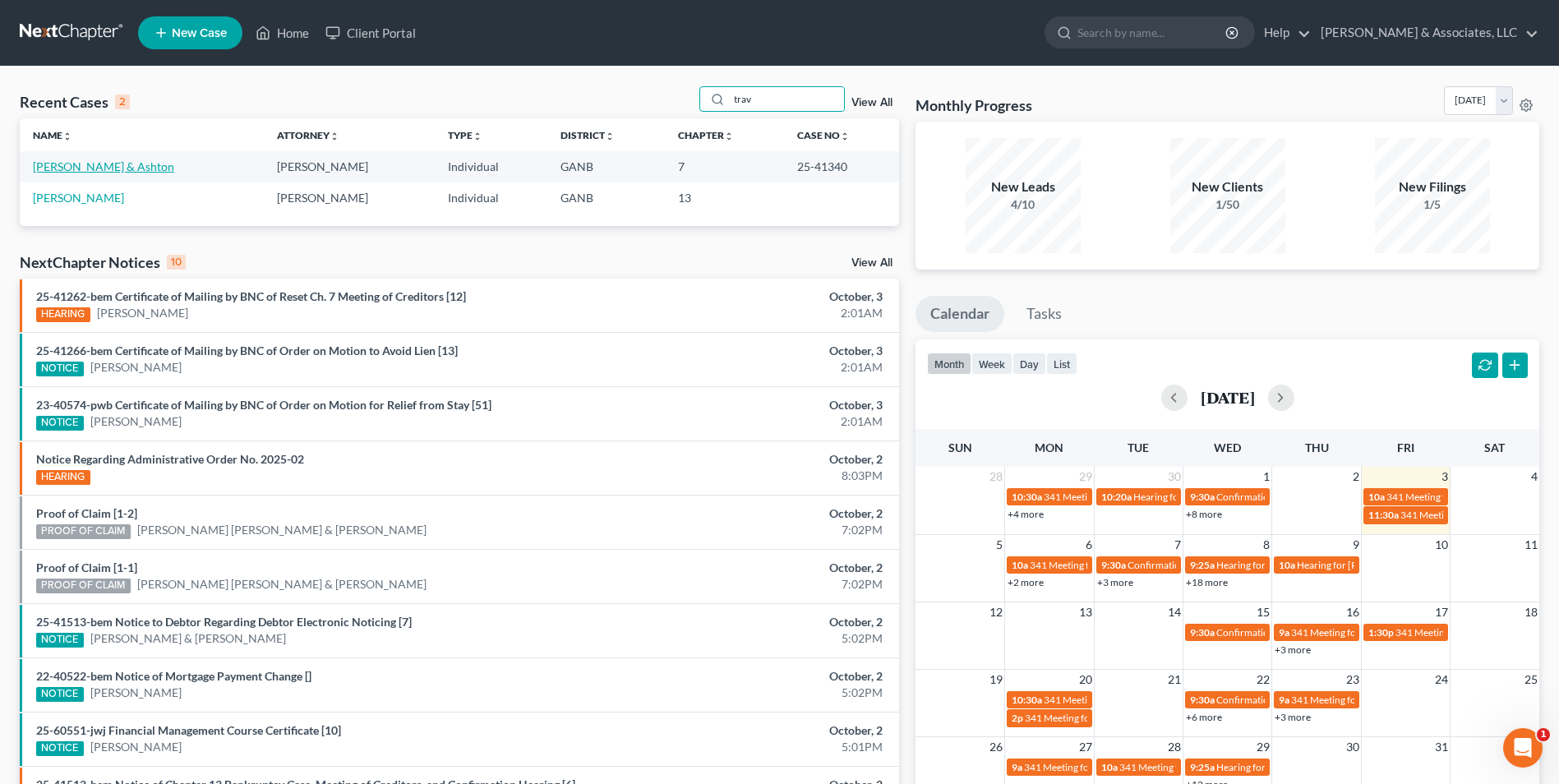
click at [117, 166] on link "[PERSON_NAME] & Ashton" at bounding box center [104, 167] width 142 height 14
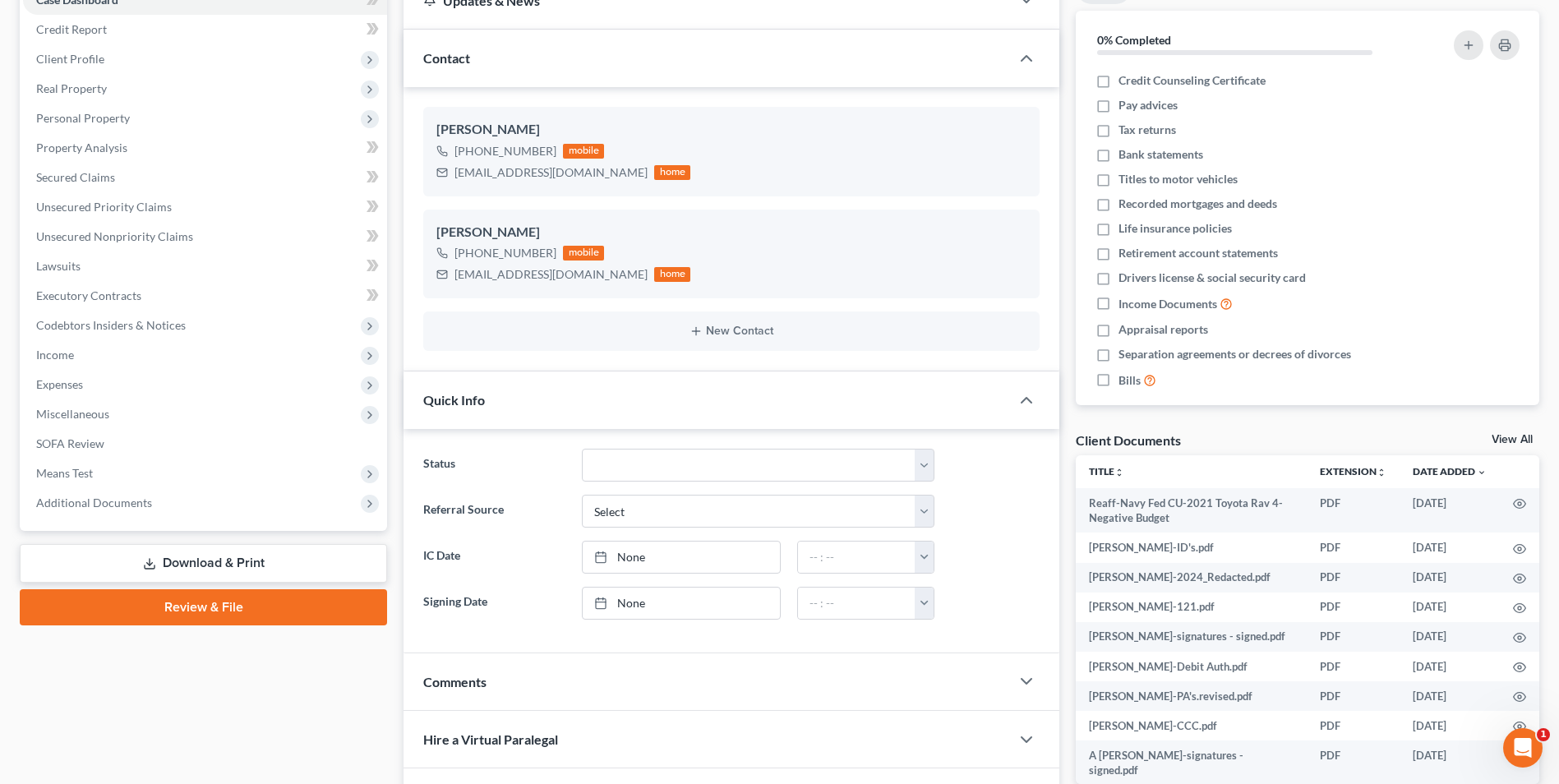
scroll to position [329, 0]
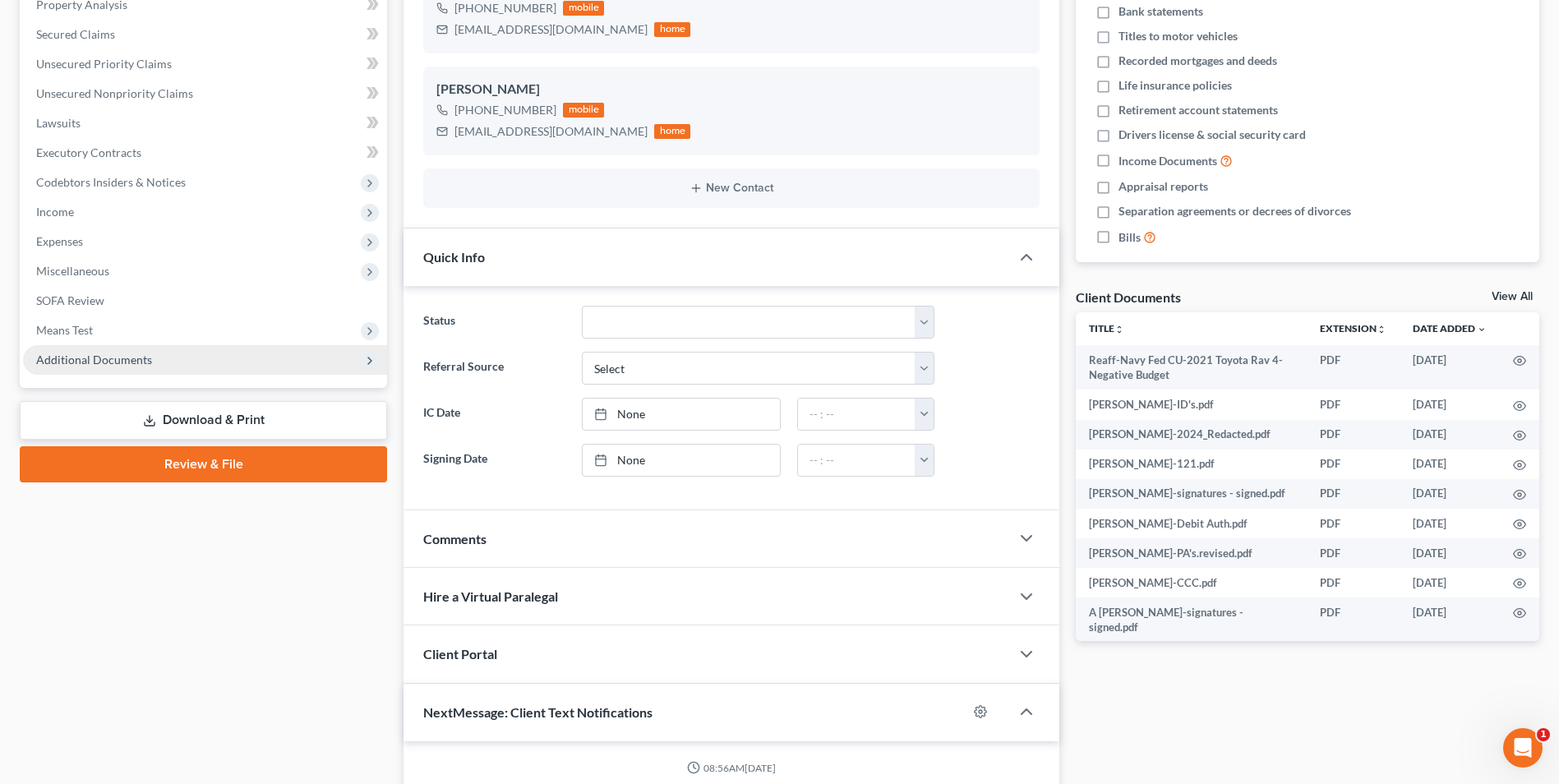
click at [81, 373] on span "Additional Documents" at bounding box center [205, 359] width 364 height 30
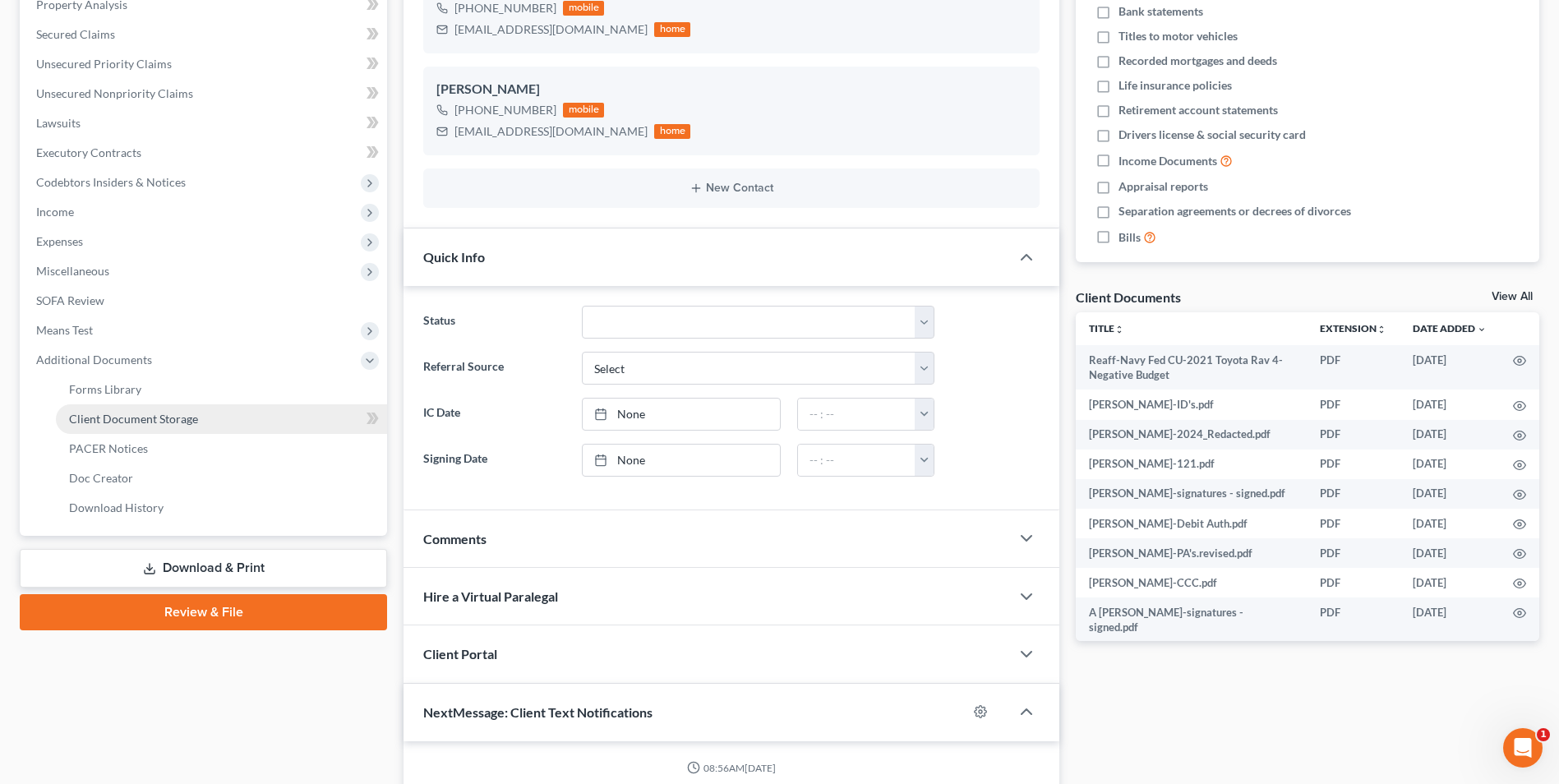
click at [159, 420] on span "Client Document Storage" at bounding box center [134, 418] width 129 height 14
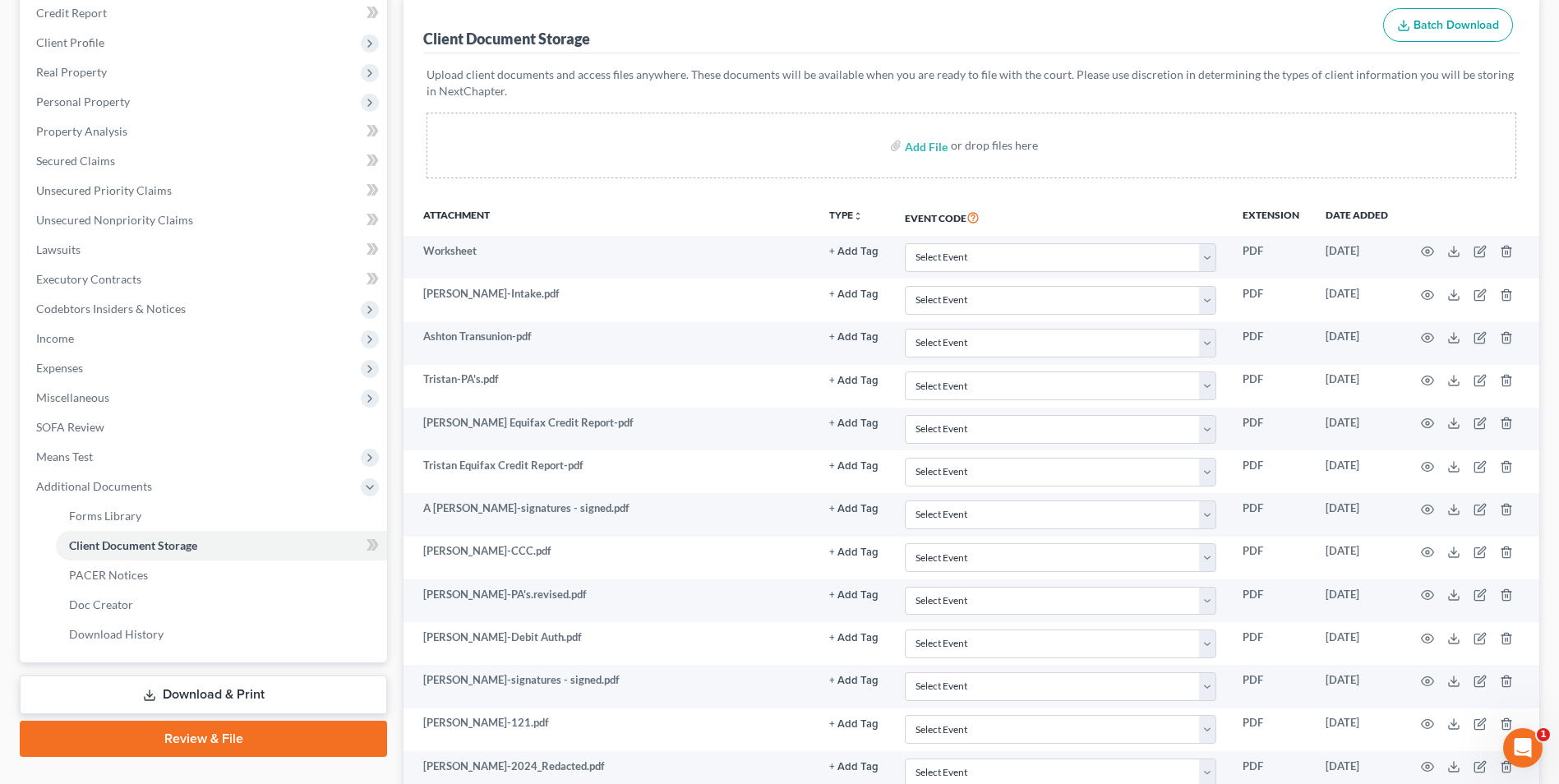
scroll to position [410, 0]
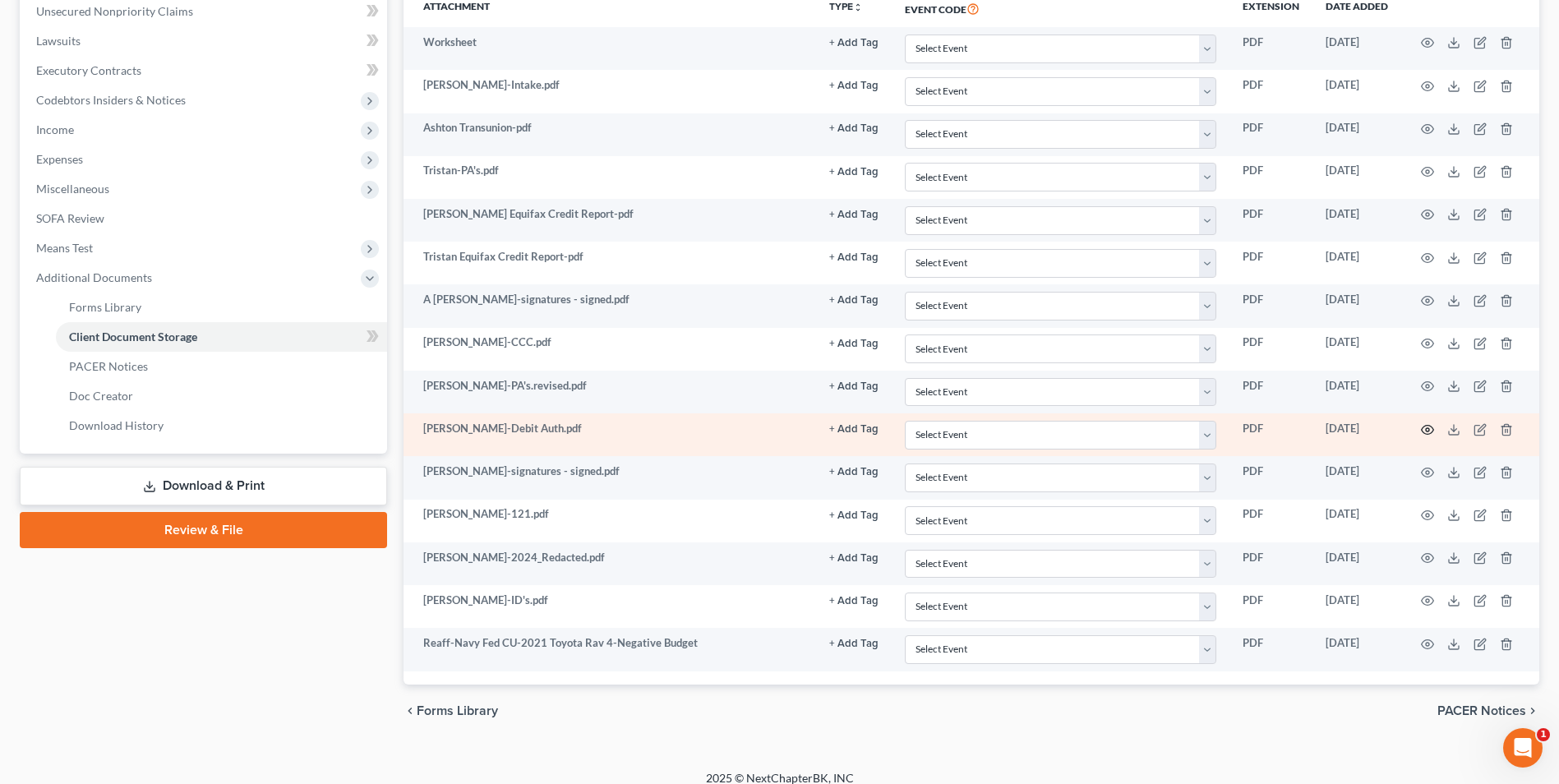
click at [1425, 430] on icon "button" at bounding box center [1427, 429] width 13 height 13
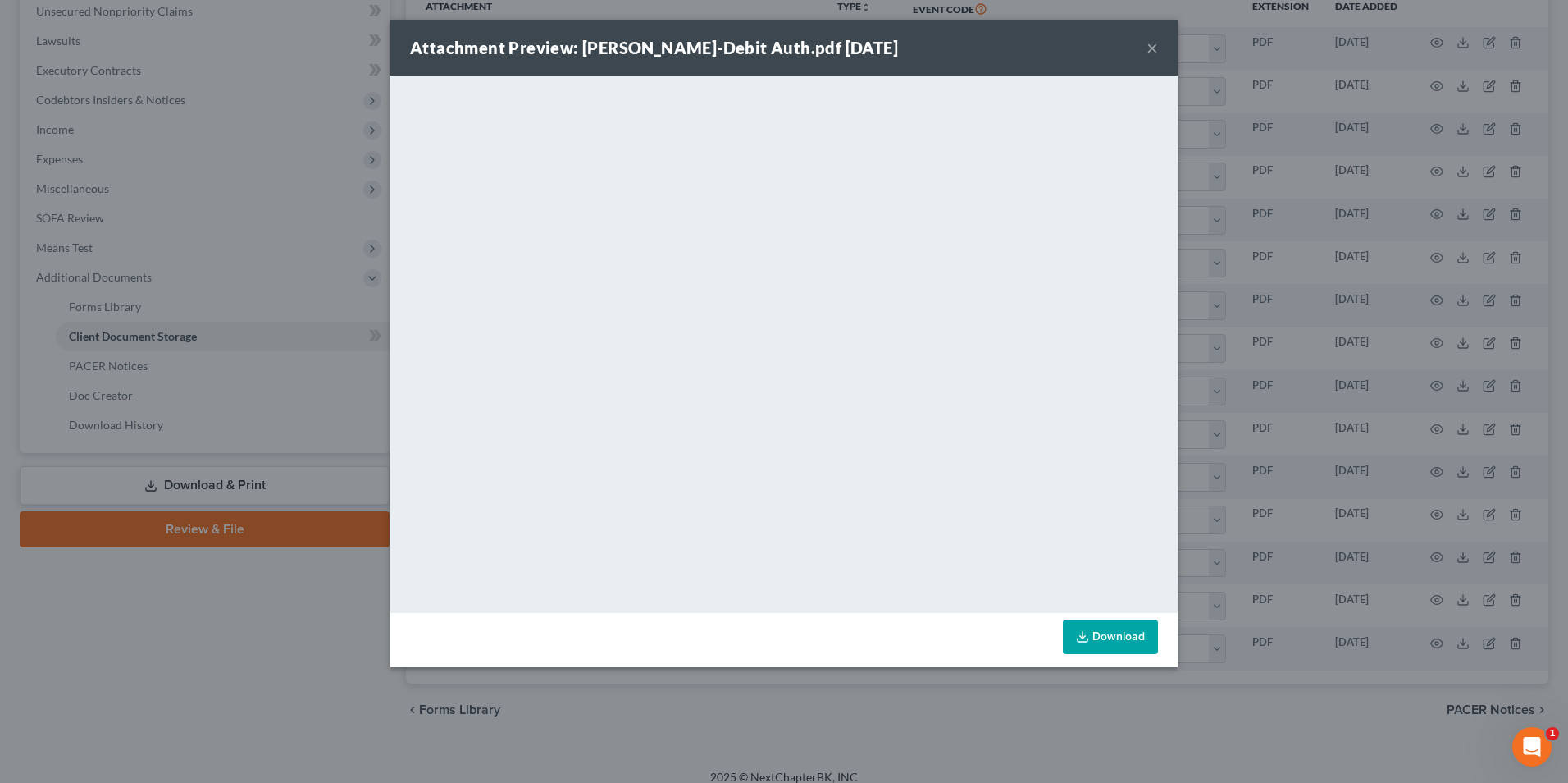
click at [1150, 47] on button "×" at bounding box center [1152, 47] width 12 height 20
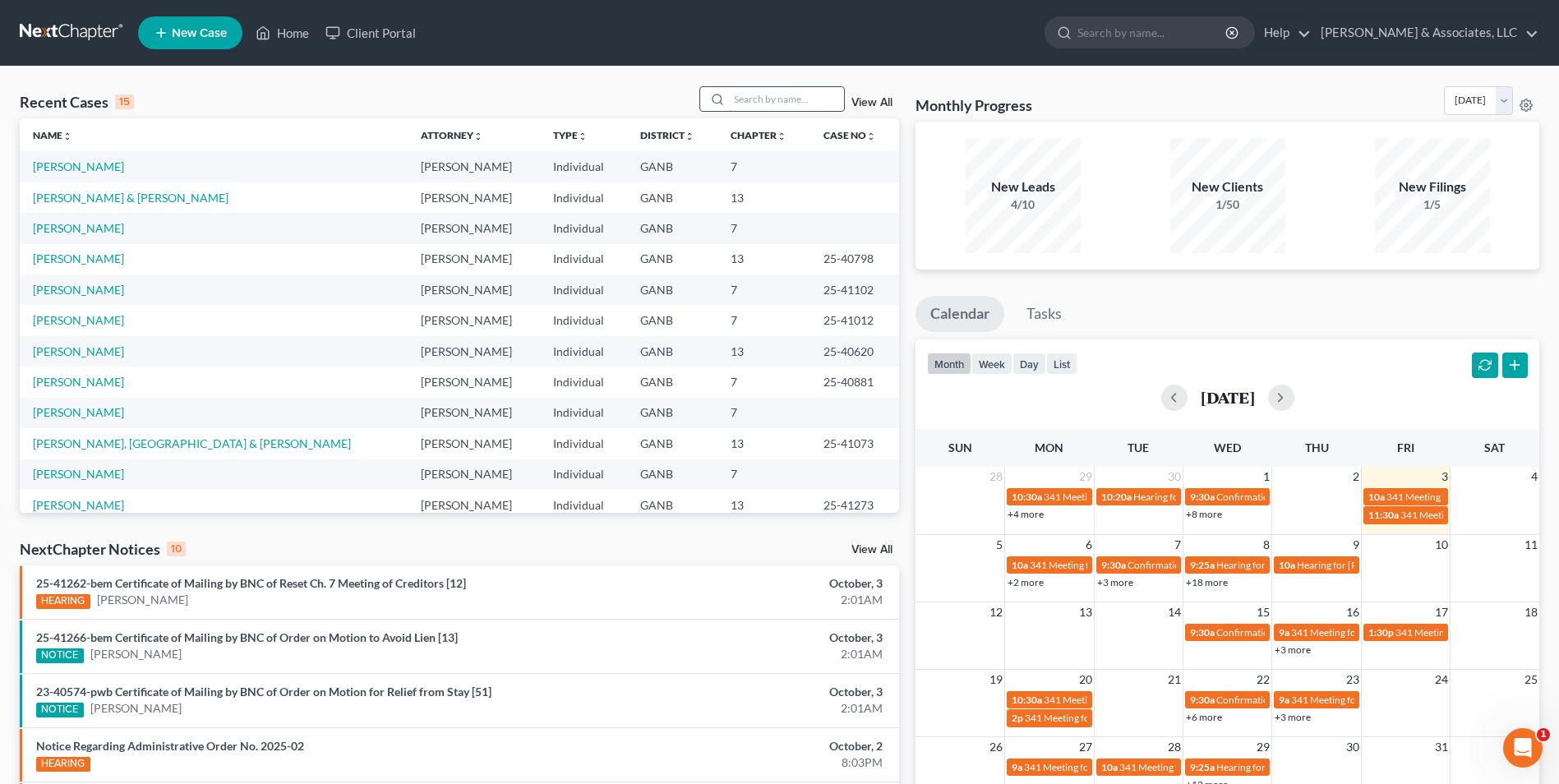
click at [789, 98] on input "search" at bounding box center [786, 99] width 115 height 24
type input "[PERSON_NAME]"
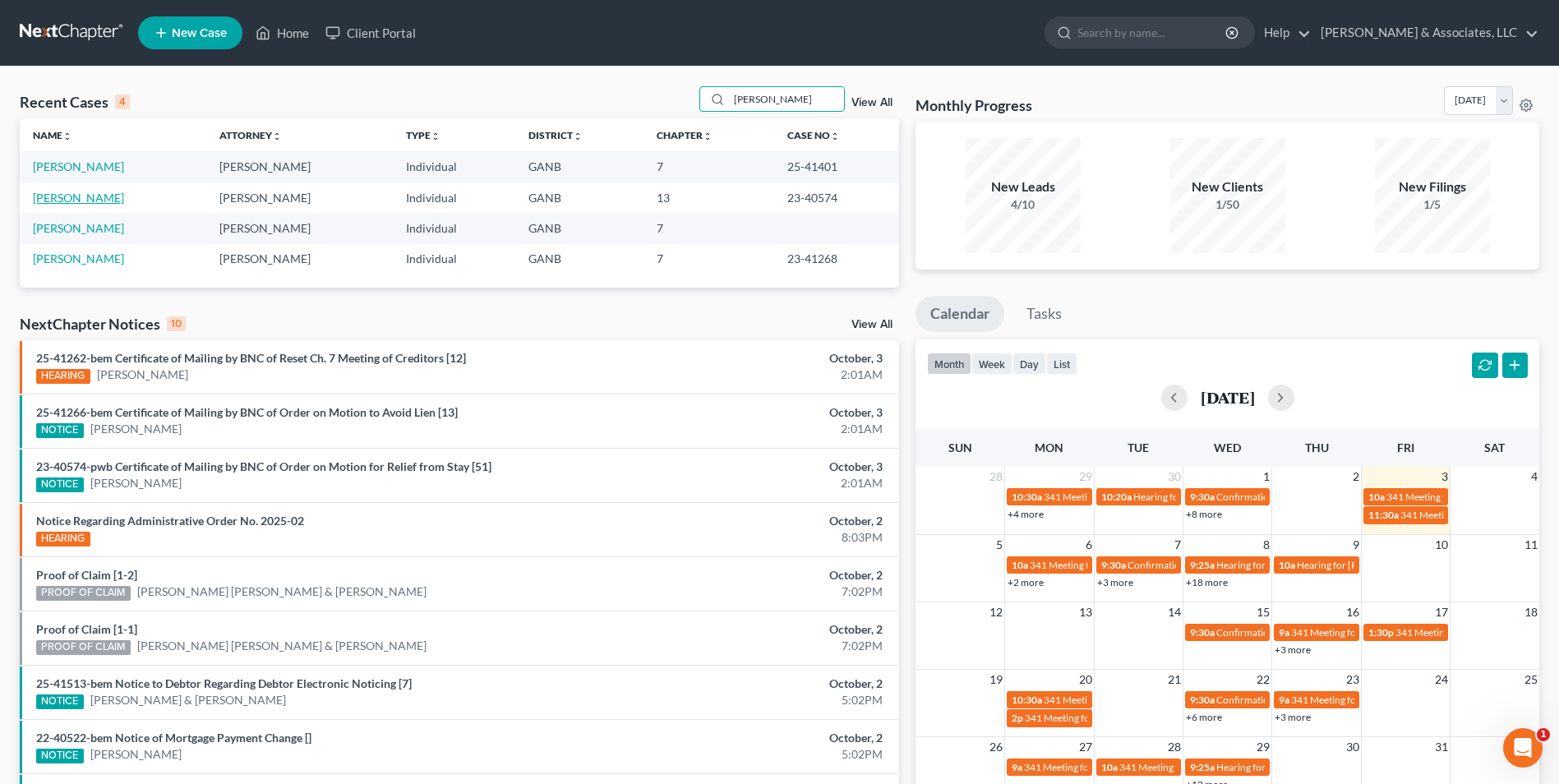
click at [99, 193] on link "[PERSON_NAME]" at bounding box center [79, 198] width 91 height 14
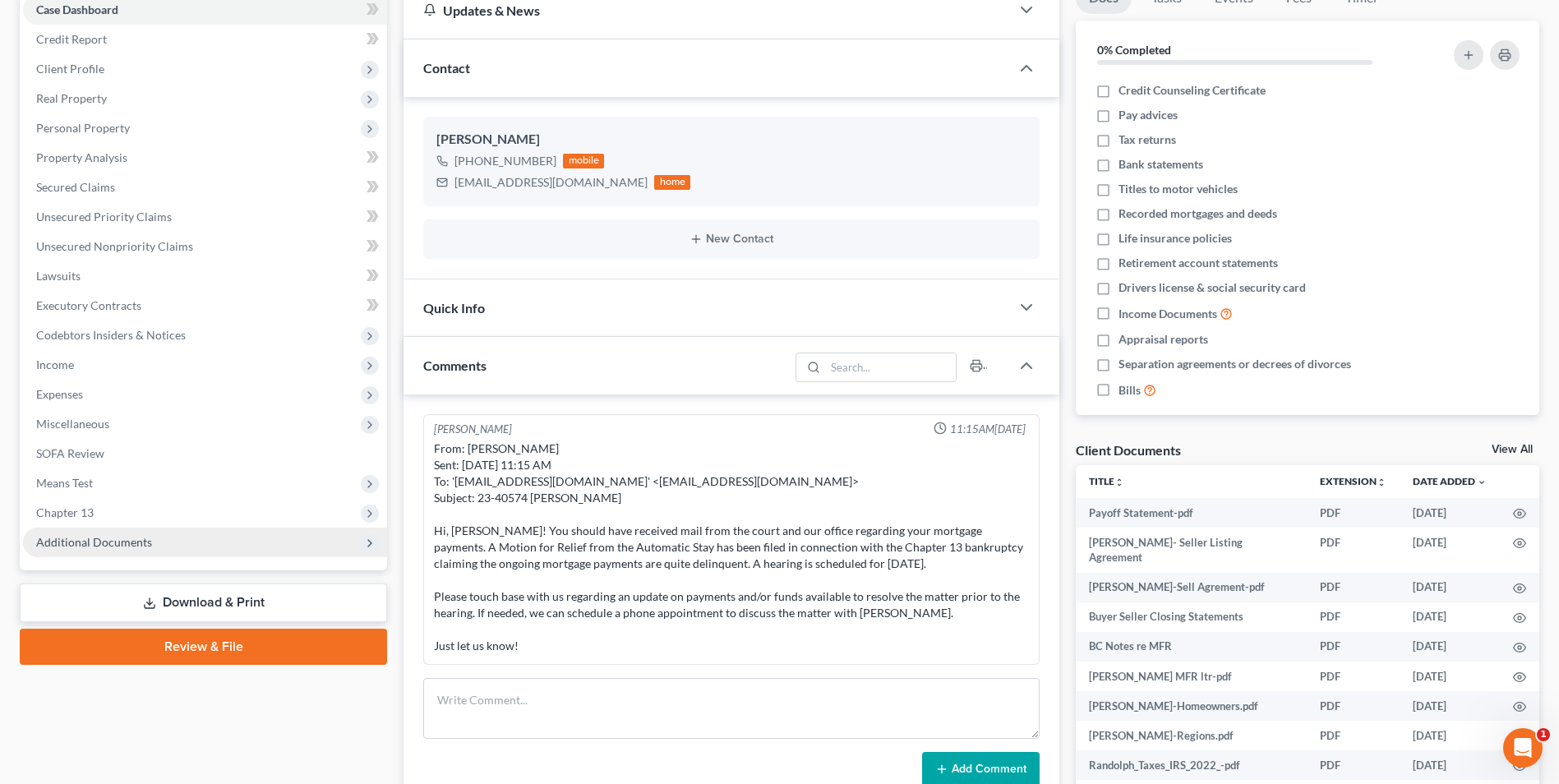
scroll to position [523, 0]
click at [109, 546] on span "Additional Documents" at bounding box center [93, 542] width 116 height 14
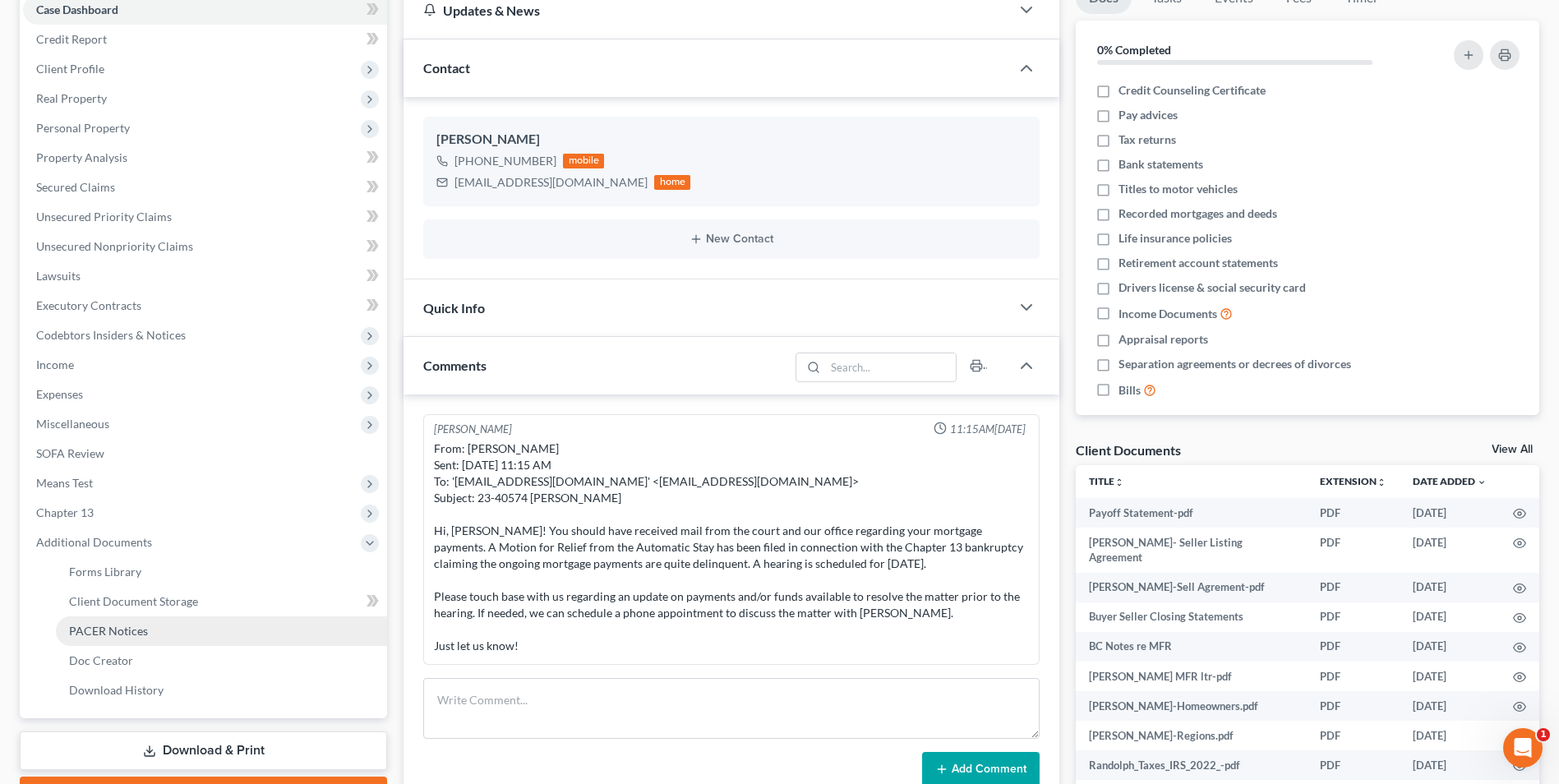
click at [141, 633] on span "PACER Notices" at bounding box center [108, 631] width 79 height 14
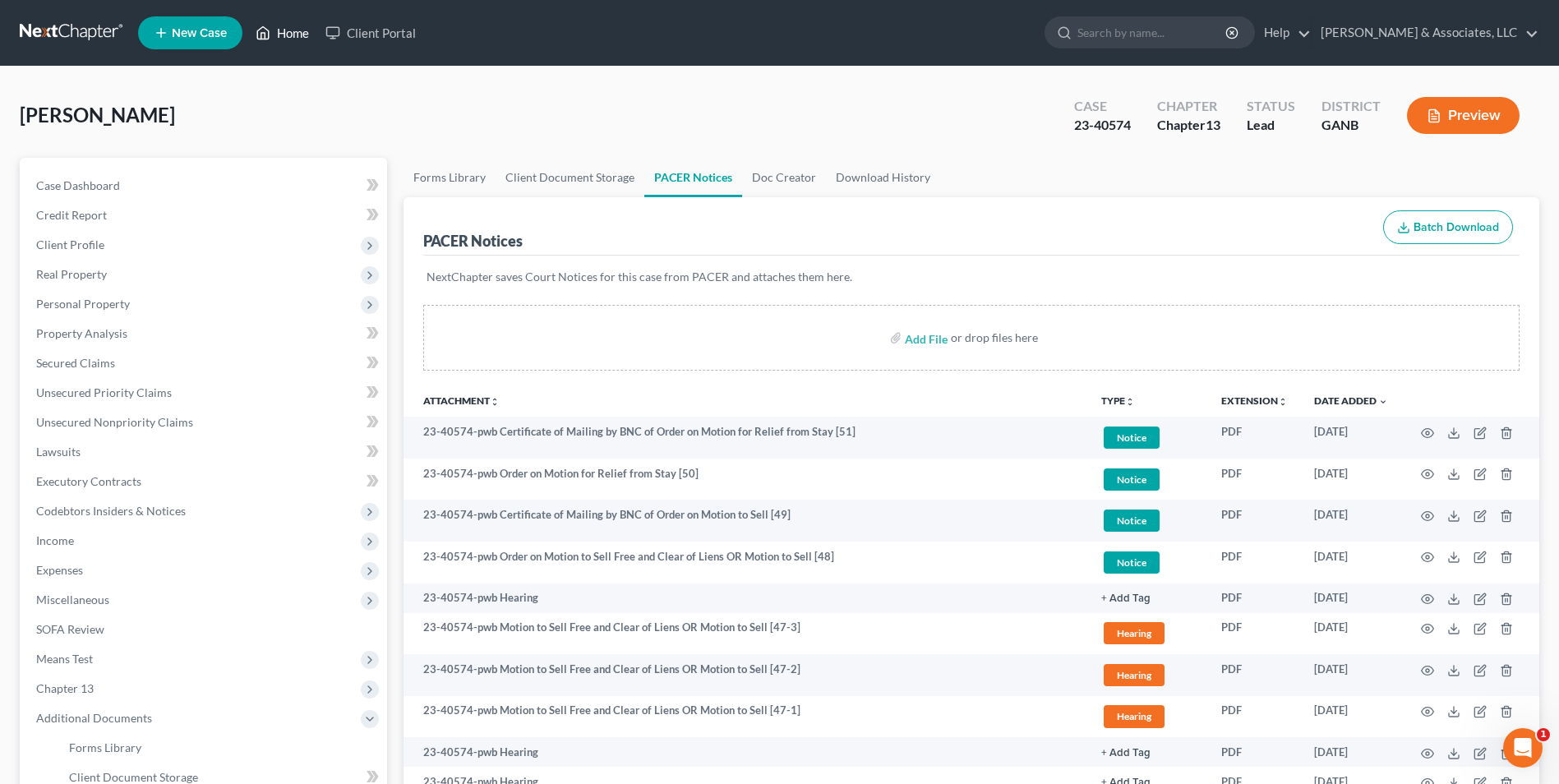
click at [281, 32] on link "Home" at bounding box center [282, 32] width 70 height 30
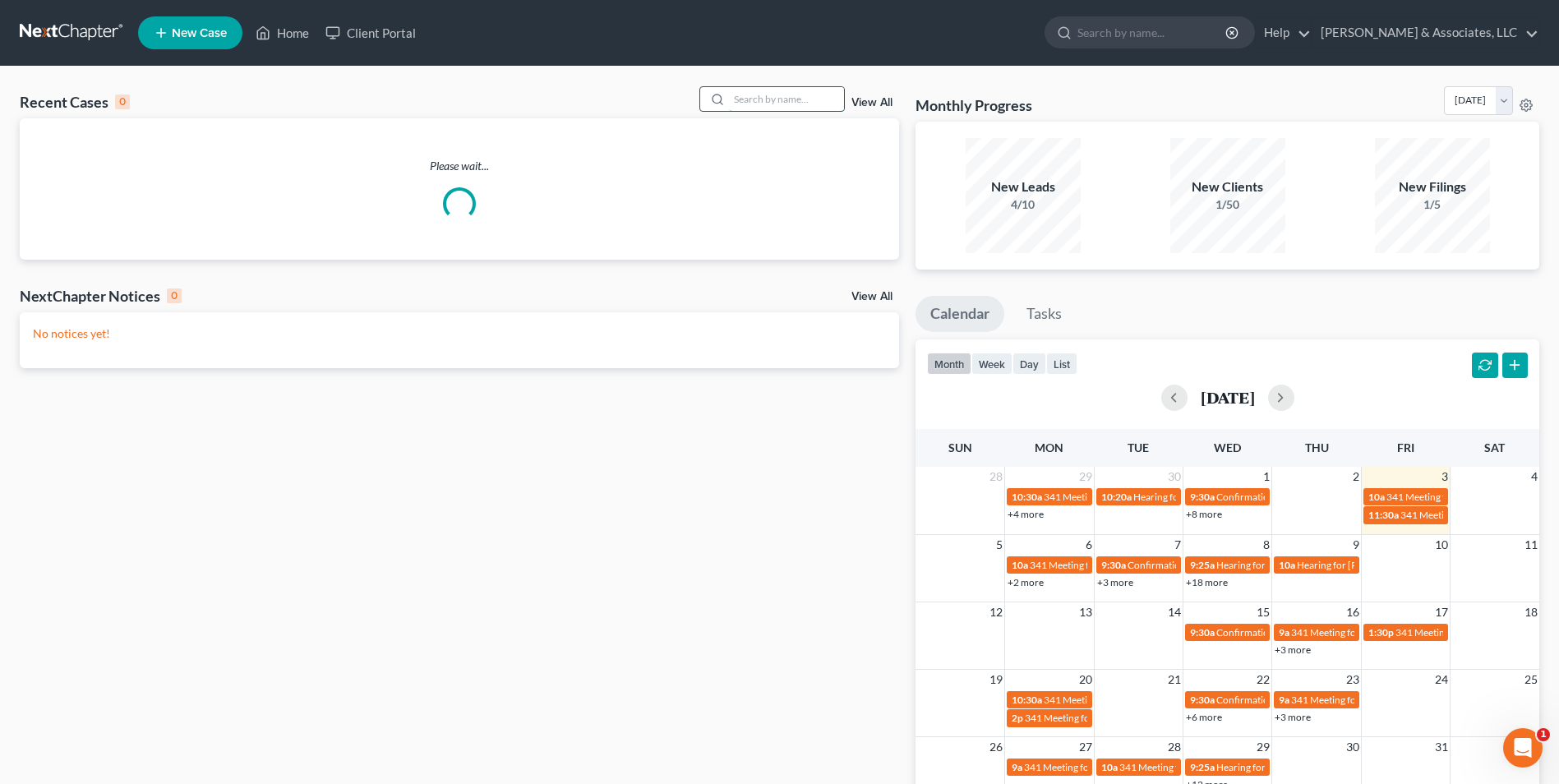
click at [784, 95] on input "search" at bounding box center [786, 99] width 115 height 24
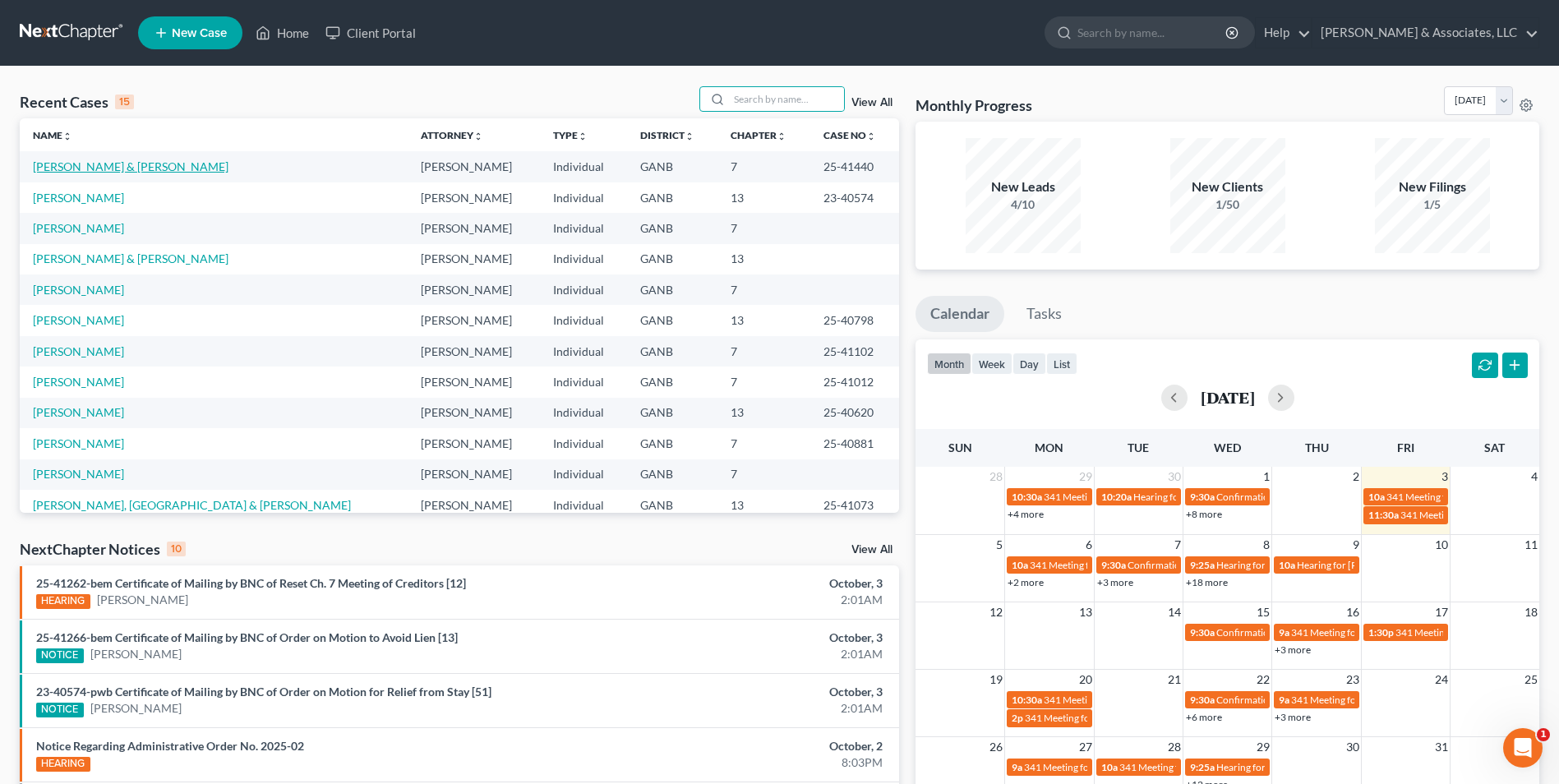
click at [128, 166] on link "[PERSON_NAME] & [PERSON_NAME]" at bounding box center [131, 167] width 195 height 14
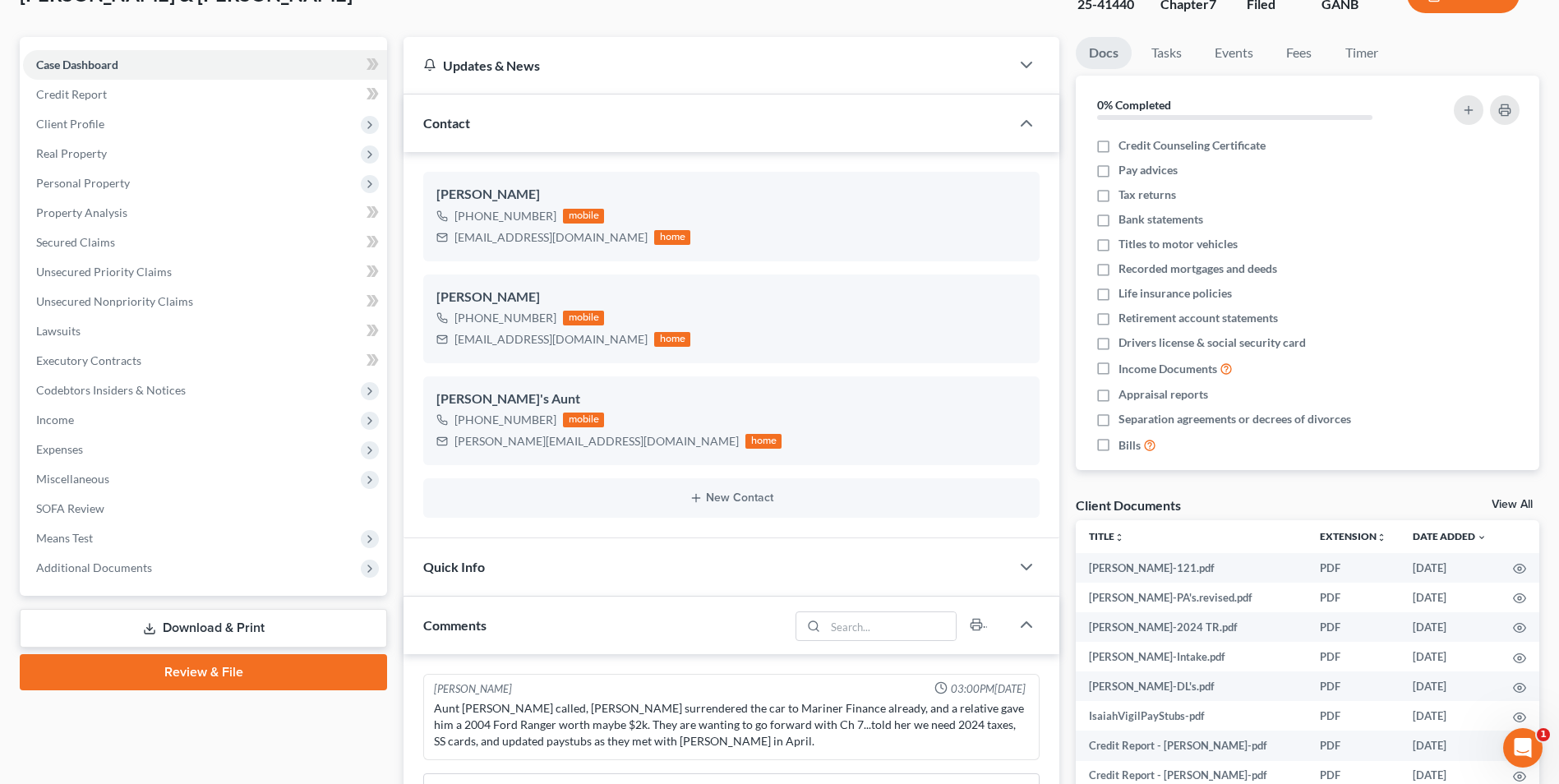
scroll to position [246, 0]
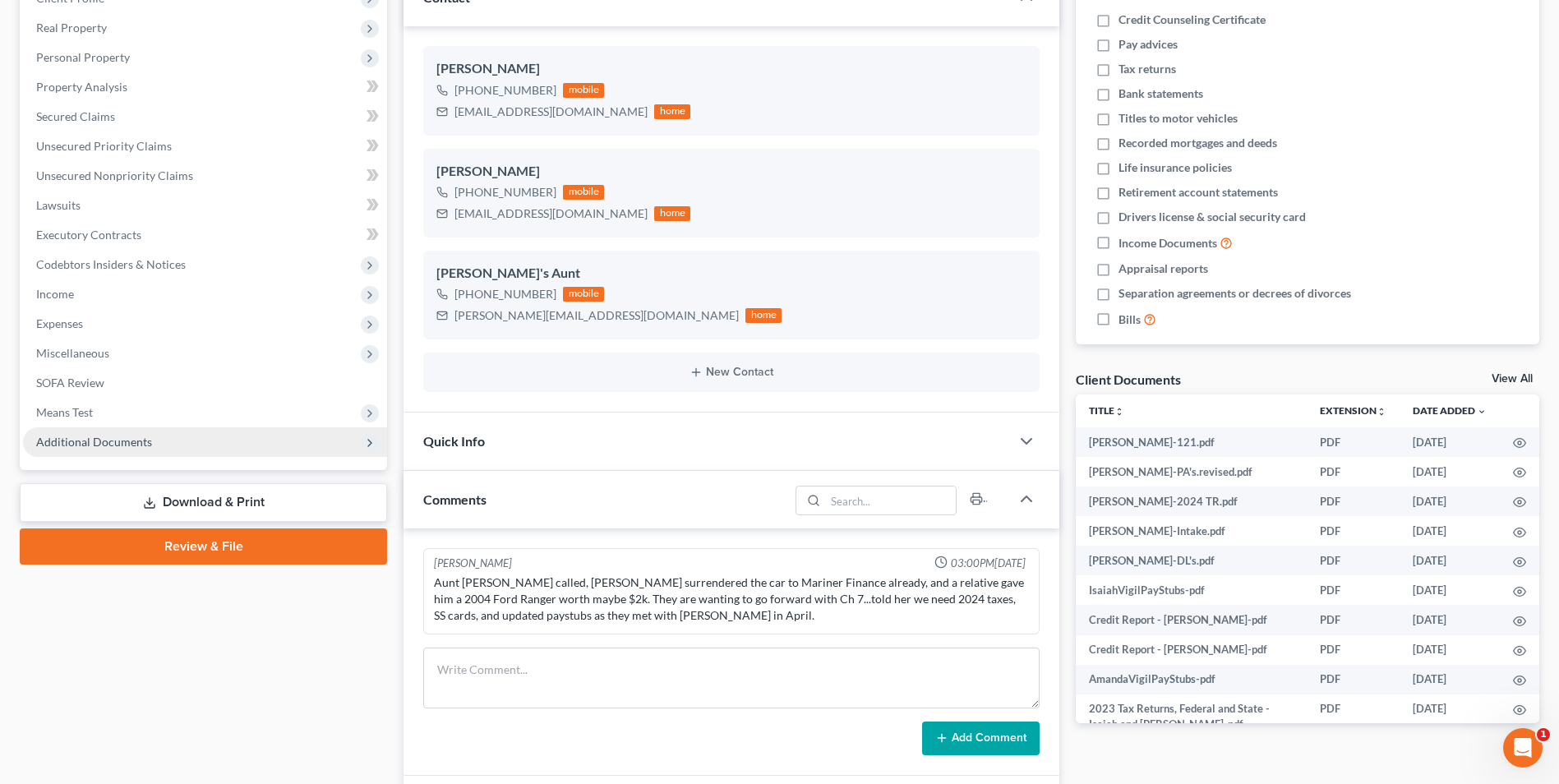
click at [156, 443] on span "Additional Documents" at bounding box center [205, 442] width 364 height 30
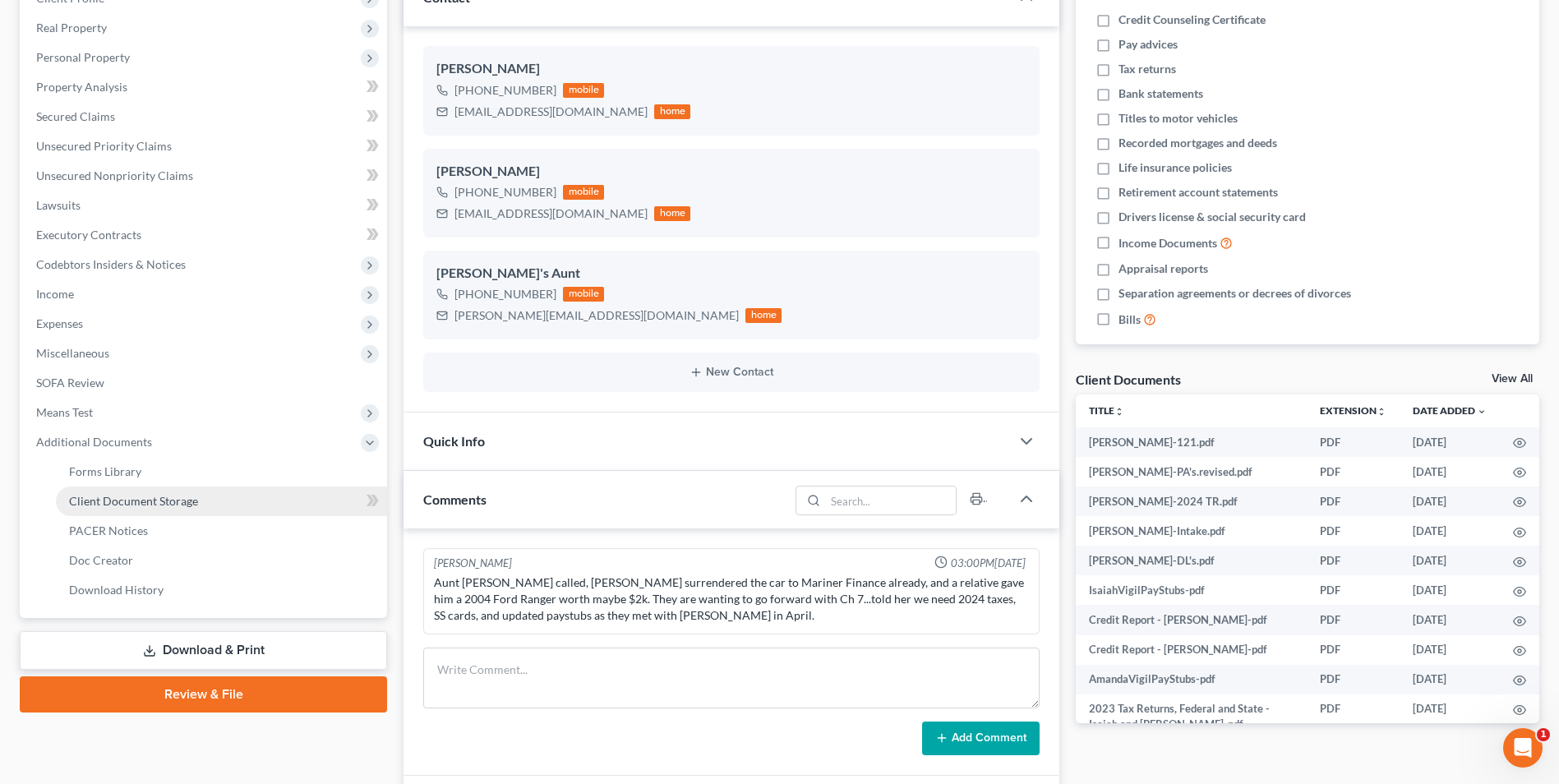
click at [157, 507] on span "Client Document Storage" at bounding box center [134, 501] width 129 height 14
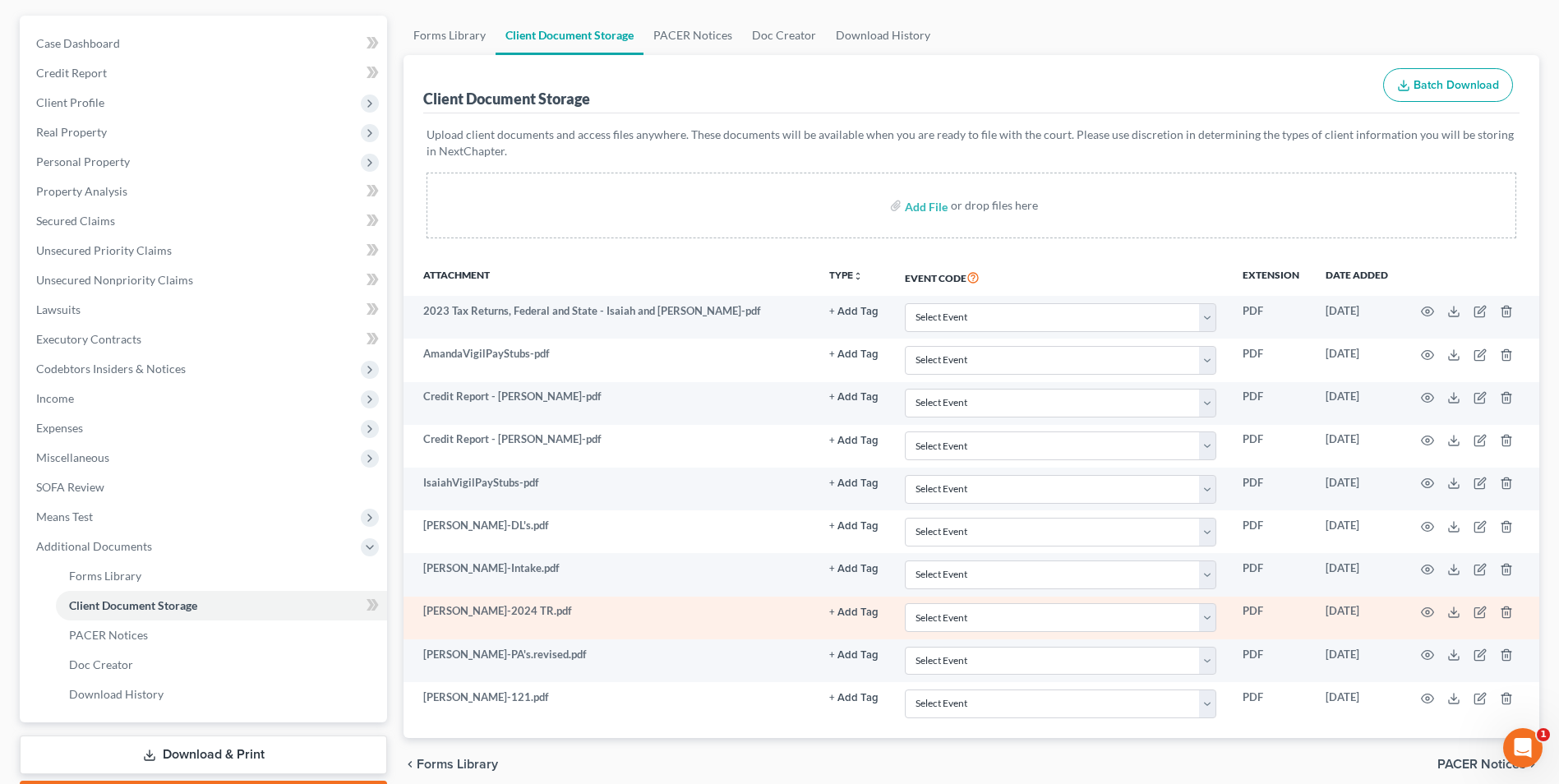
scroll to position [164, 0]
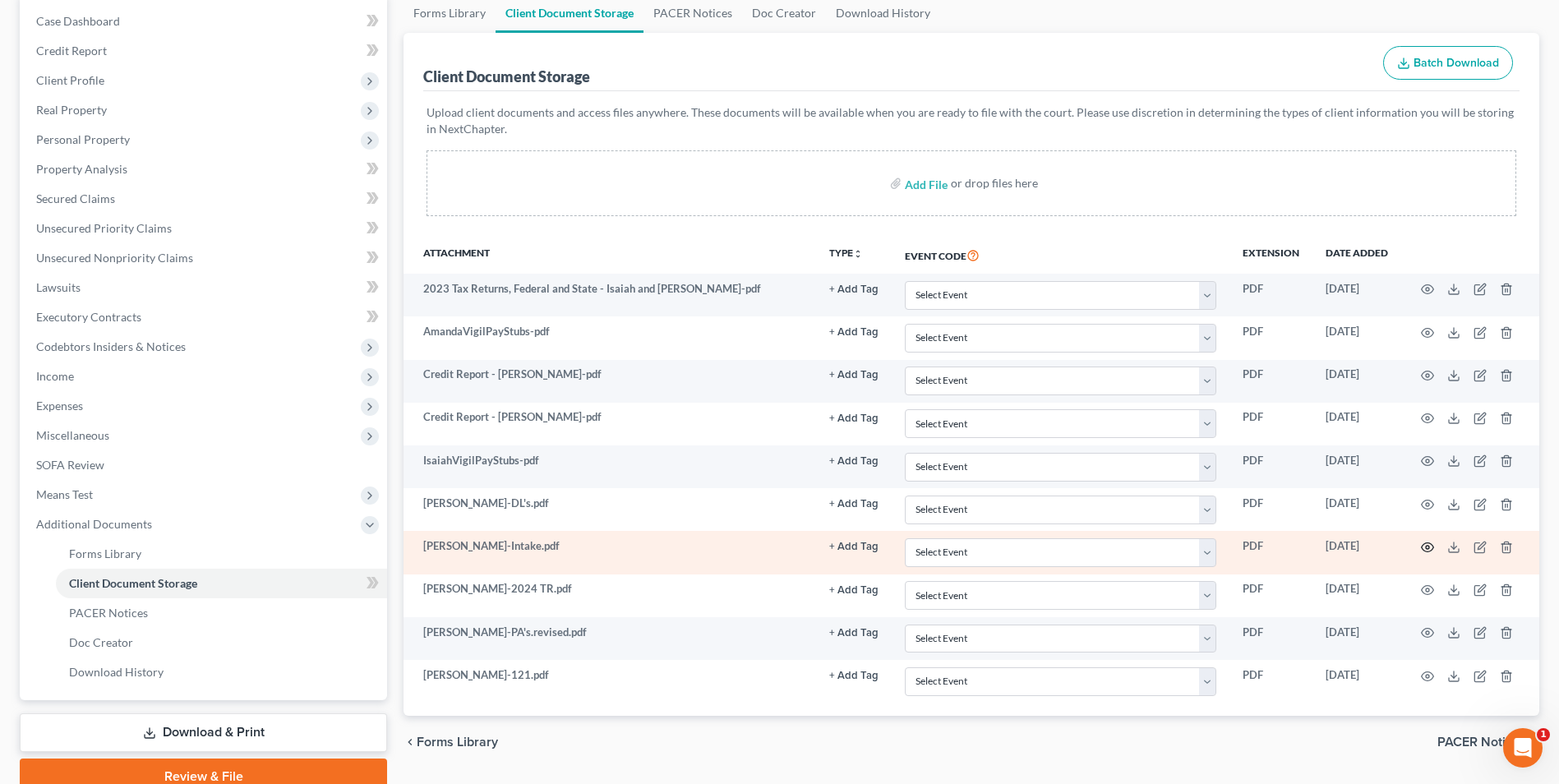
click at [1425, 547] on icon "button" at bounding box center [1427, 547] width 13 height 13
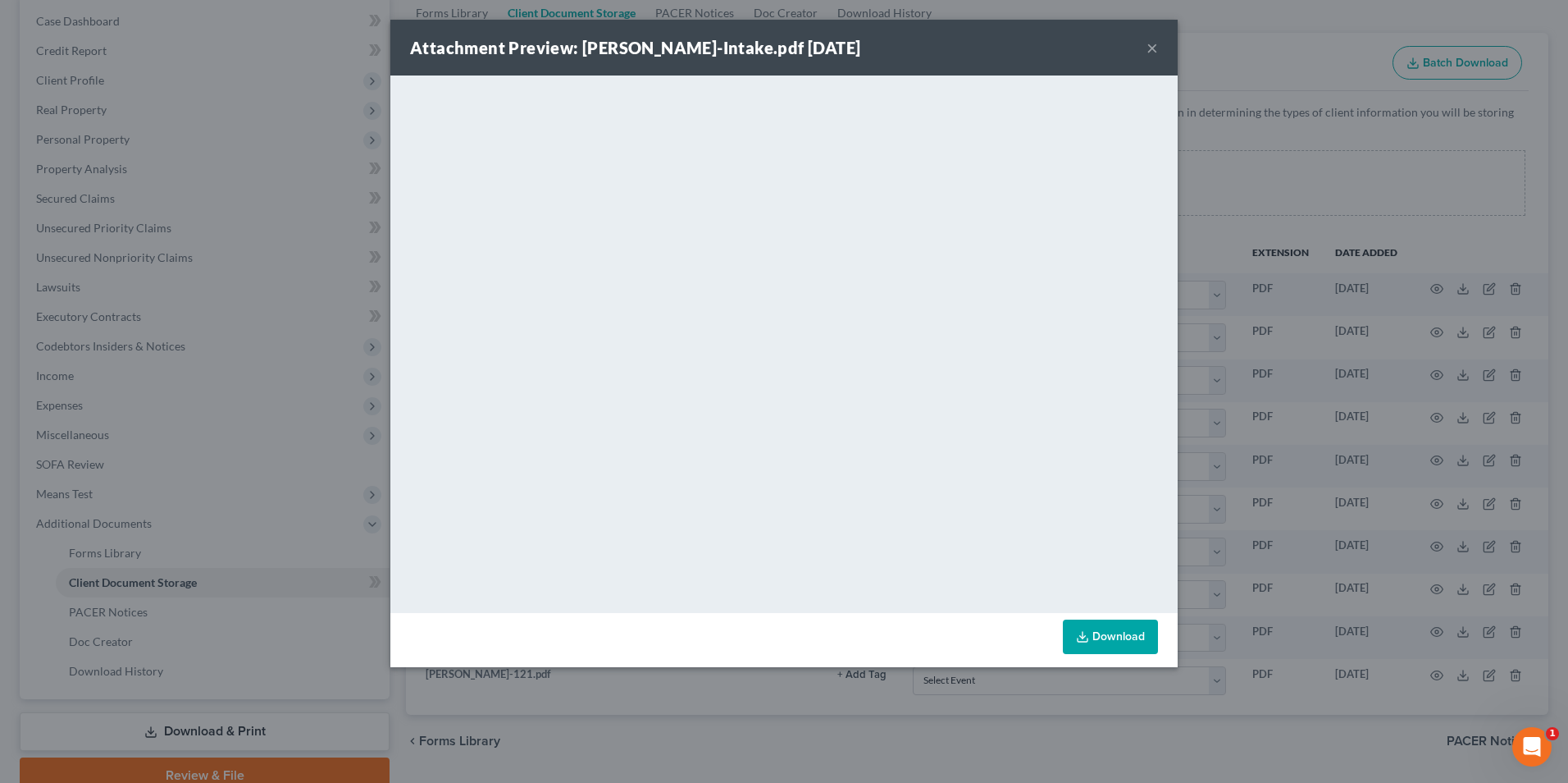
click at [1148, 45] on button "×" at bounding box center [1152, 47] width 12 height 20
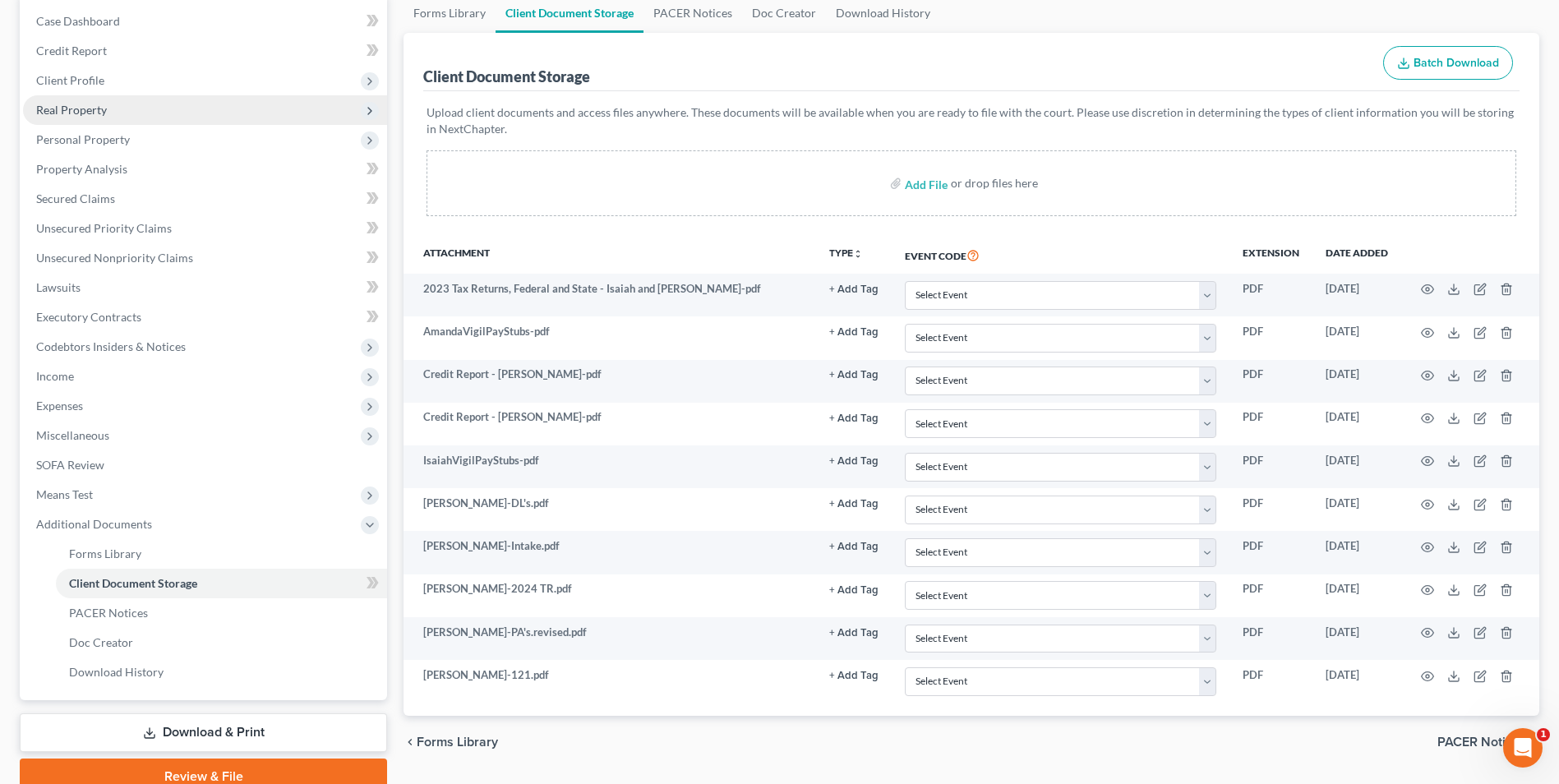
scroll to position [0, 0]
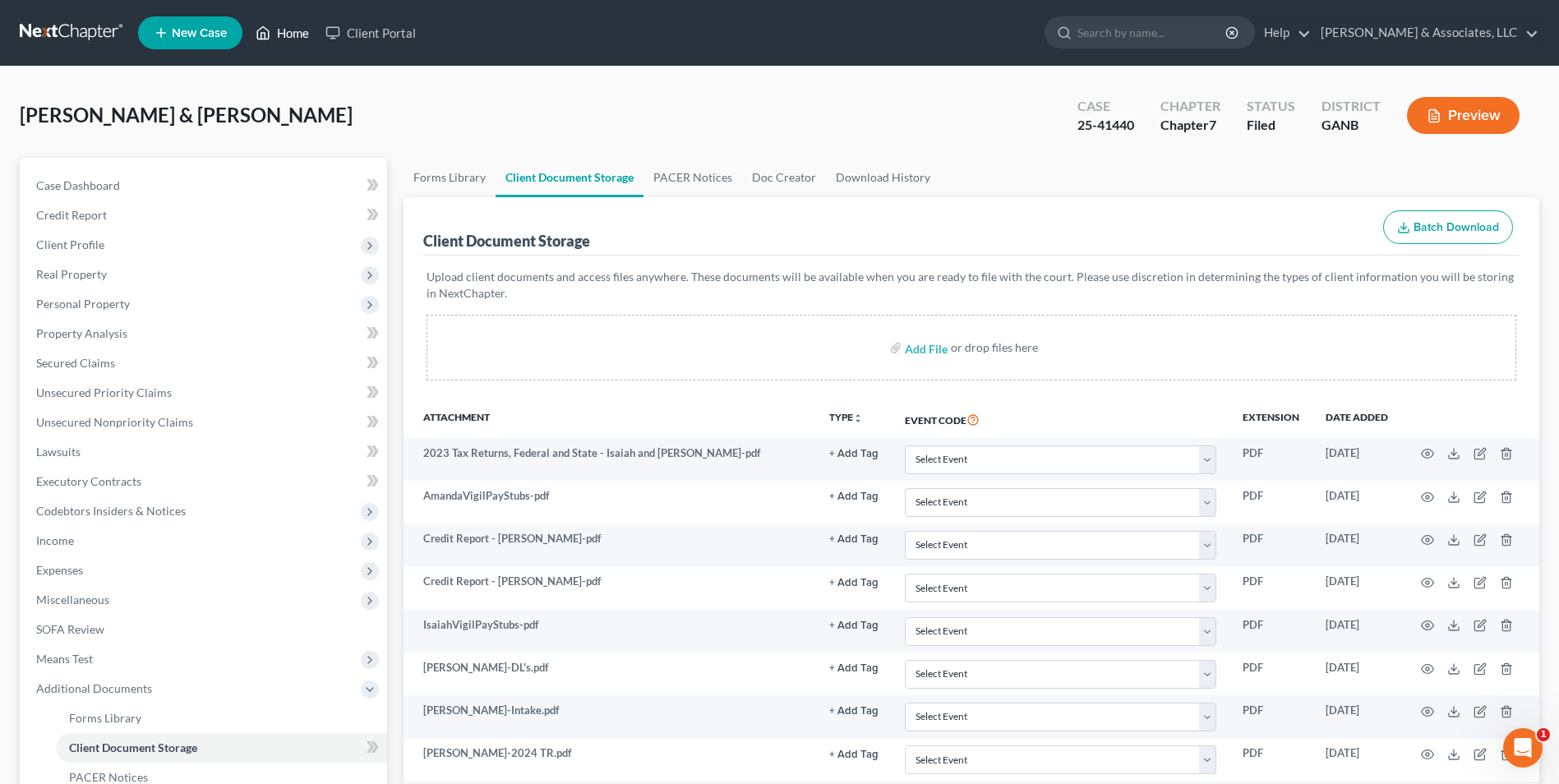
click at [285, 33] on link "Home" at bounding box center [282, 32] width 70 height 30
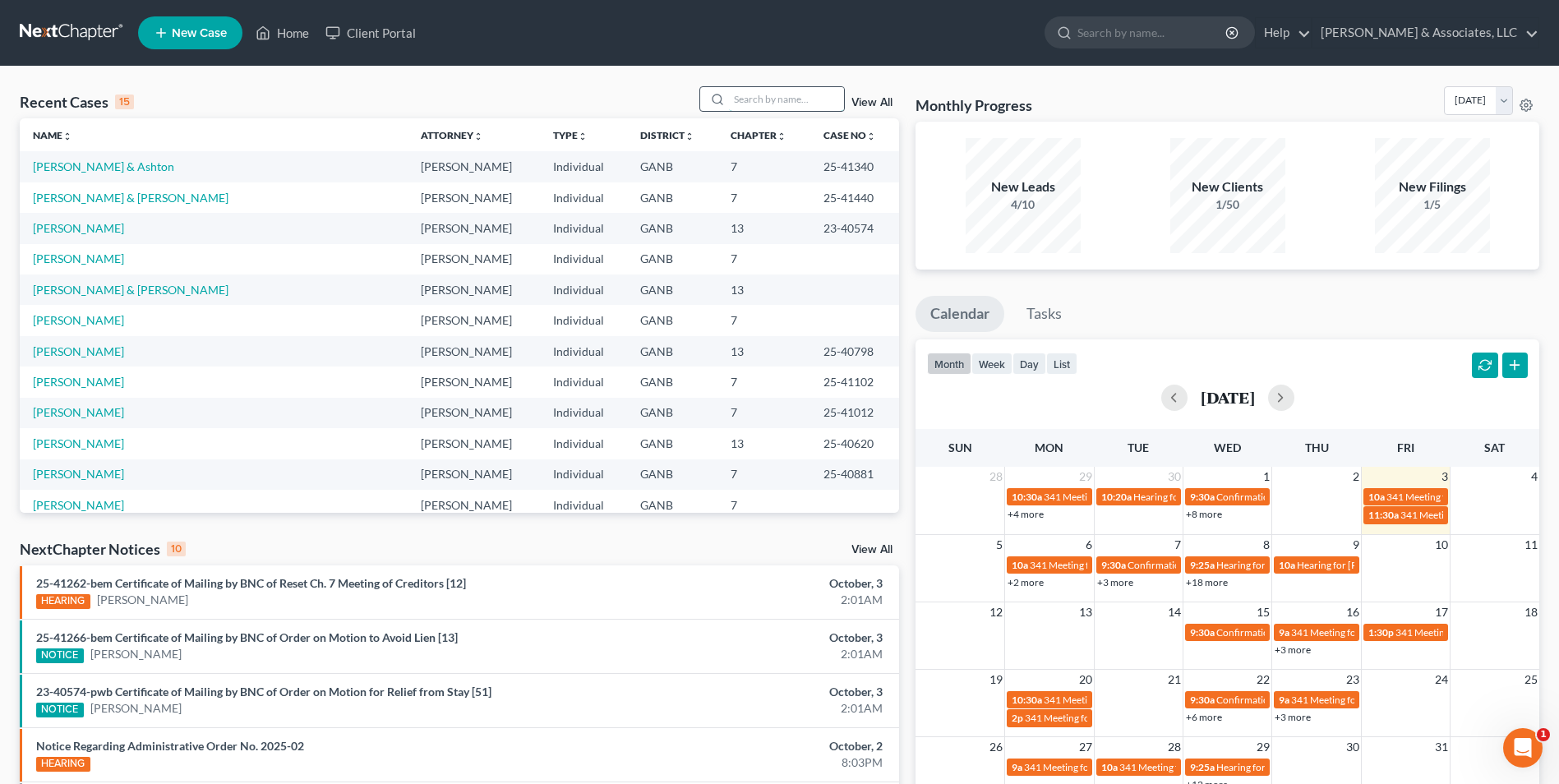
click at [758, 104] on input "search" at bounding box center [786, 99] width 115 height 24
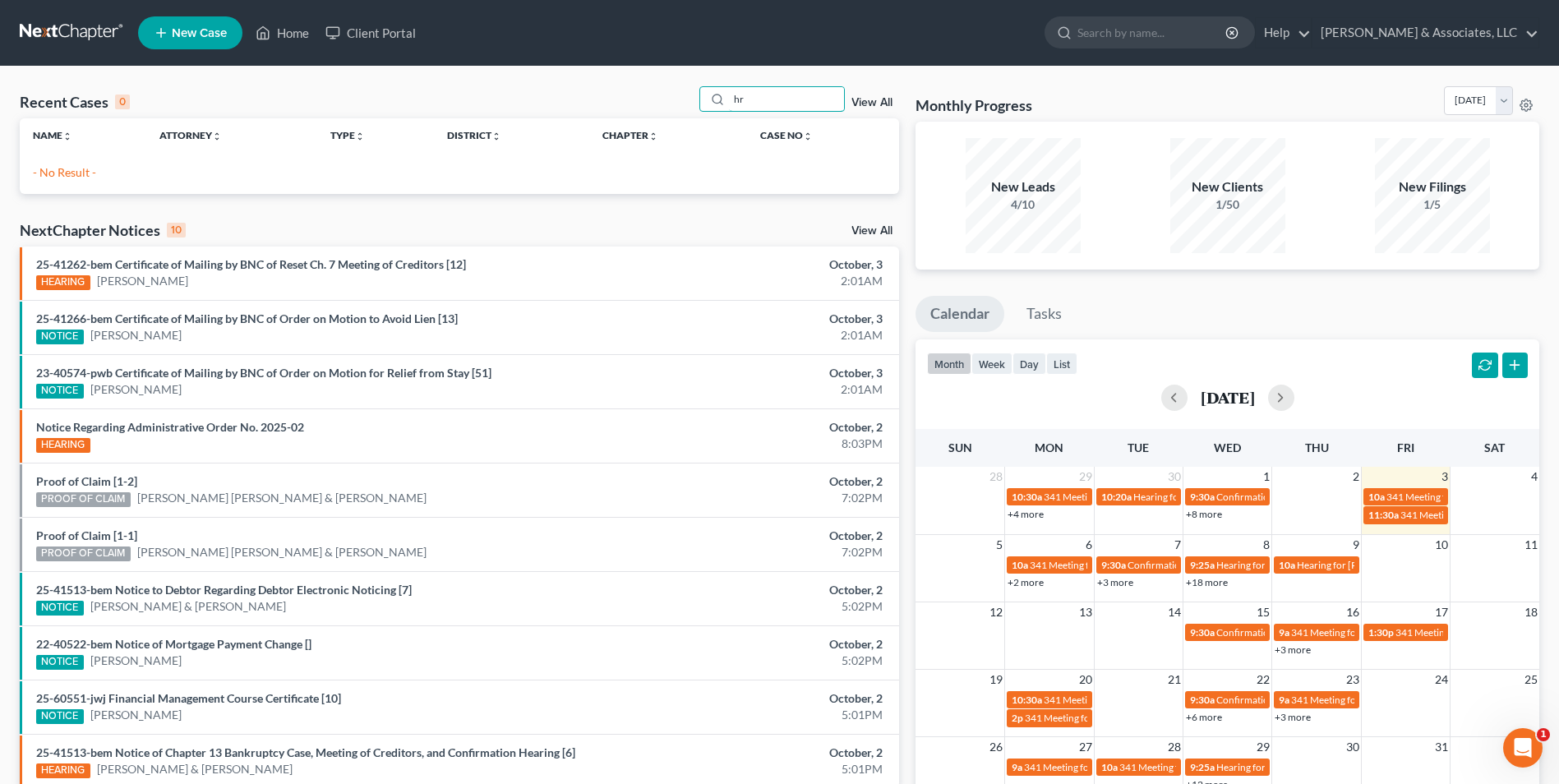
type input "h"
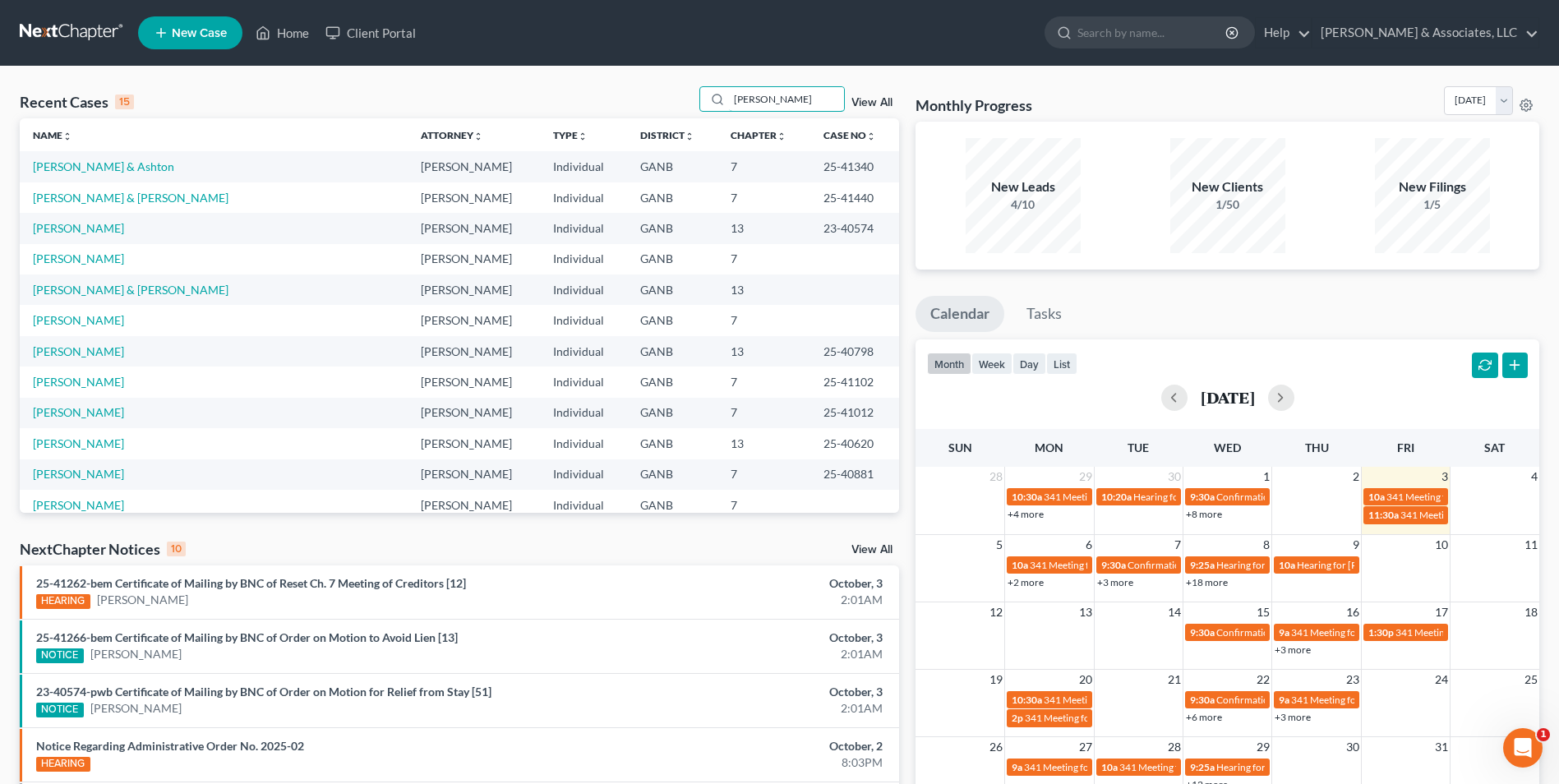
type input "[PERSON_NAME]"
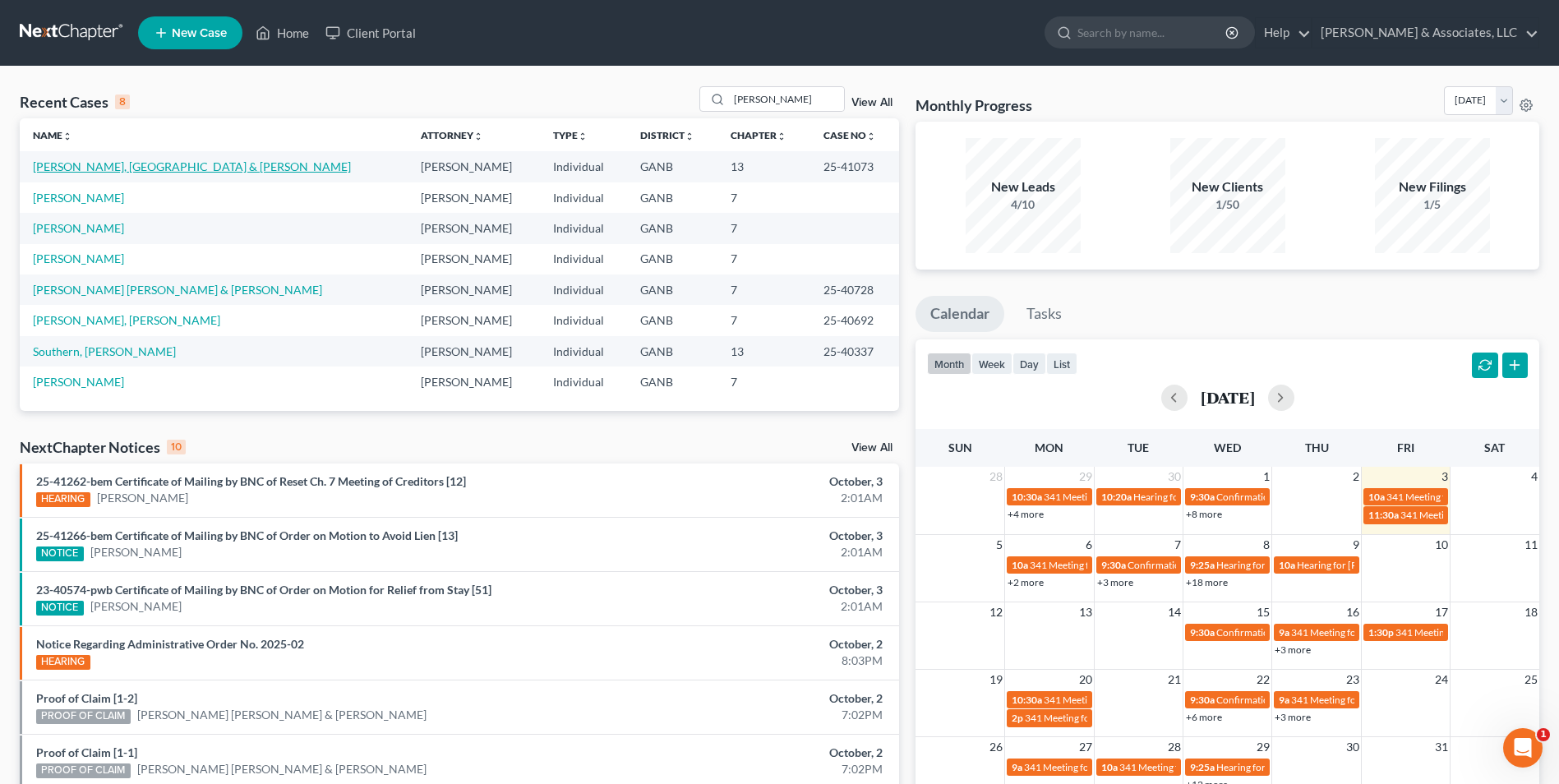
click at [119, 166] on link "[PERSON_NAME], [GEOGRAPHIC_DATA] & [PERSON_NAME]" at bounding box center [192, 167] width 318 height 14
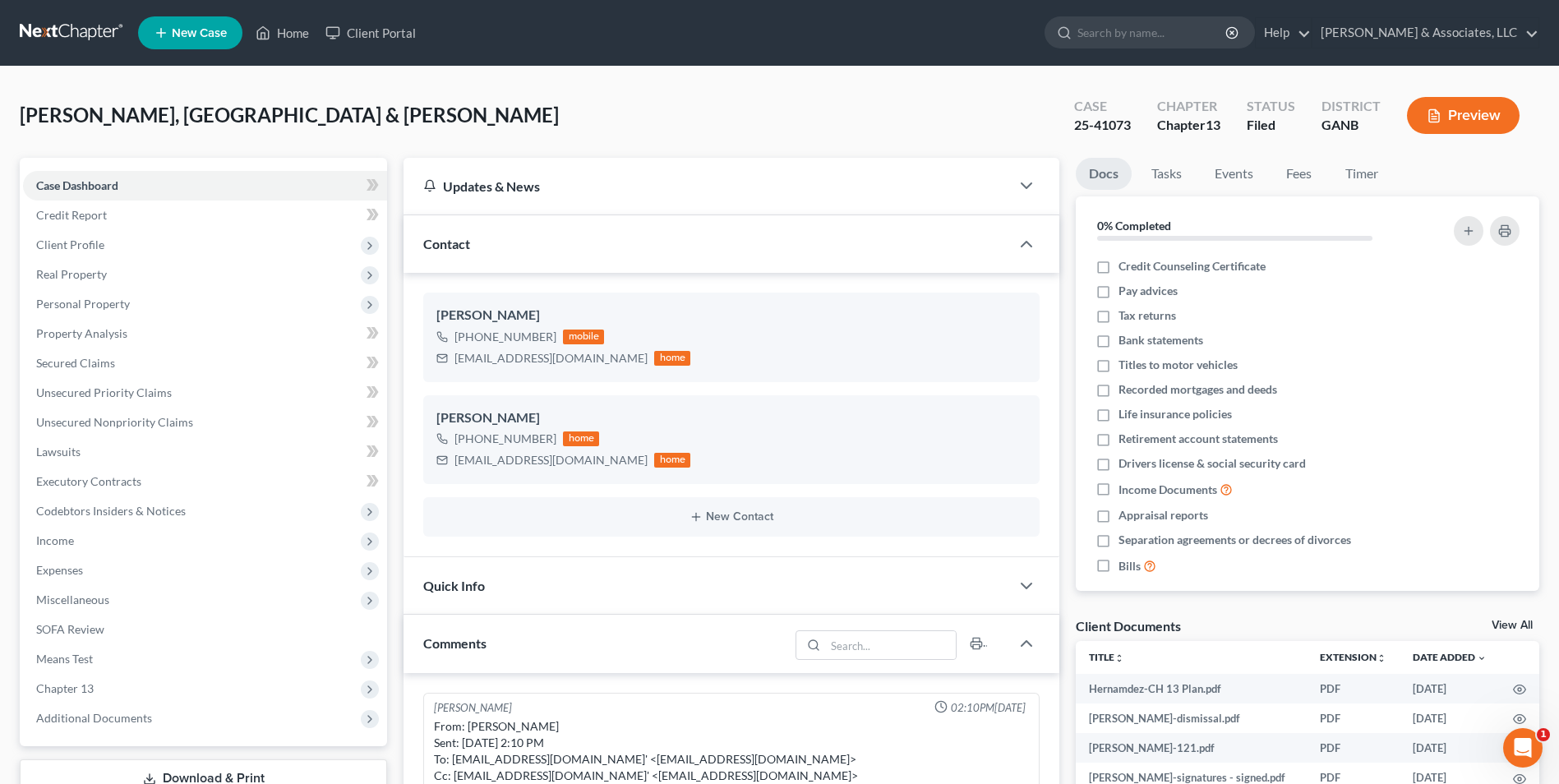
scroll to position [103, 0]
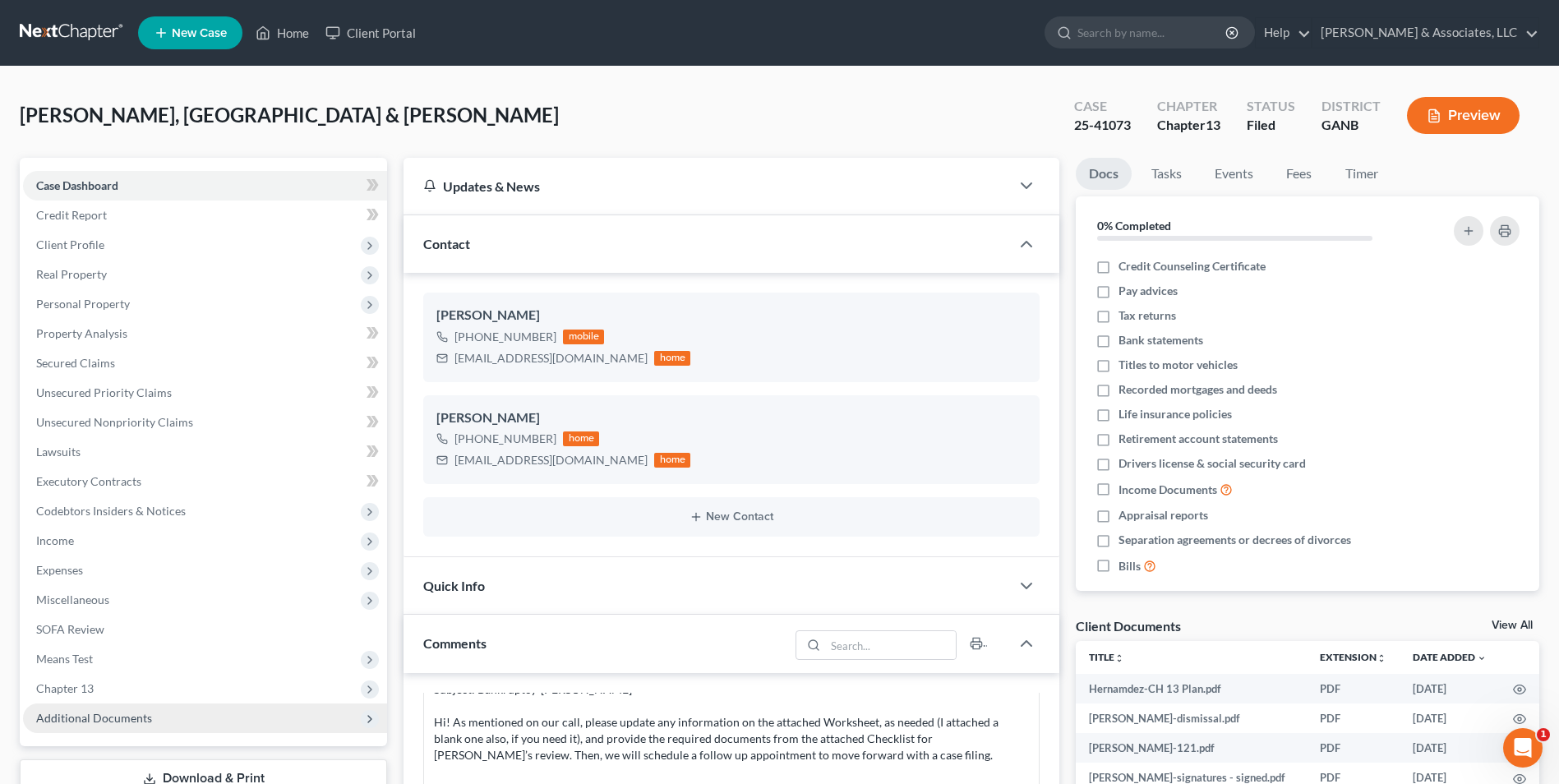
click at [135, 728] on span "Additional Documents" at bounding box center [205, 718] width 364 height 30
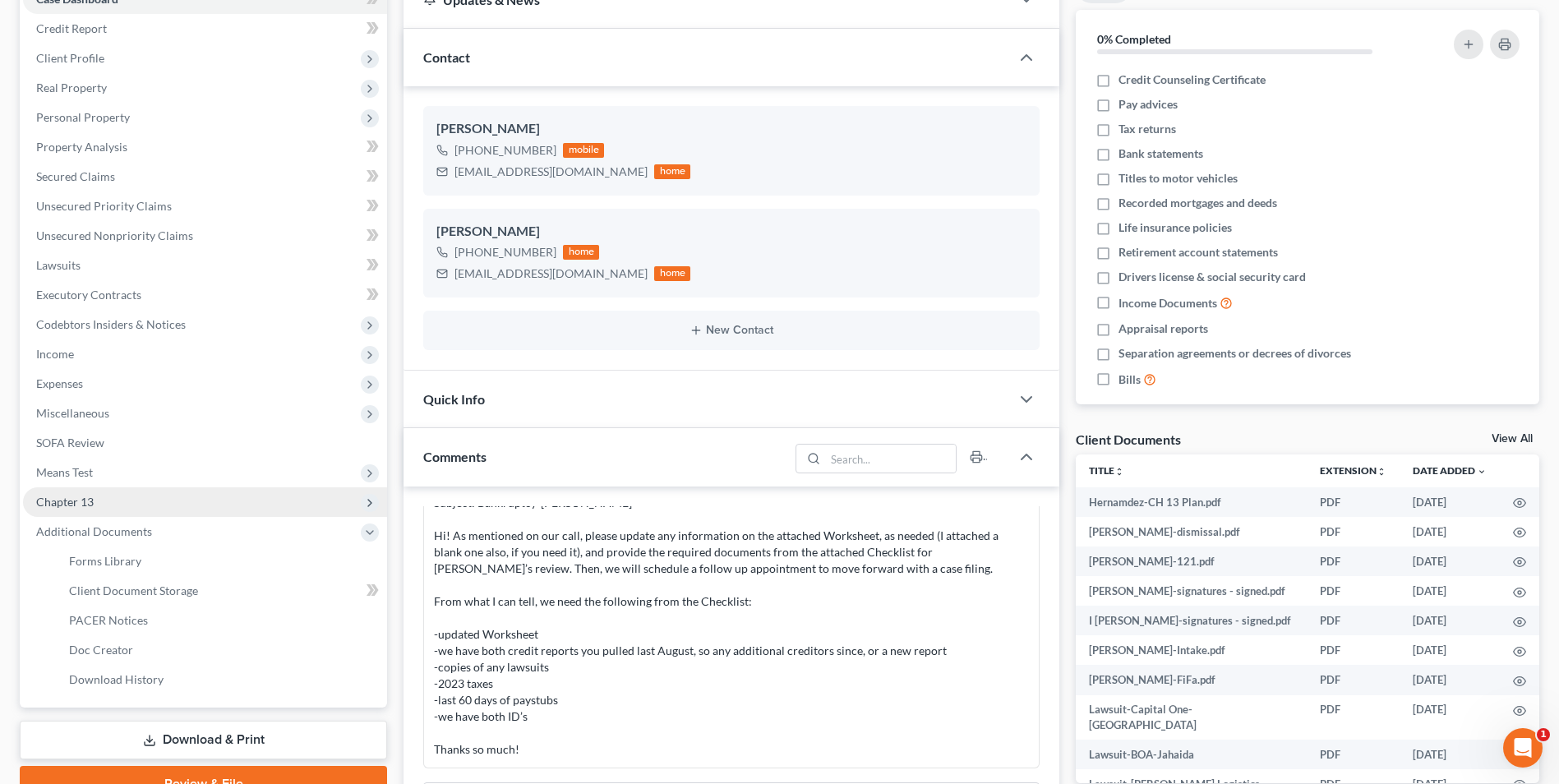
scroll to position [329, 0]
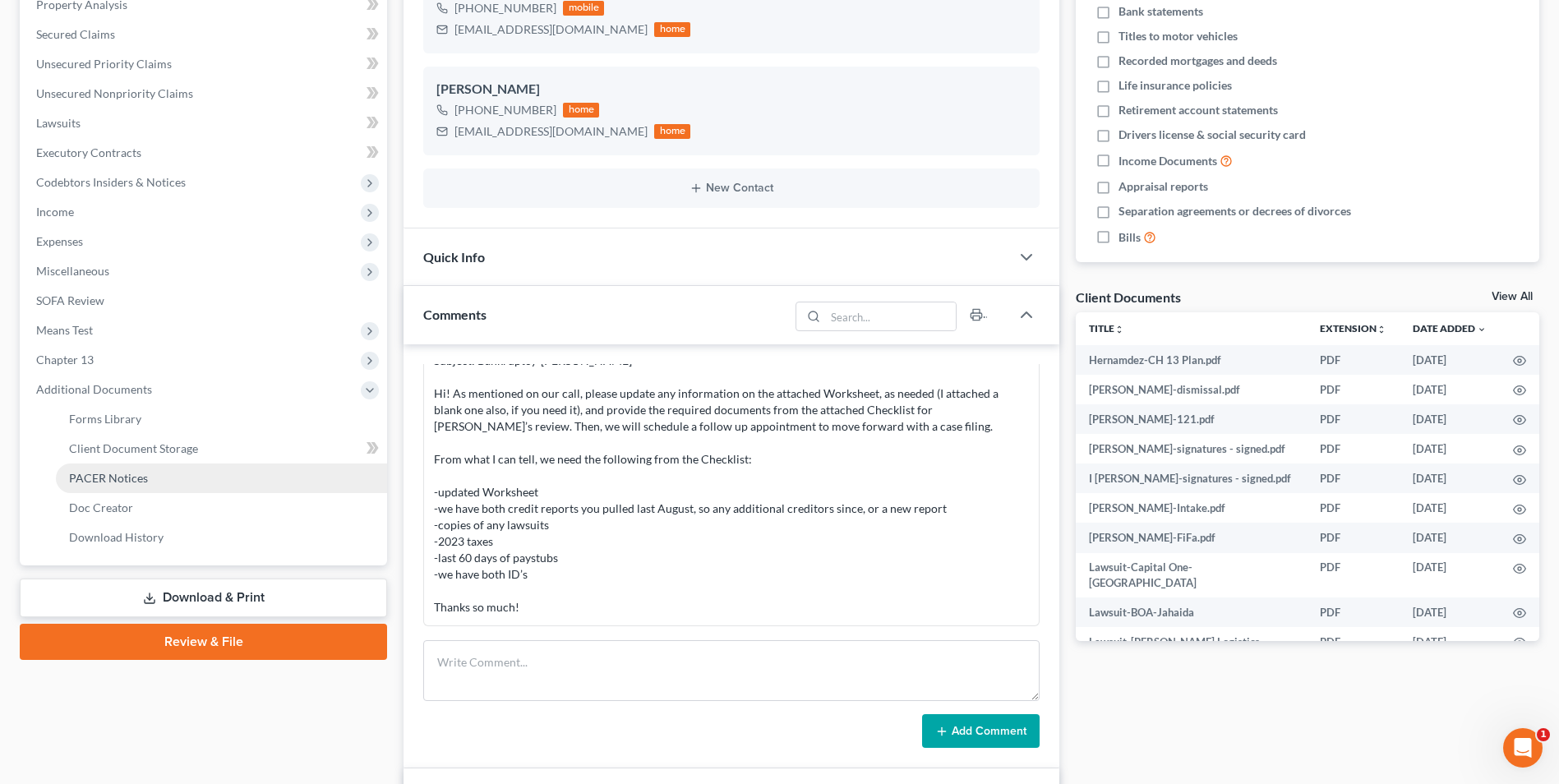
click at [139, 483] on span "PACER Notices" at bounding box center [108, 478] width 79 height 14
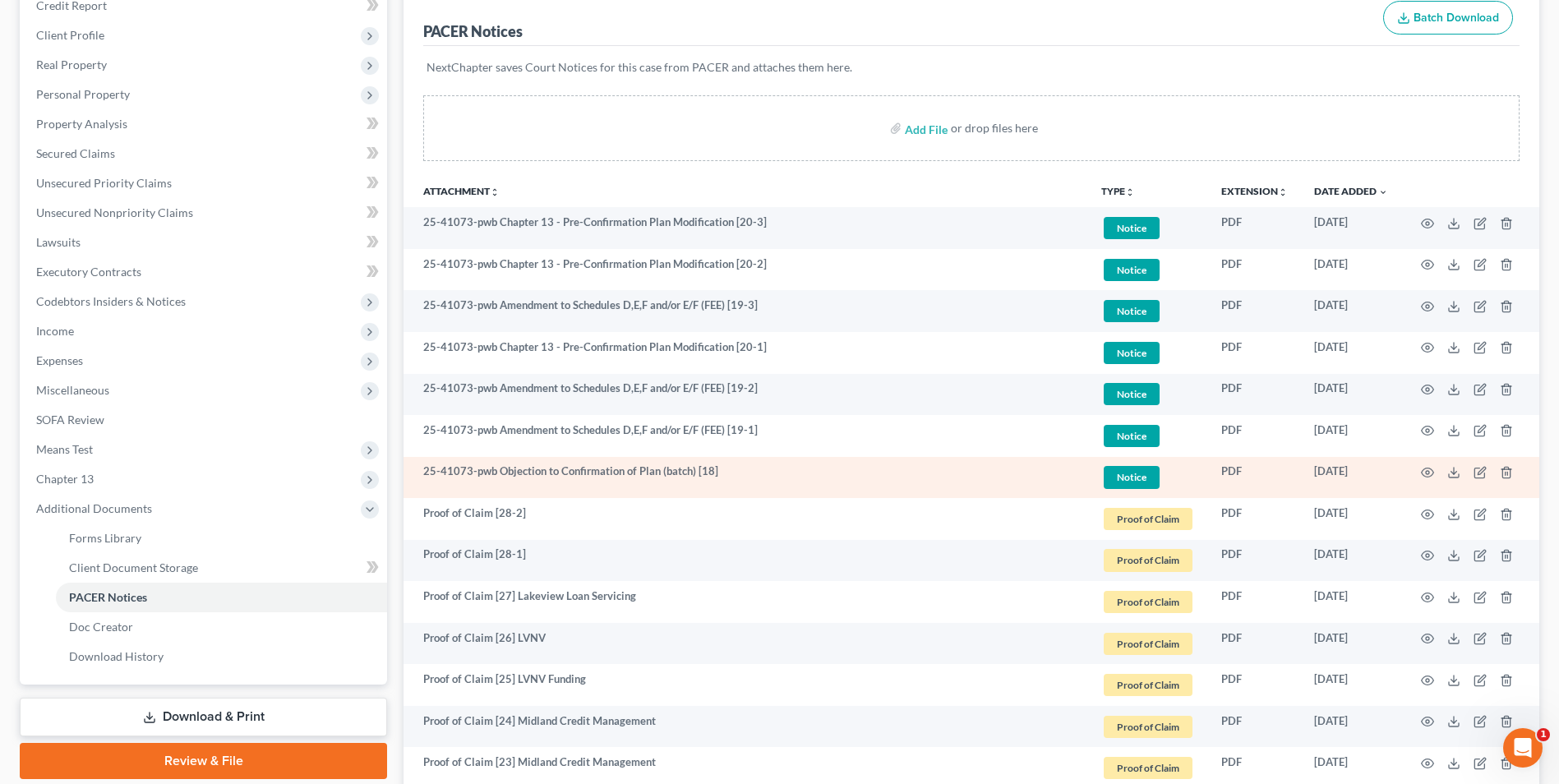
scroll to position [246, 0]
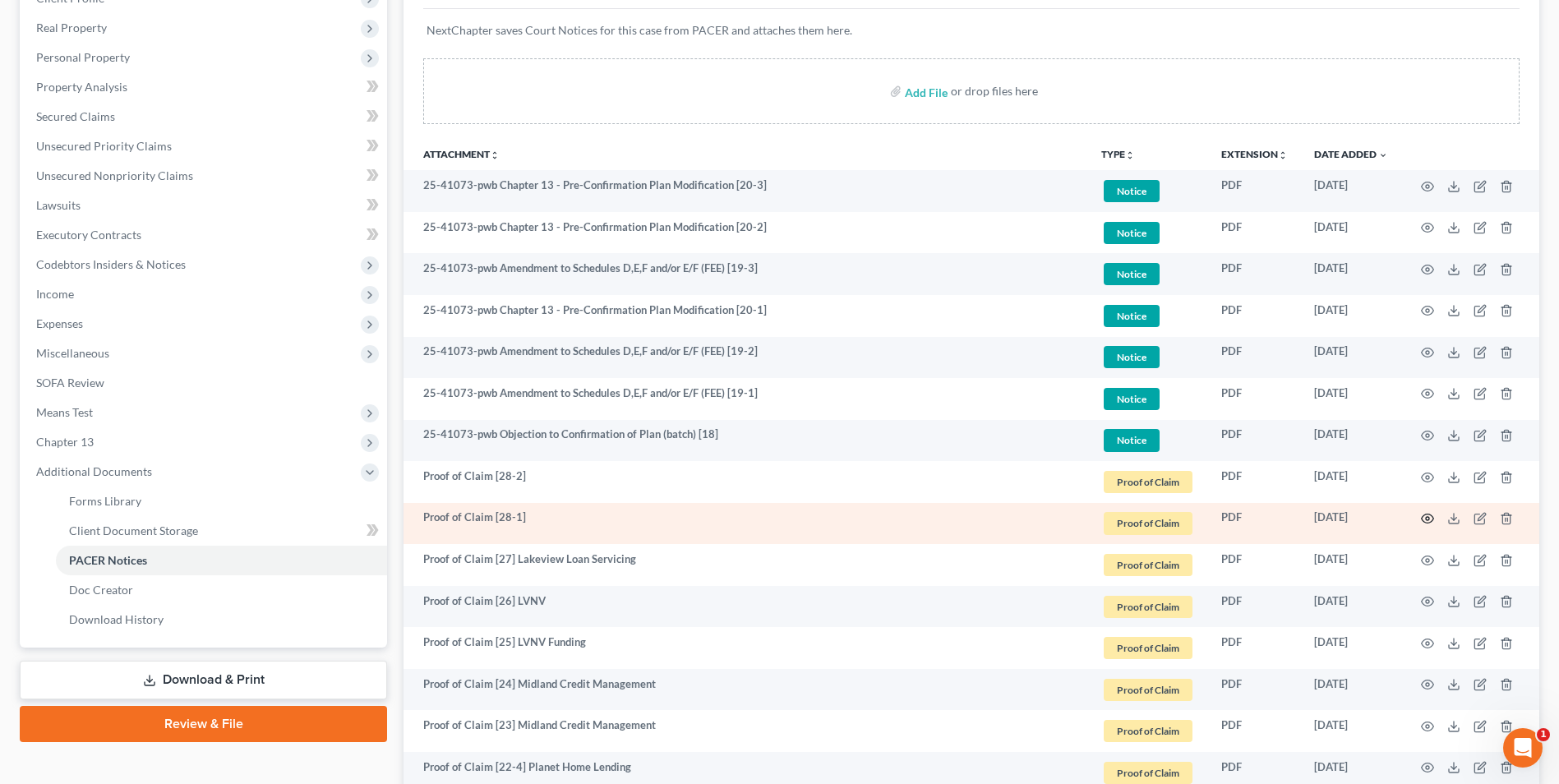
click at [1429, 514] on icon "button" at bounding box center [1428, 519] width 13 height 9
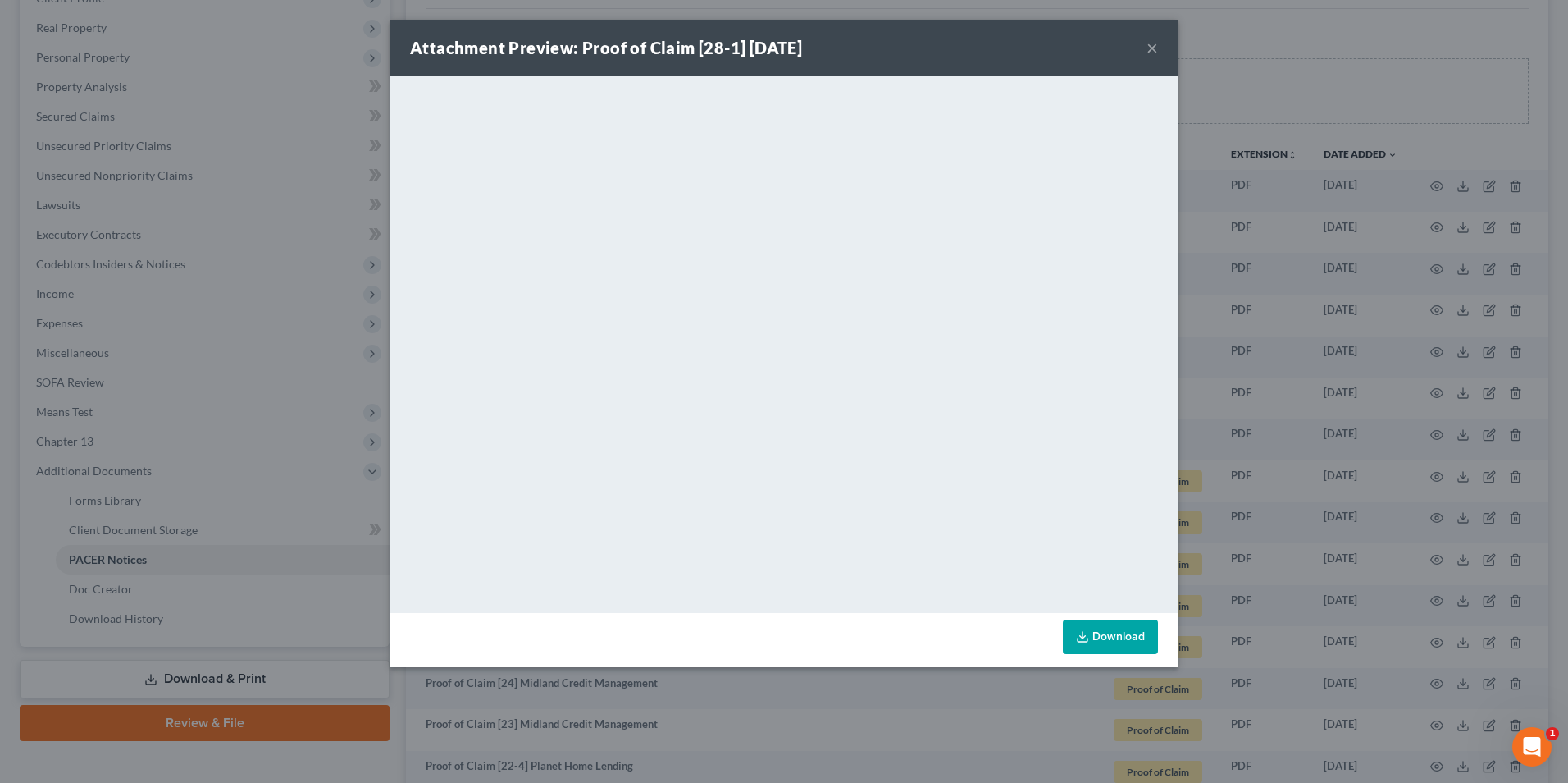
click at [1150, 47] on button "×" at bounding box center [1152, 47] width 12 height 20
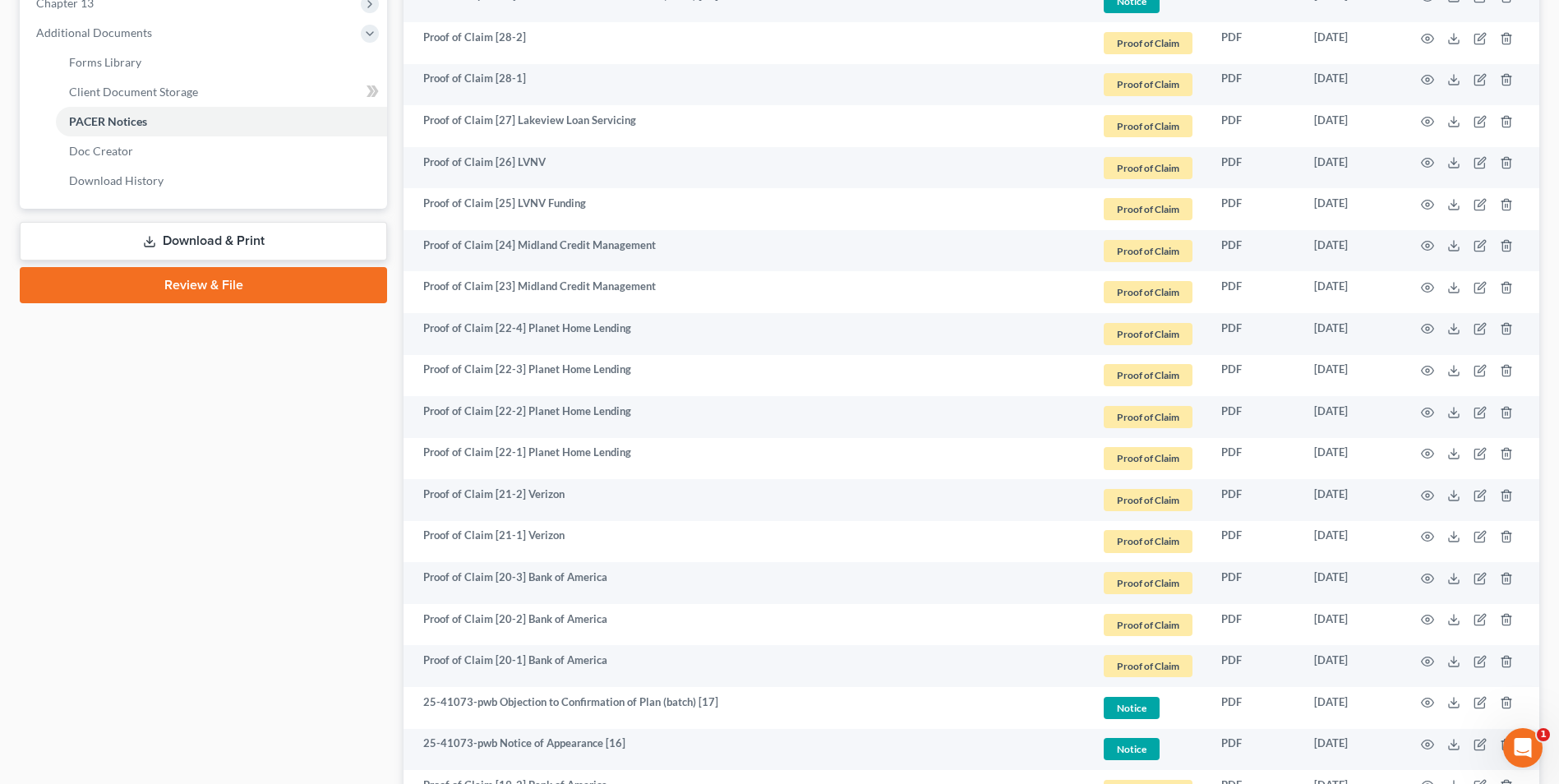
scroll to position [671, 0]
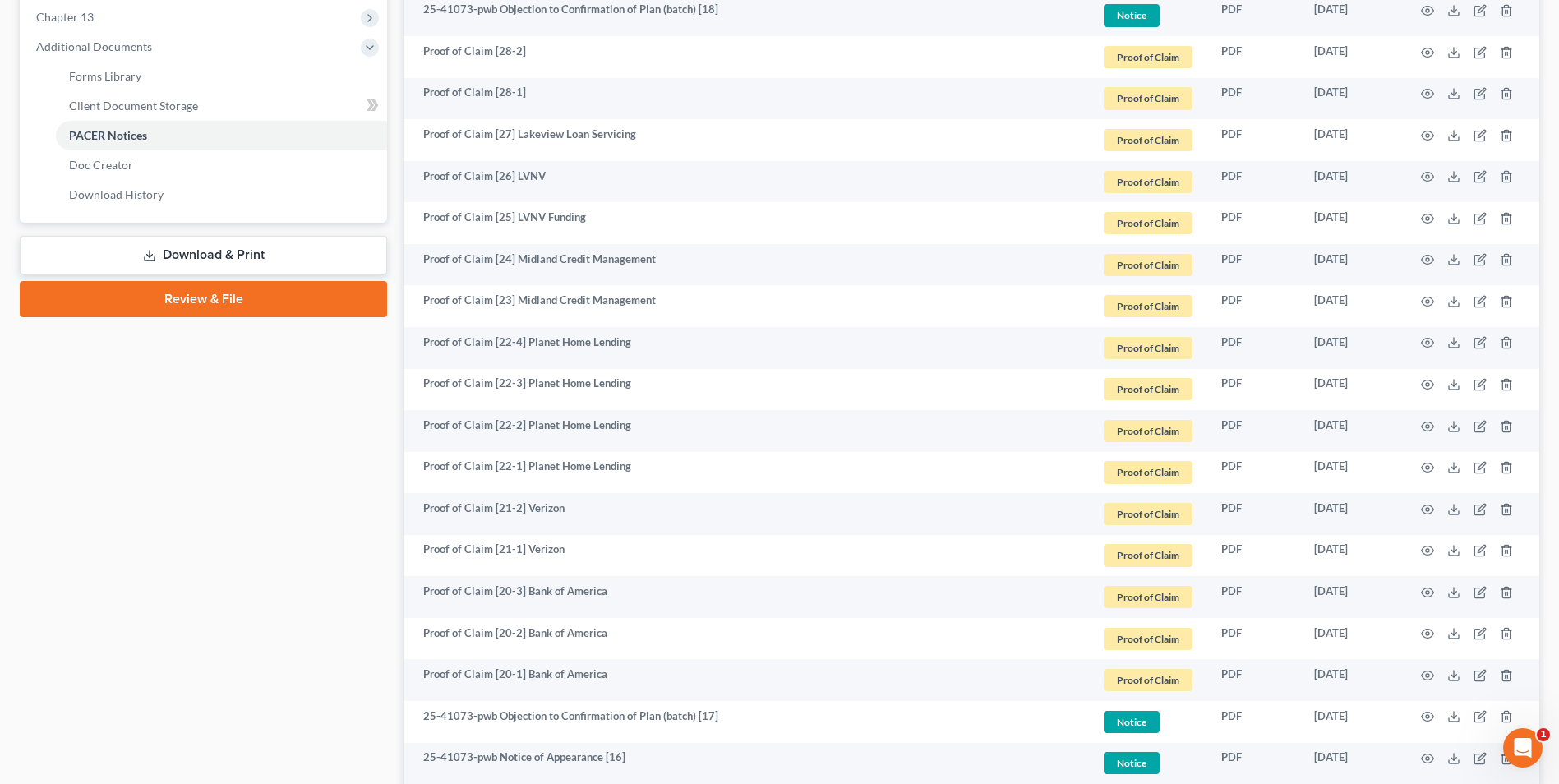
click at [194, 104] on span "Client Document Storage" at bounding box center [134, 106] width 129 height 14
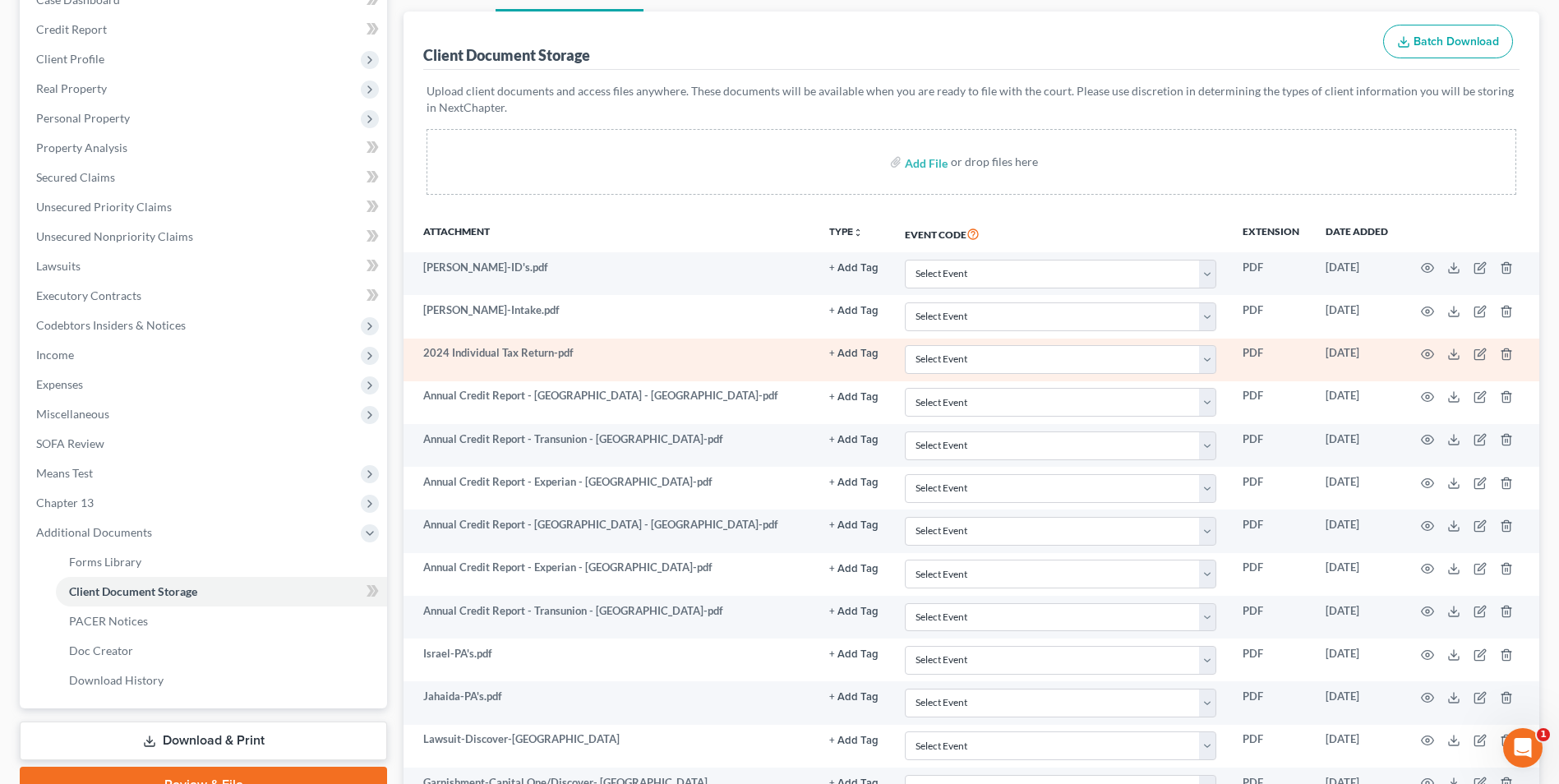
scroll to position [657, 0]
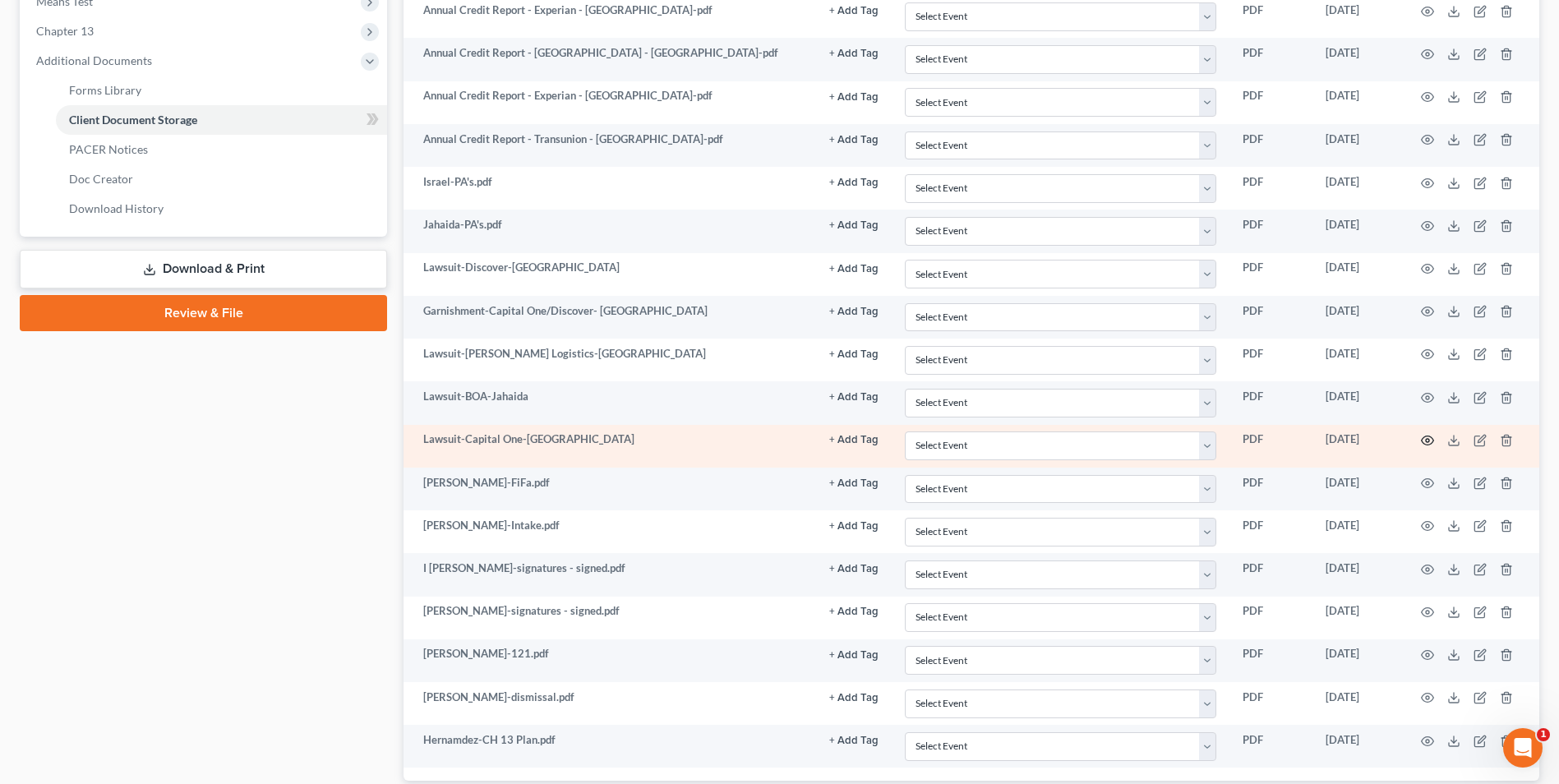
click at [1431, 434] on icon "button" at bounding box center [1427, 440] width 13 height 13
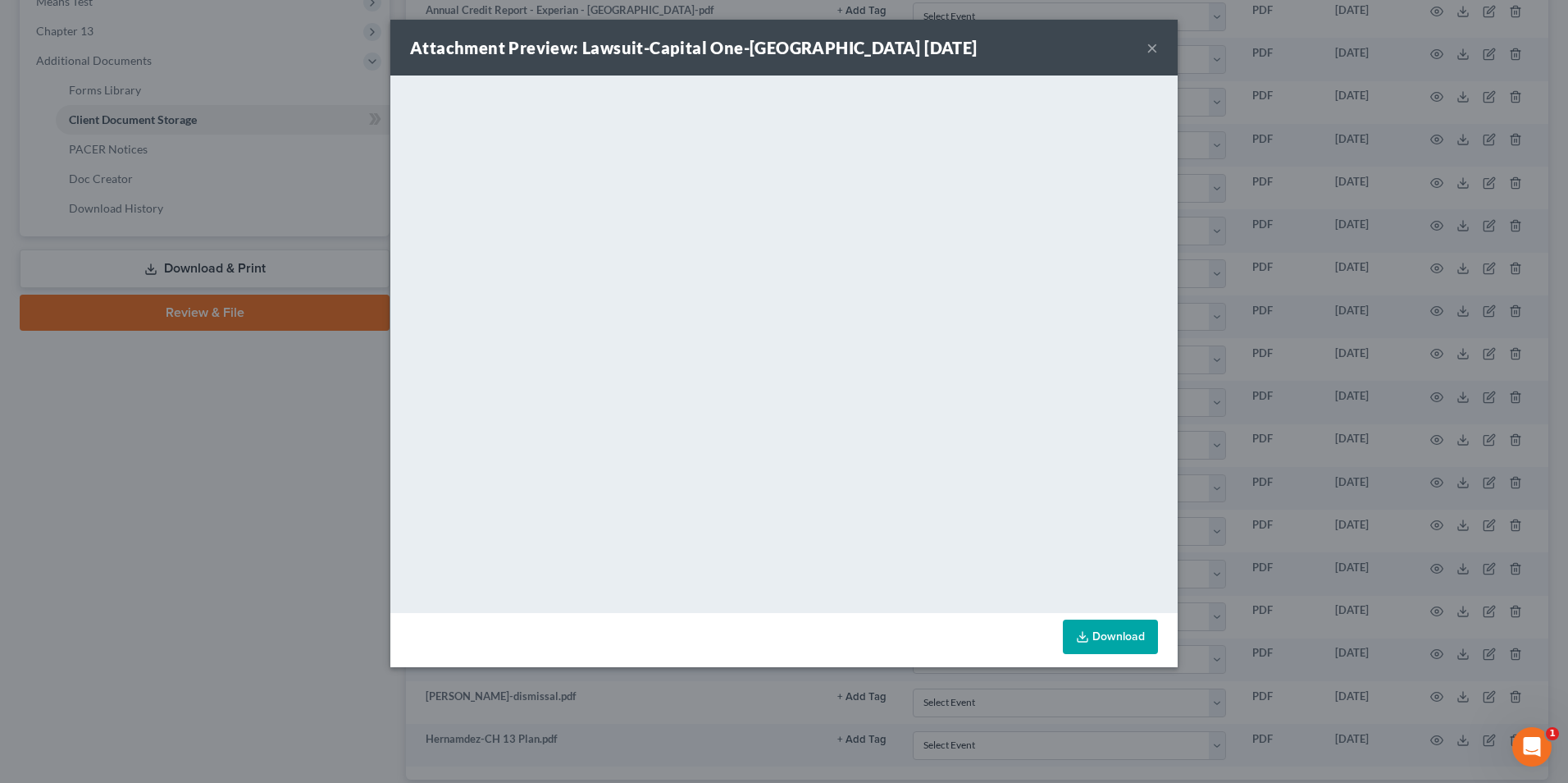
click at [1148, 43] on button "×" at bounding box center [1152, 47] width 12 height 20
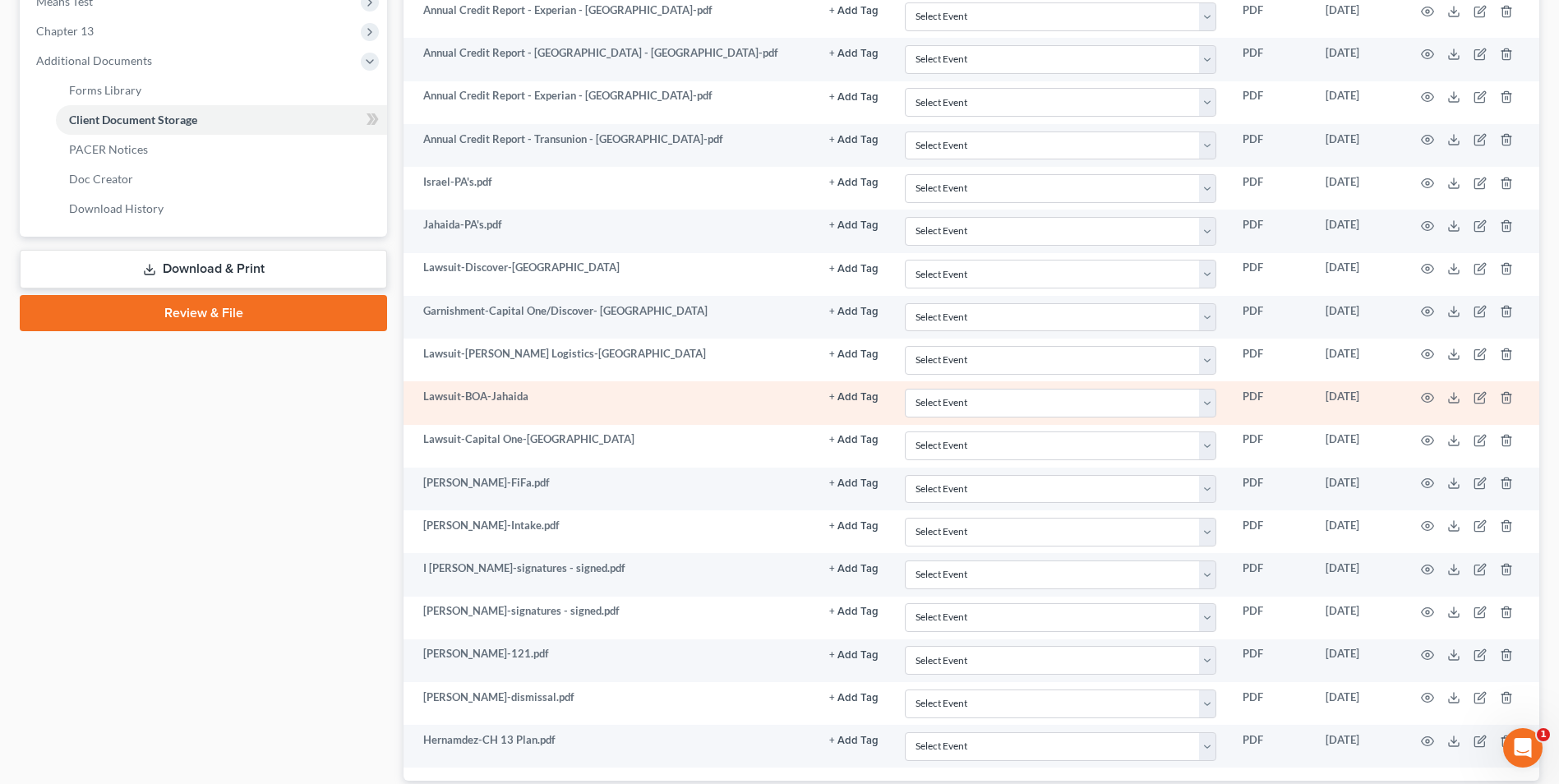
scroll to position [739, 0]
